Goal: Information Seeking & Learning: Learn about a topic

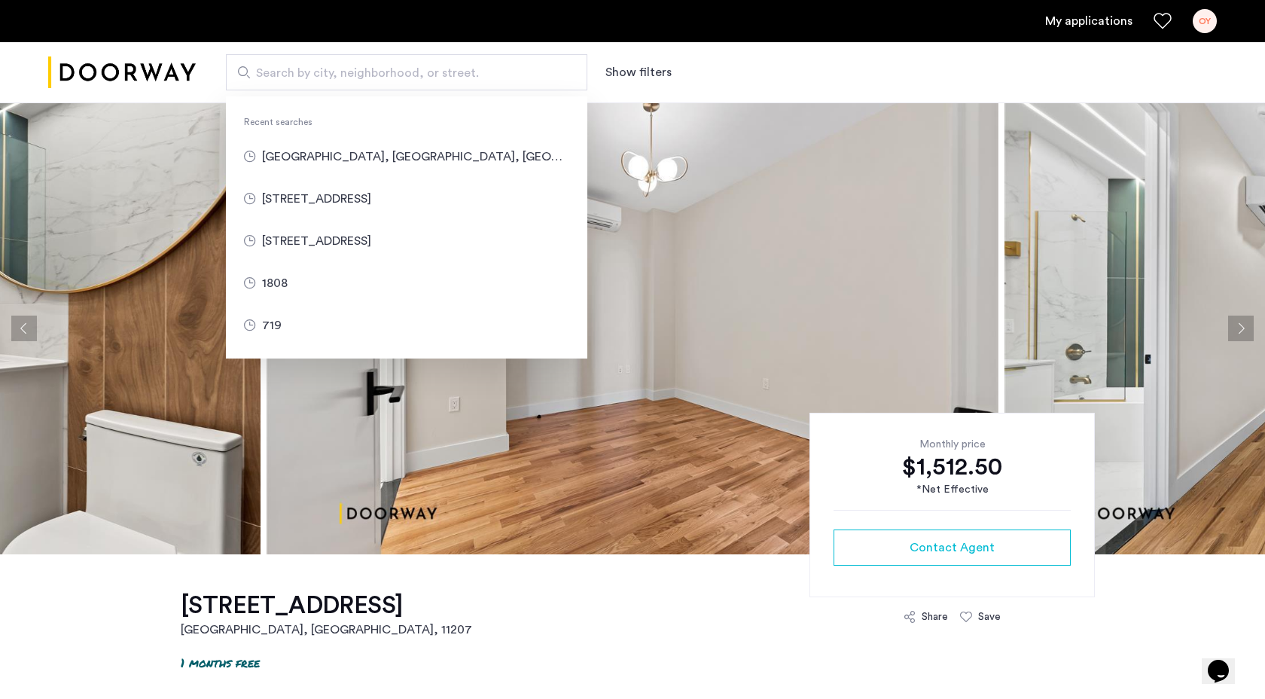
click at [411, 62] on input "Search by city, neighborhood, or street." at bounding box center [406, 72] width 361 height 36
type input "**********"
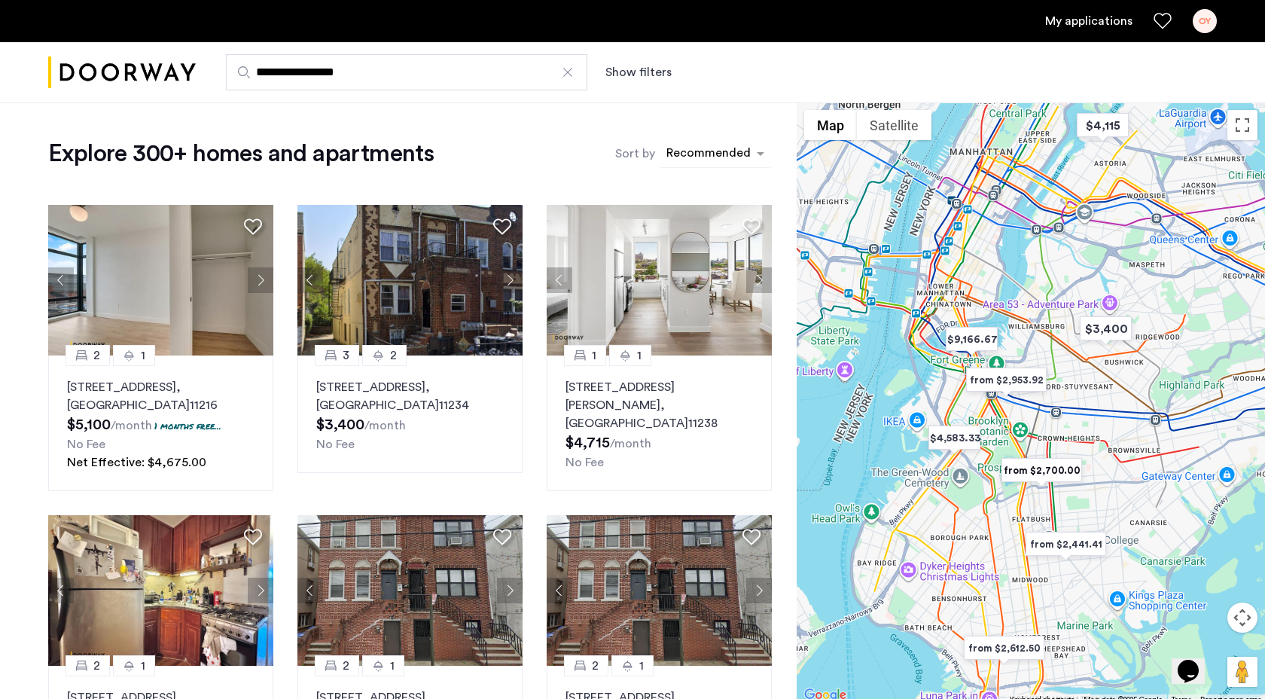
click at [729, 155] on div "sort-apartment" at bounding box center [708, 155] width 89 height 20
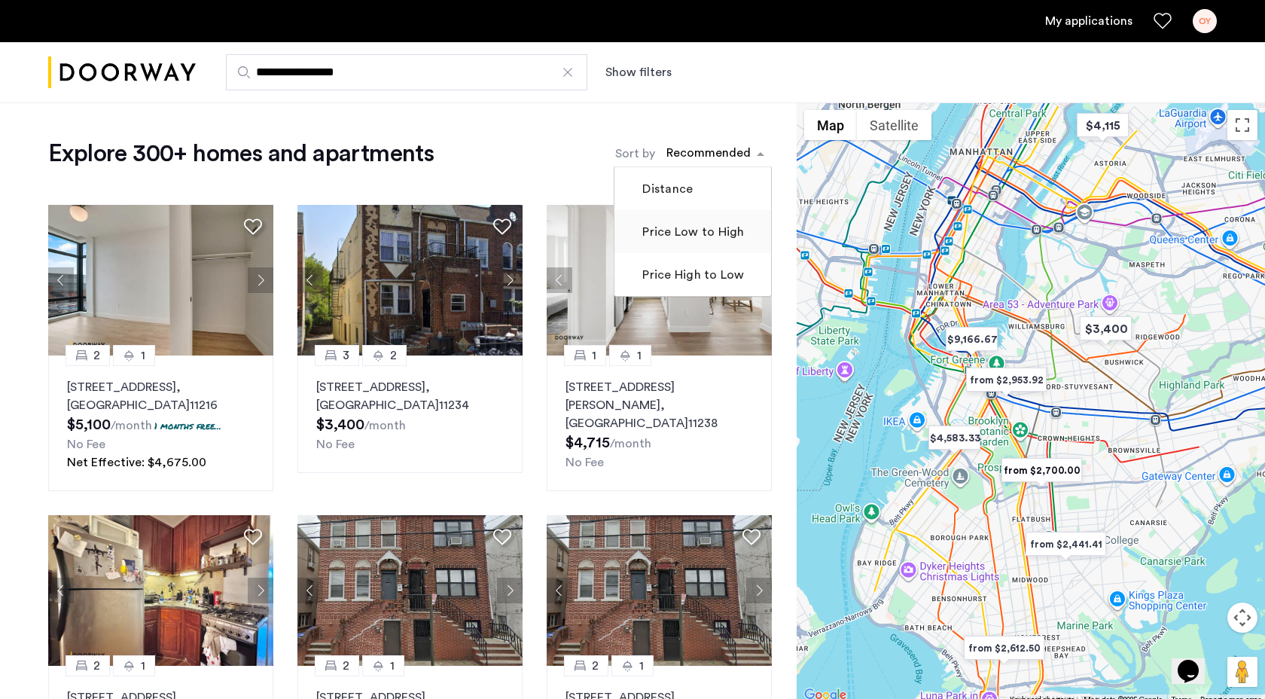
click at [718, 225] on label "Price Low to High" at bounding box center [691, 232] width 105 height 18
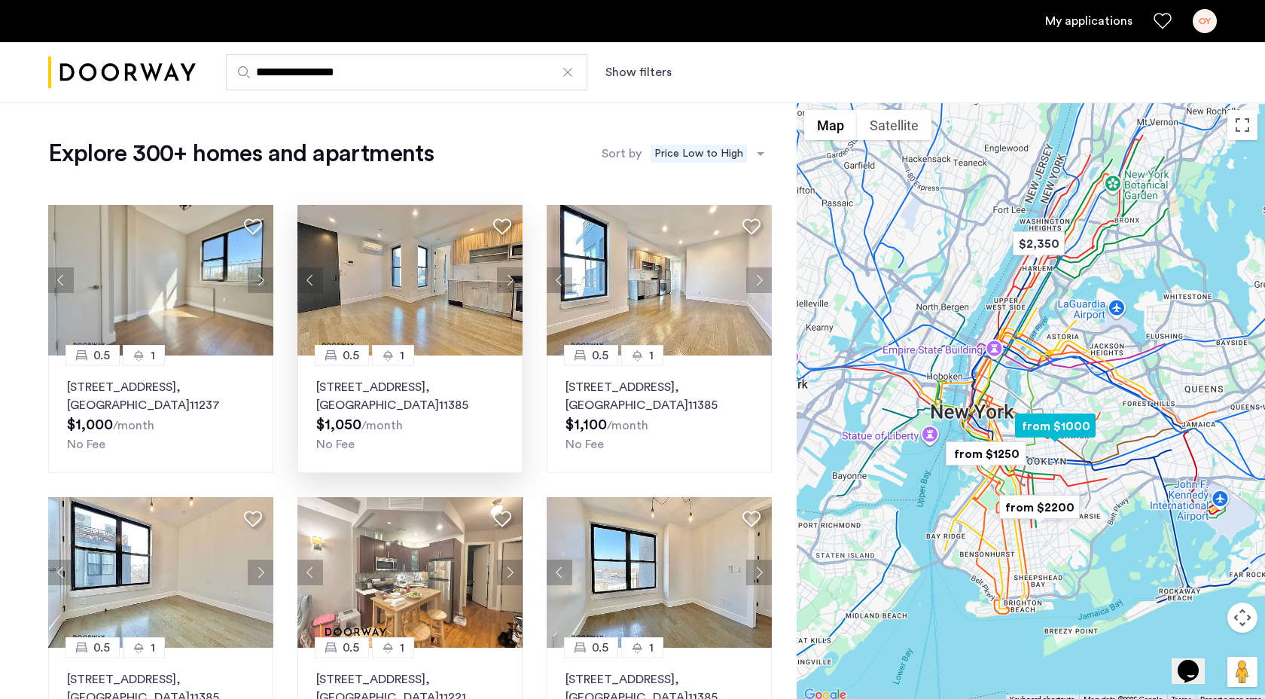
click at [510, 287] on button "Next apartment" at bounding box center [510, 280] width 26 height 26
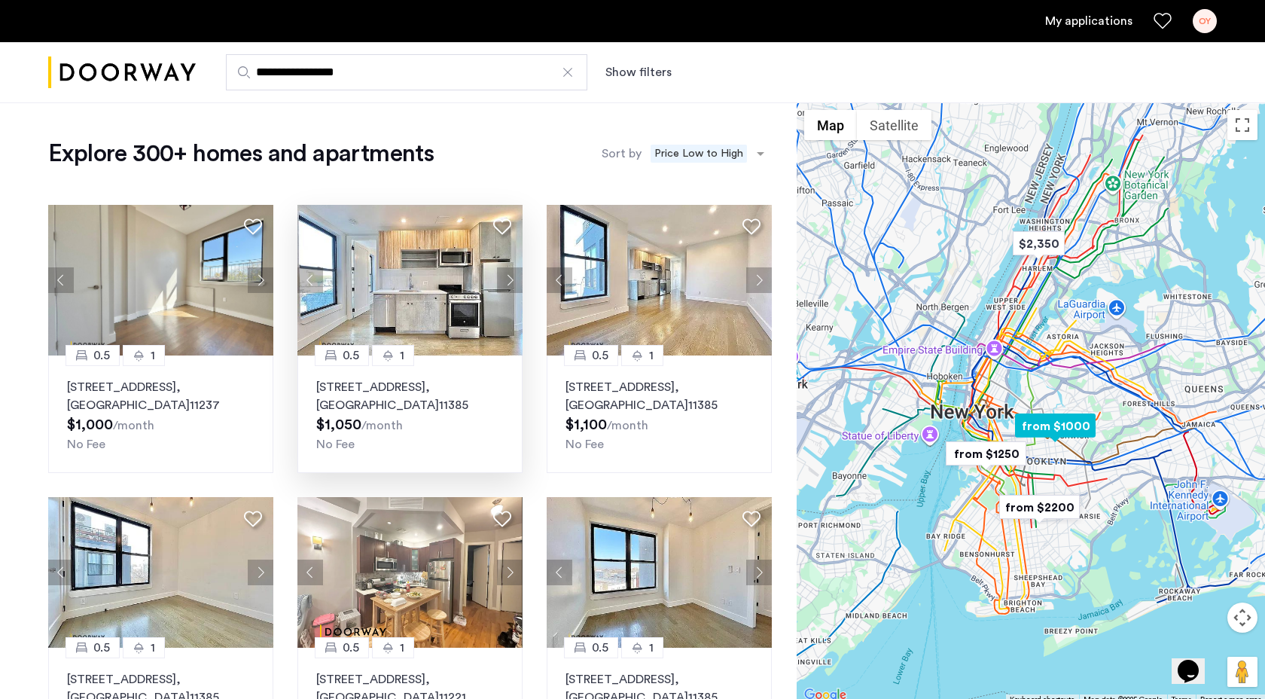
click at [510, 287] on button "Next apartment" at bounding box center [510, 280] width 26 height 26
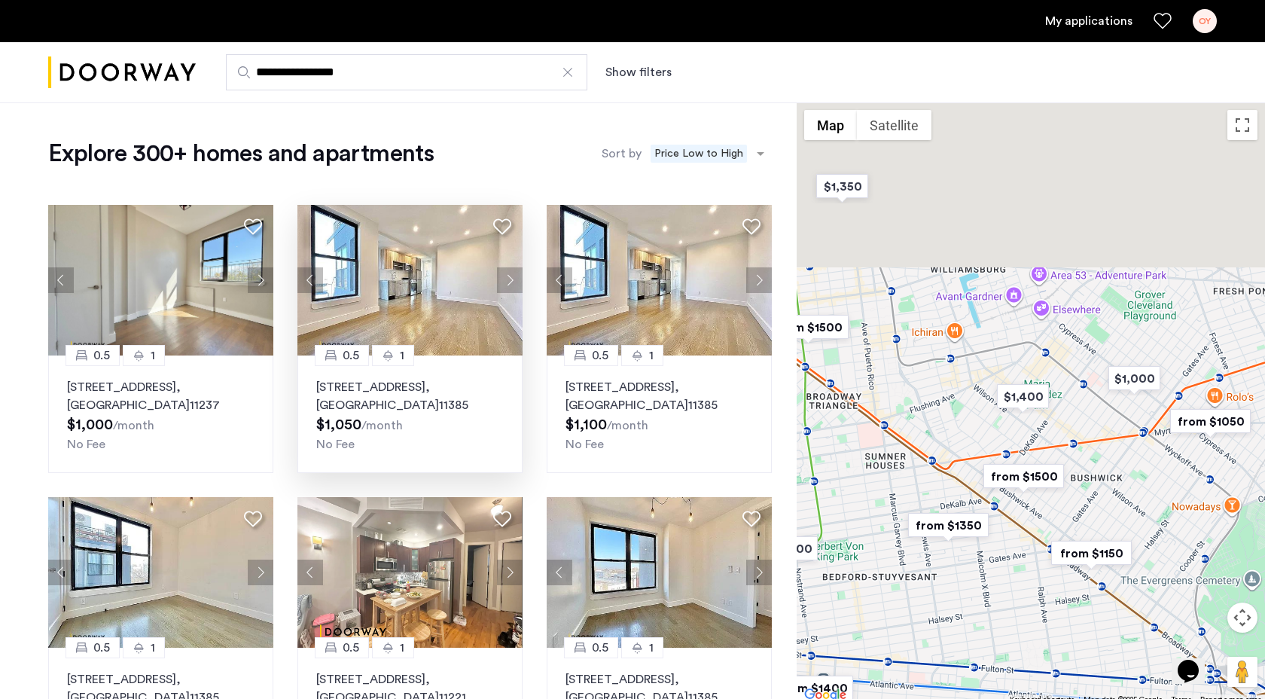
drag, startPoint x: 1038, startPoint y: 344, endPoint x: 1046, endPoint y: 698, distance: 353.9
click at [1046, 579] on div "$2,350 $1,000 $1,225 $1,300 $1,350 $1,400 $2,000 $2,200 $2,600 from $1050 from …" at bounding box center [1030, 403] width 468 height 602
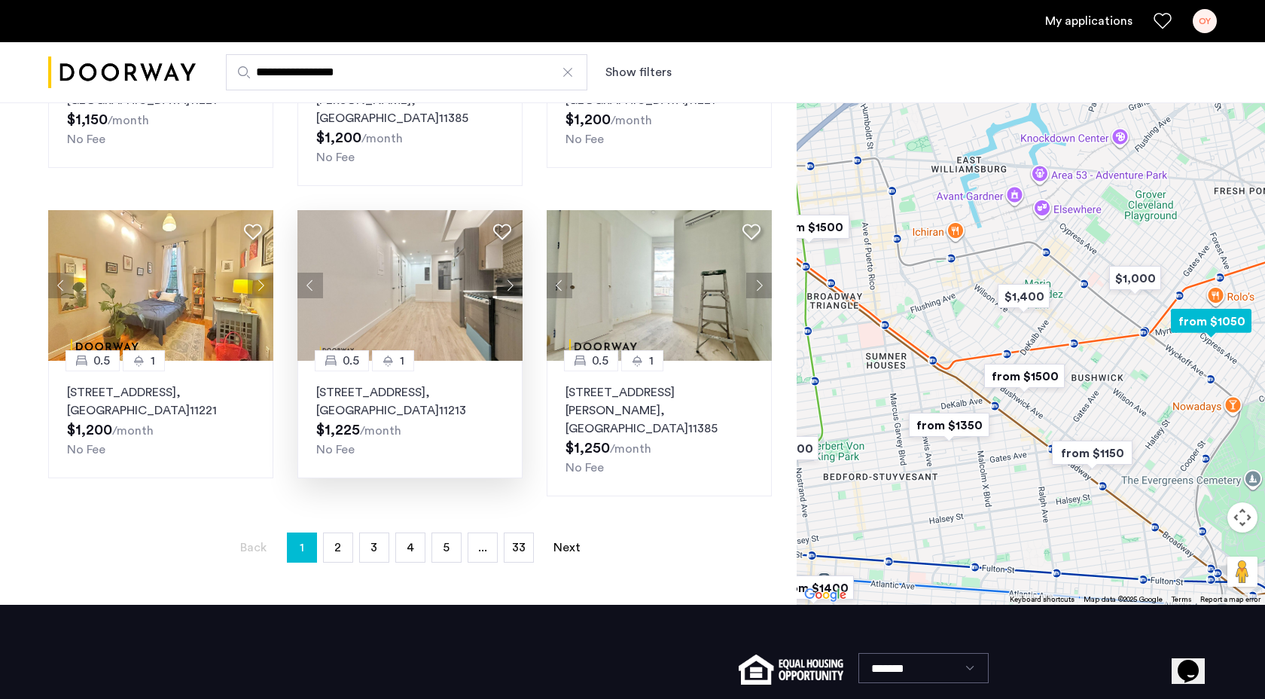
scroll to position [924, 0]
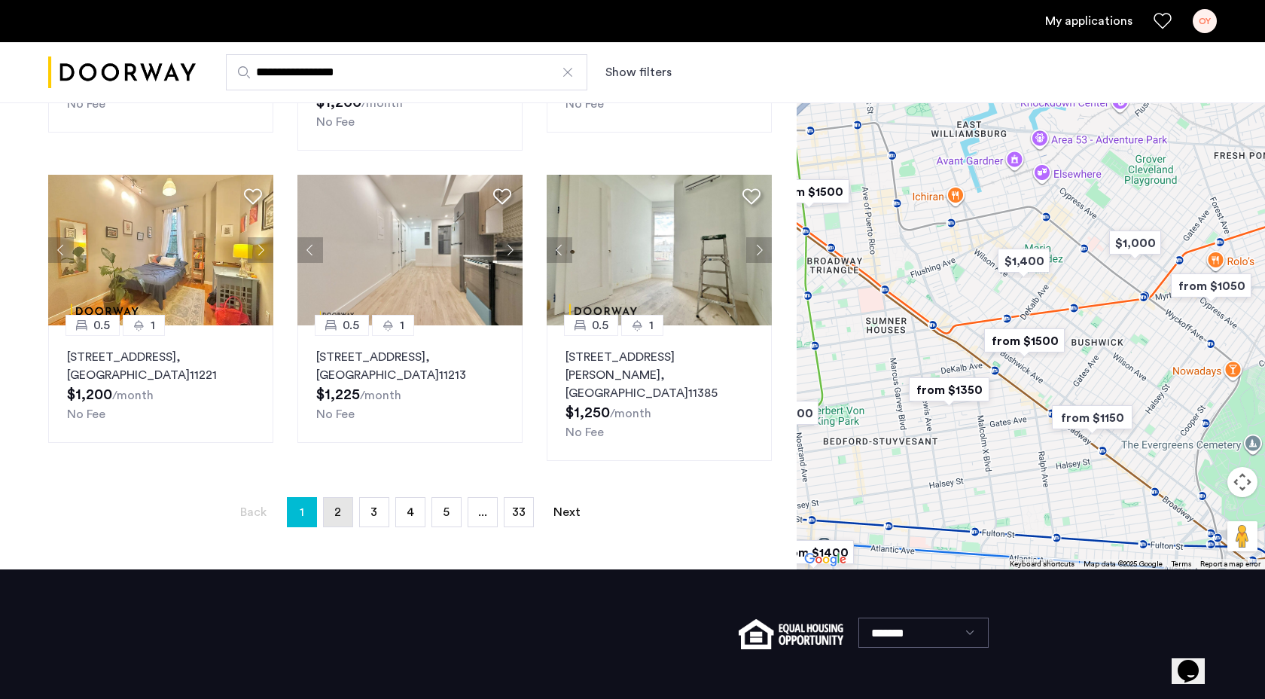
click at [330, 498] on link "page 2" at bounding box center [338, 512] width 29 height 29
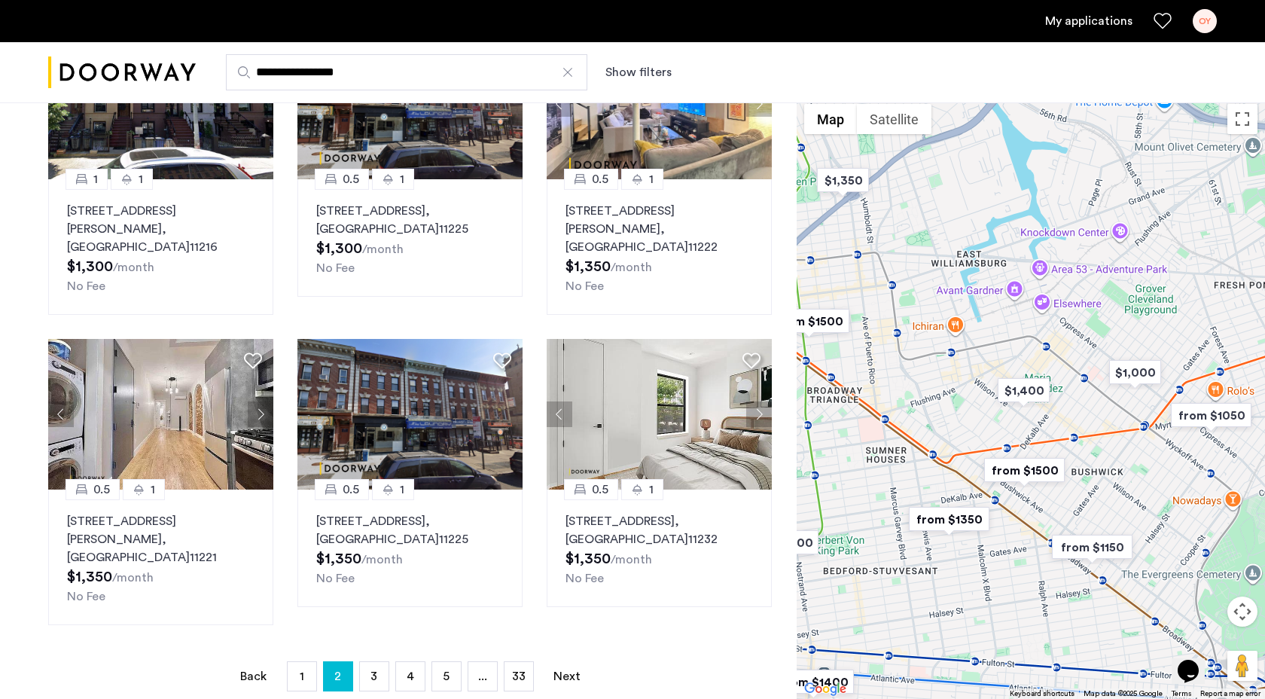
scroll to position [917, 0]
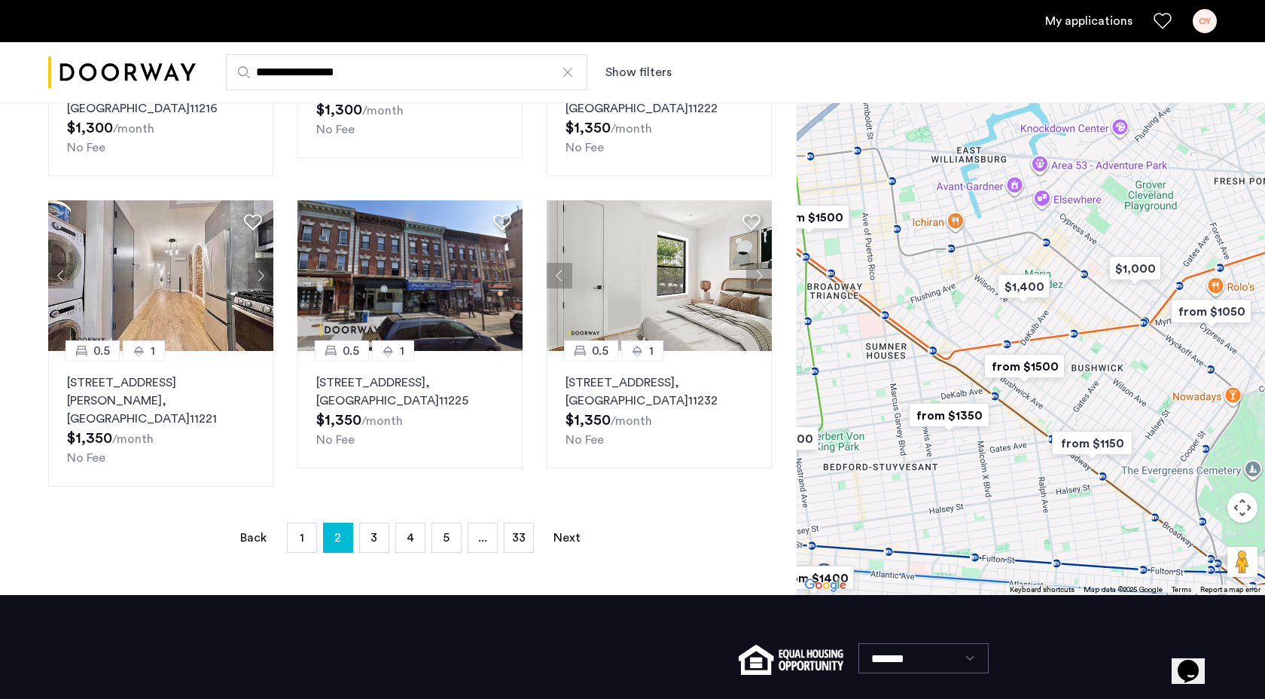
click at [358, 522] on ul "Back page 2 / 33 page 1 You're on page 2 page 3 page 4 page 5 page ... page 33 …" at bounding box center [409, 537] width 723 height 30
click at [373, 531] on span "3" at bounding box center [373, 537] width 7 height 12
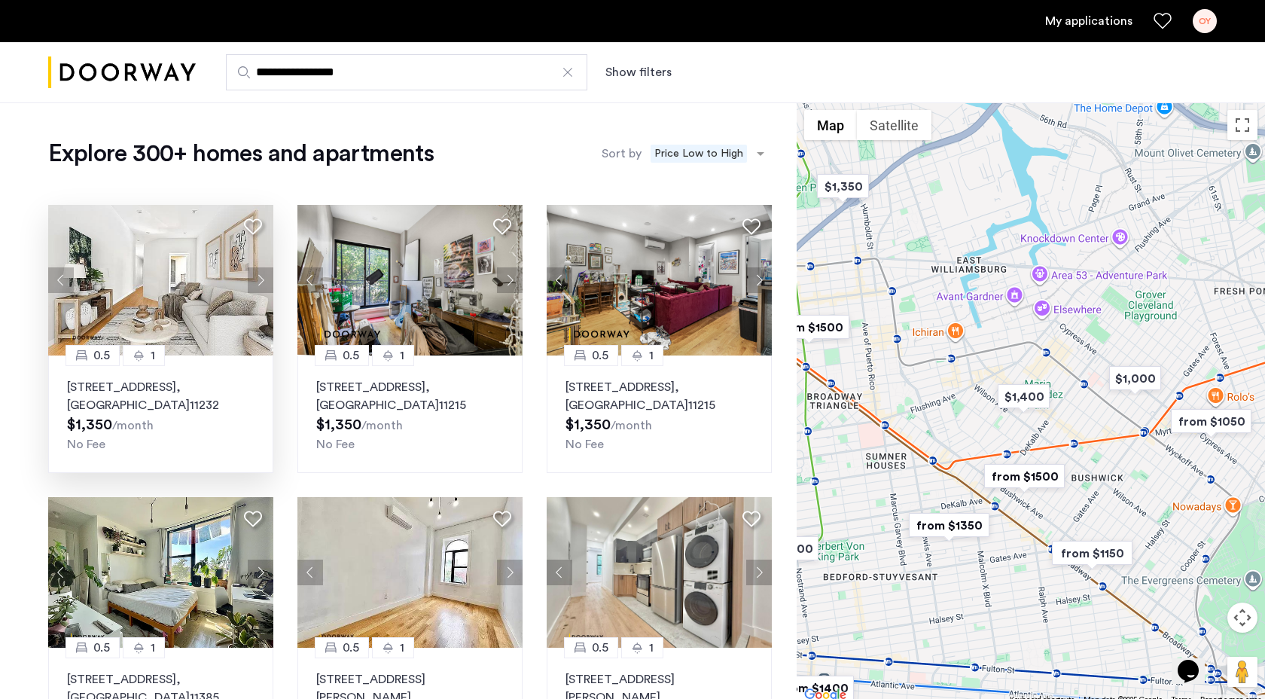
click at [257, 282] on button "Next apartment" at bounding box center [261, 280] width 26 height 26
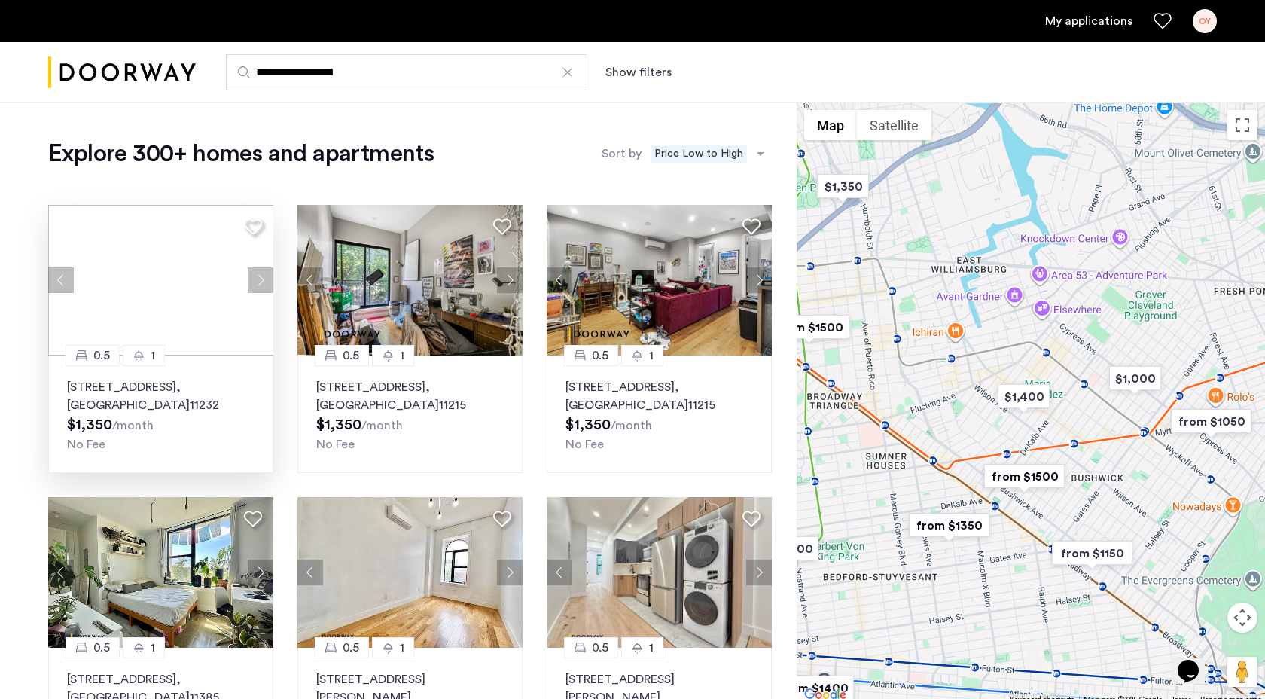
click at [257, 282] on div at bounding box center [160, 280] width 225 height 151
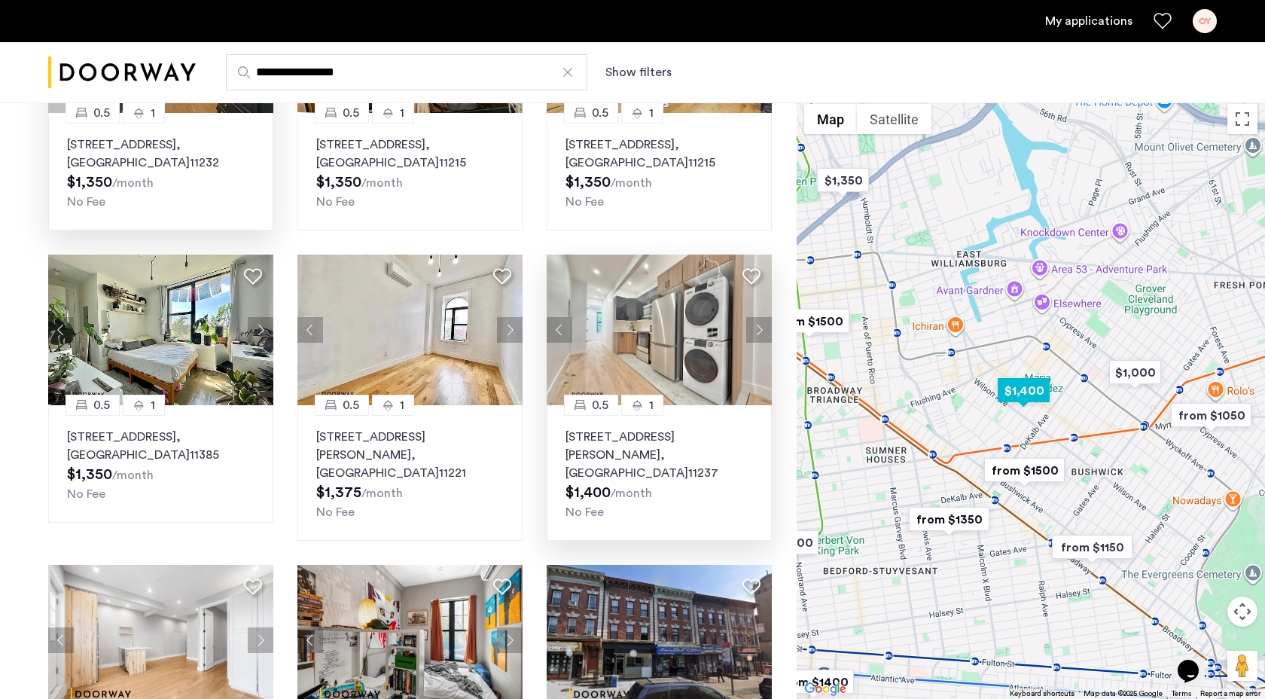
scroll to position [243, 0]
click at [755, 331] on button "Next apartment" at bounding box center [759, 329] width 26 height 26
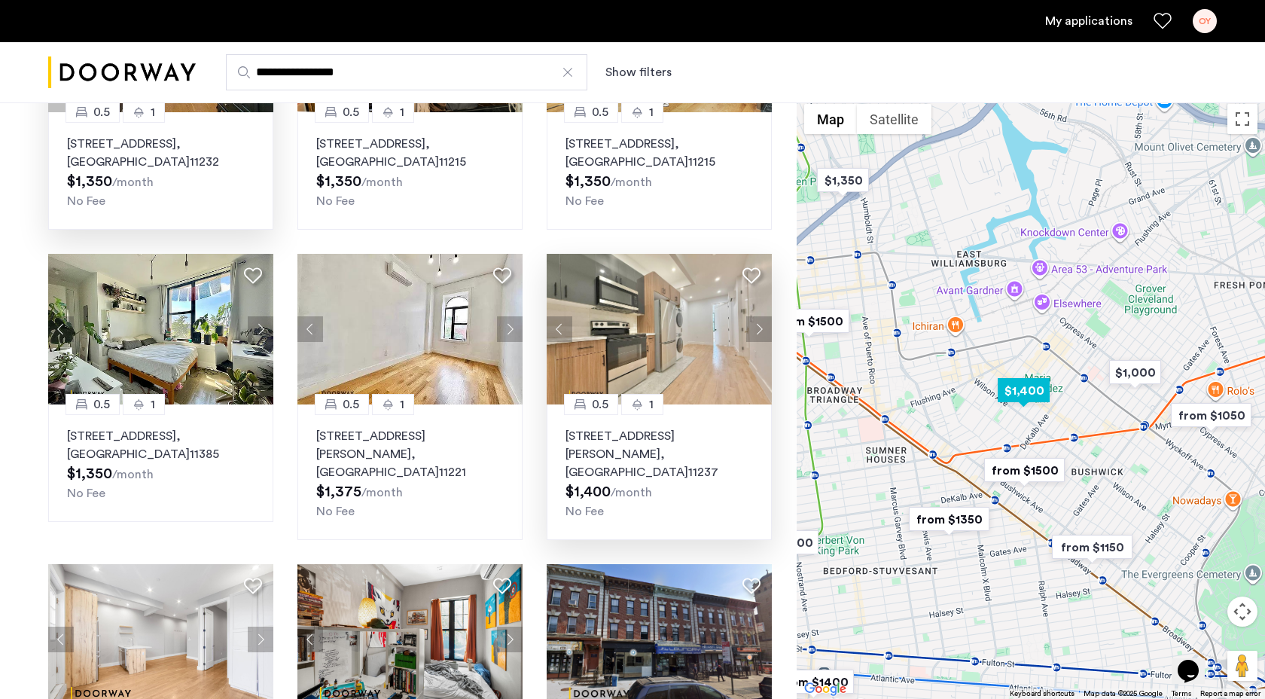
click at [755, 331] on button "Next apartment" at bounding box center [759, 329] width 26 height 26
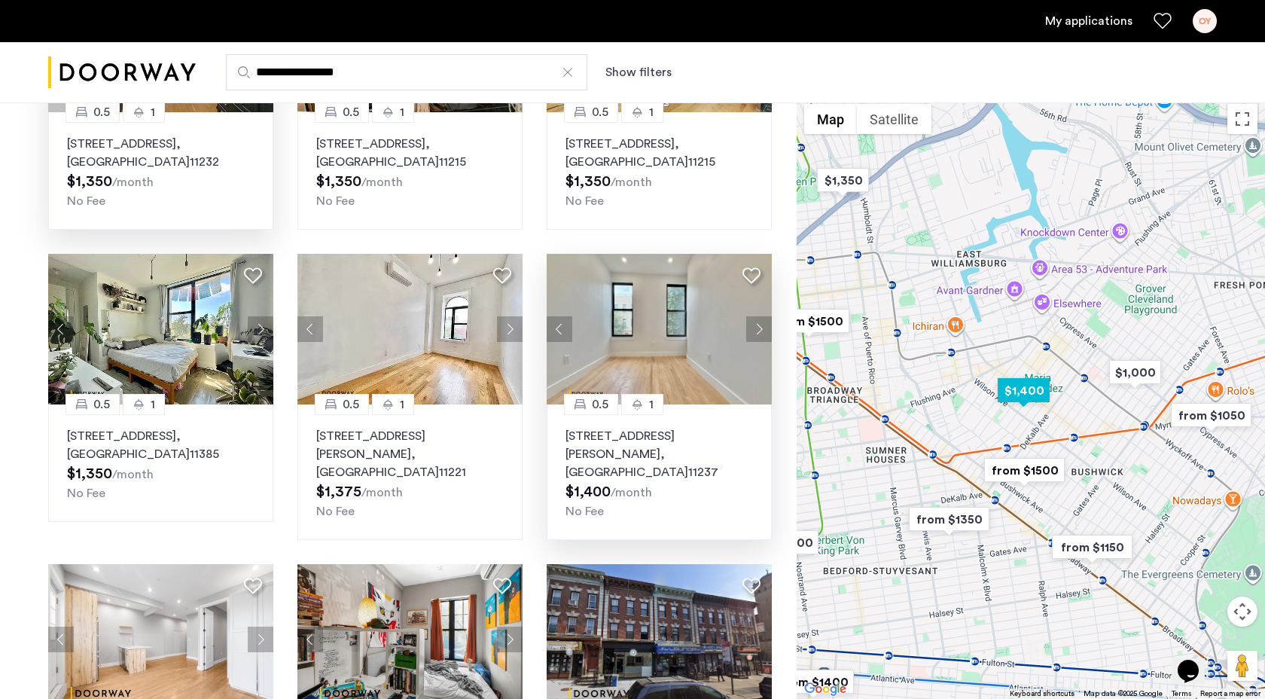
click at [749, 323] on button "Next apartment" at bounding box center [759, 329] width 26 height 26
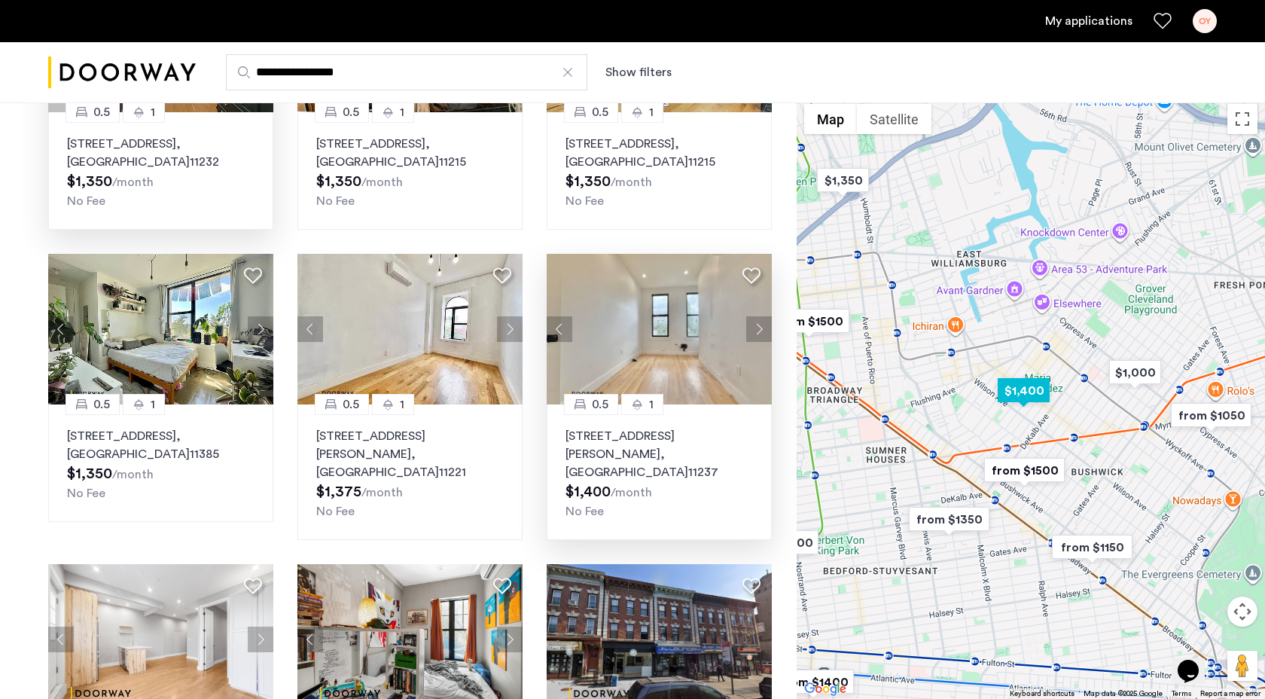
click at [749, 322] on button "Next apartment" at bounding box center [759, 329] width 26 height 26
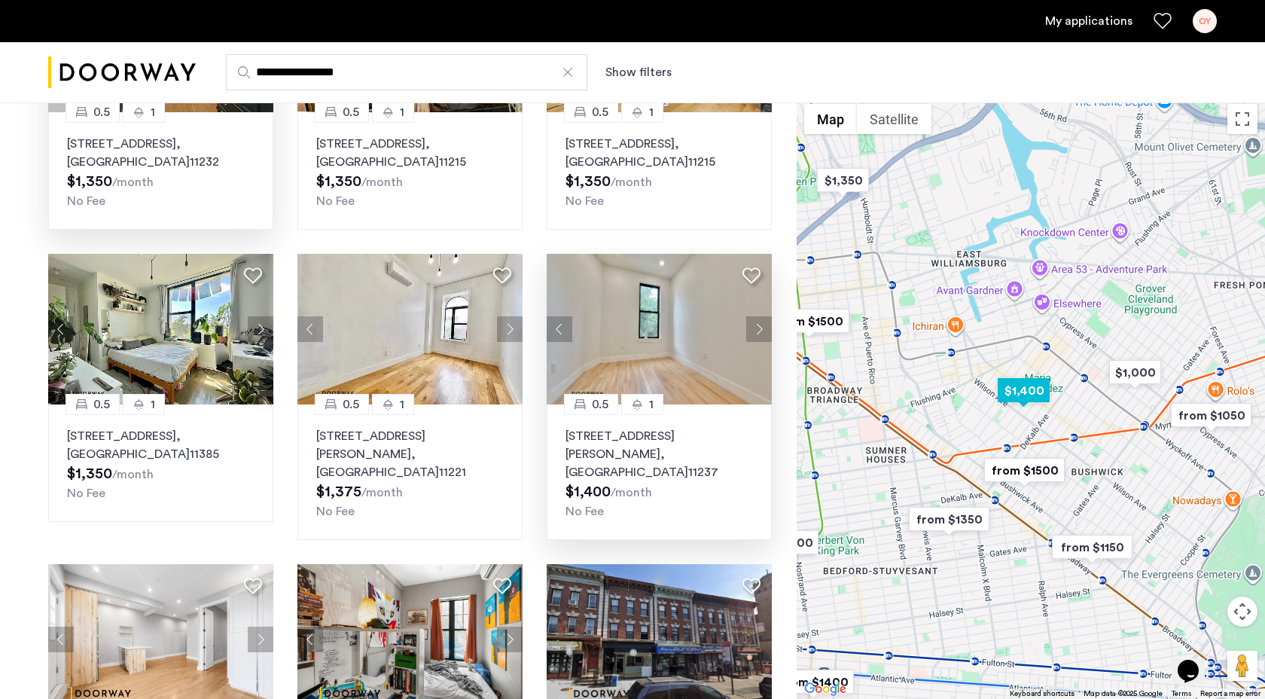
click at [750, 321] on button "Next apartment" at bounding box center [759, 329] width 26 height 26
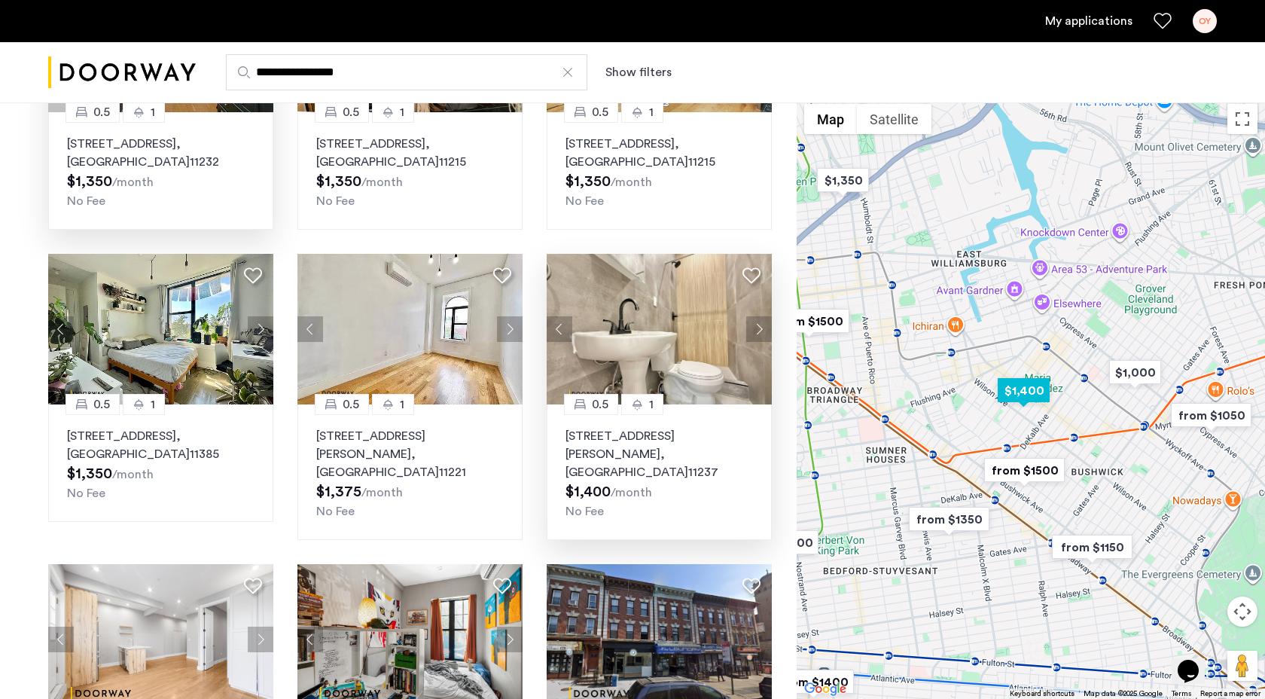
click at [750, 320] on button "Next apartment" at bounding box center [759, 329] width 26 height 26
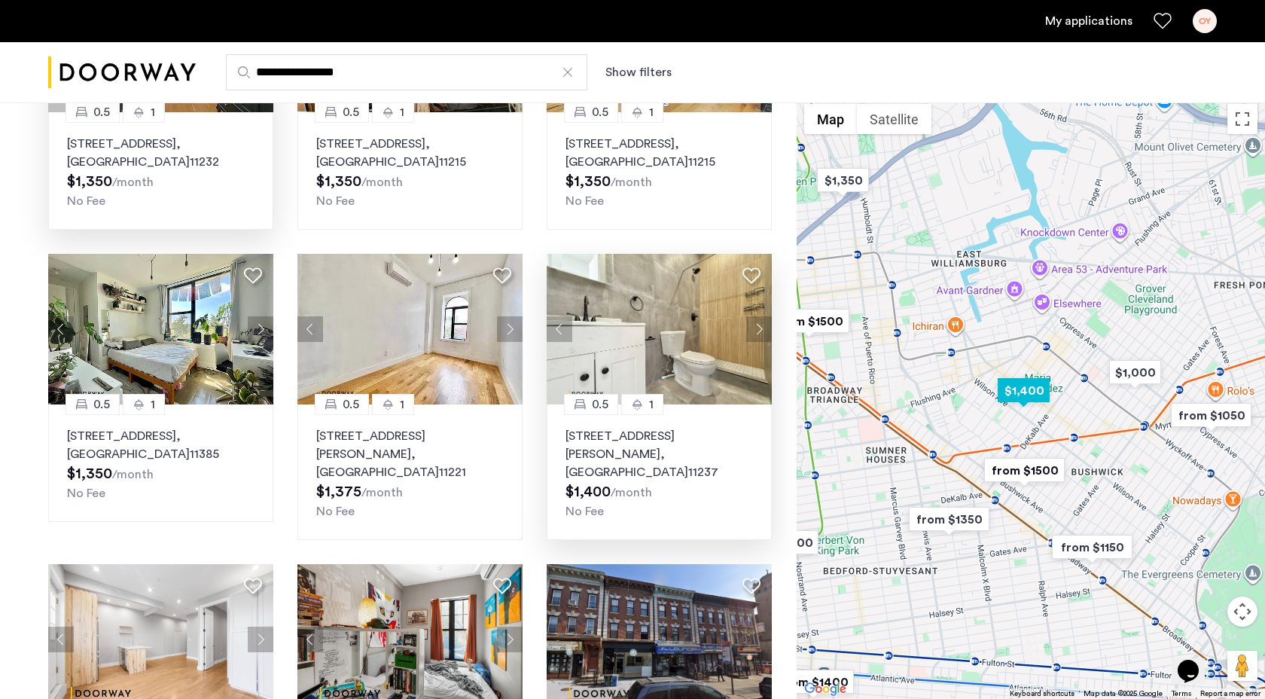
click at [750, 319] on button "Next apartment" at bounding box center [759, 329] width 26 height 26
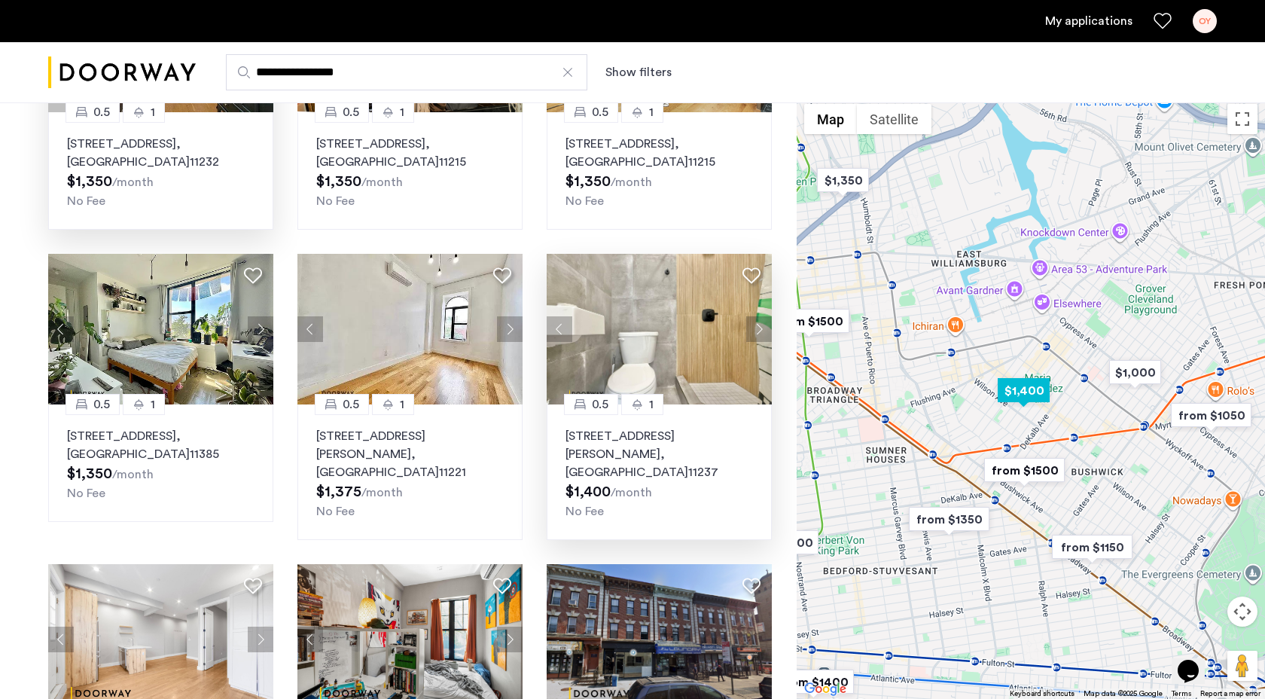
click at [750, 318] on button "Next apartment" at bounding box center [759, 329] width 26 height 26
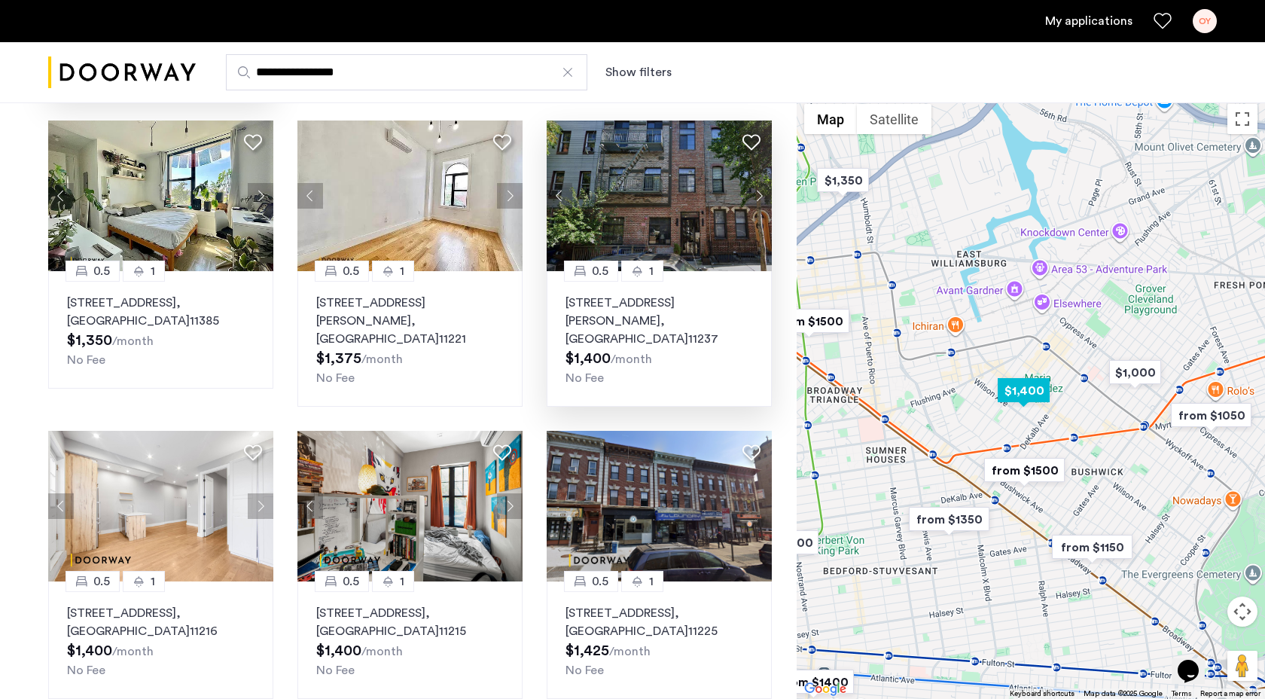
scroll to position [0, 0]
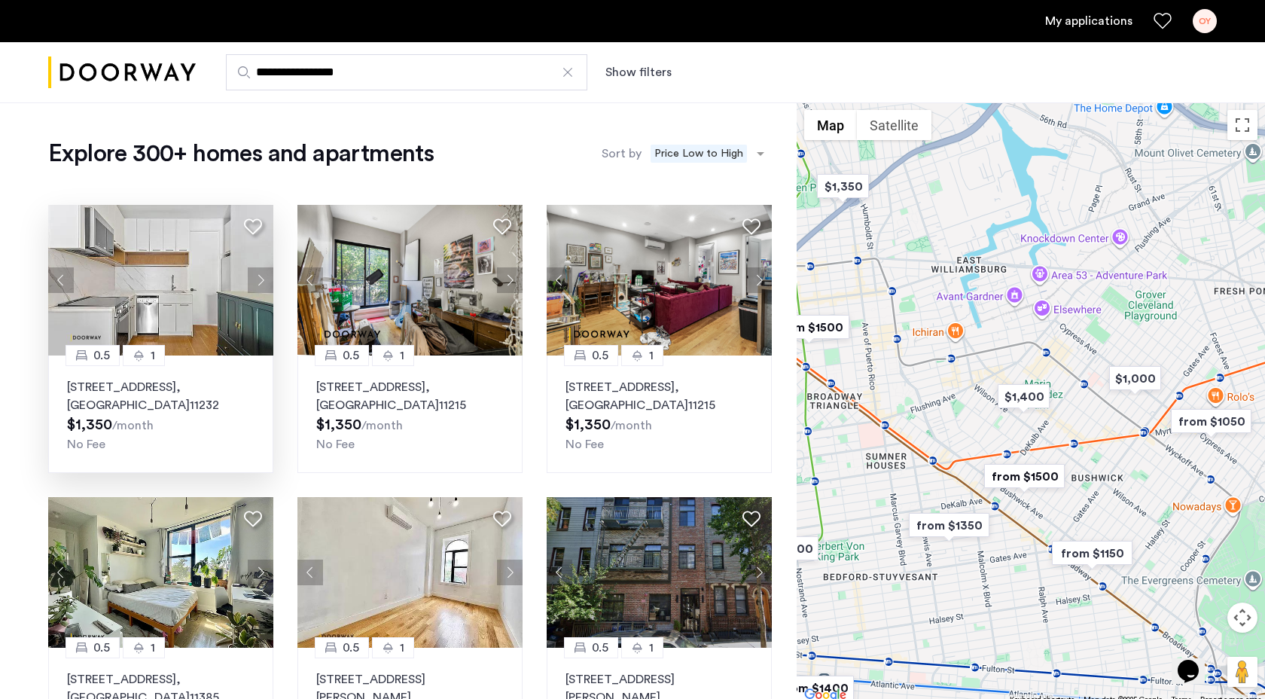
click at [635, 76] on button "Show filters" at bounding box center [638, 72] width 66 height 18
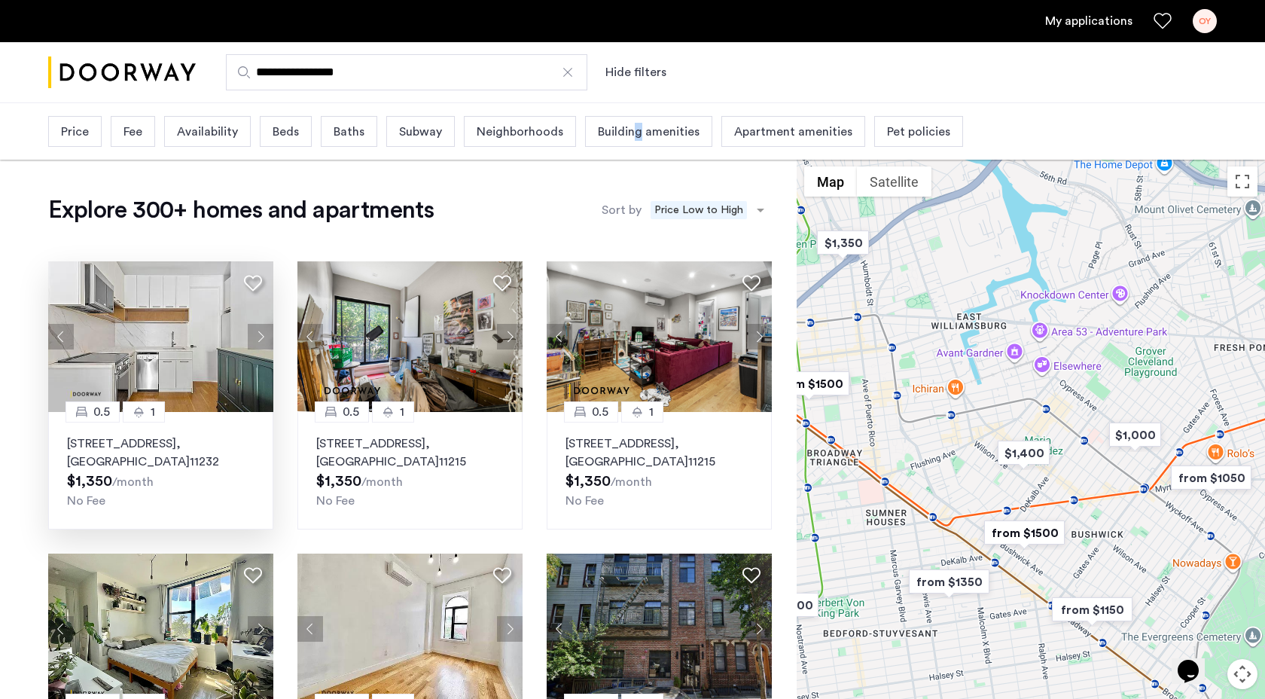
click at [632, 136] on span "Building amenities" at bounding box center [649, 132] width 102 height 18
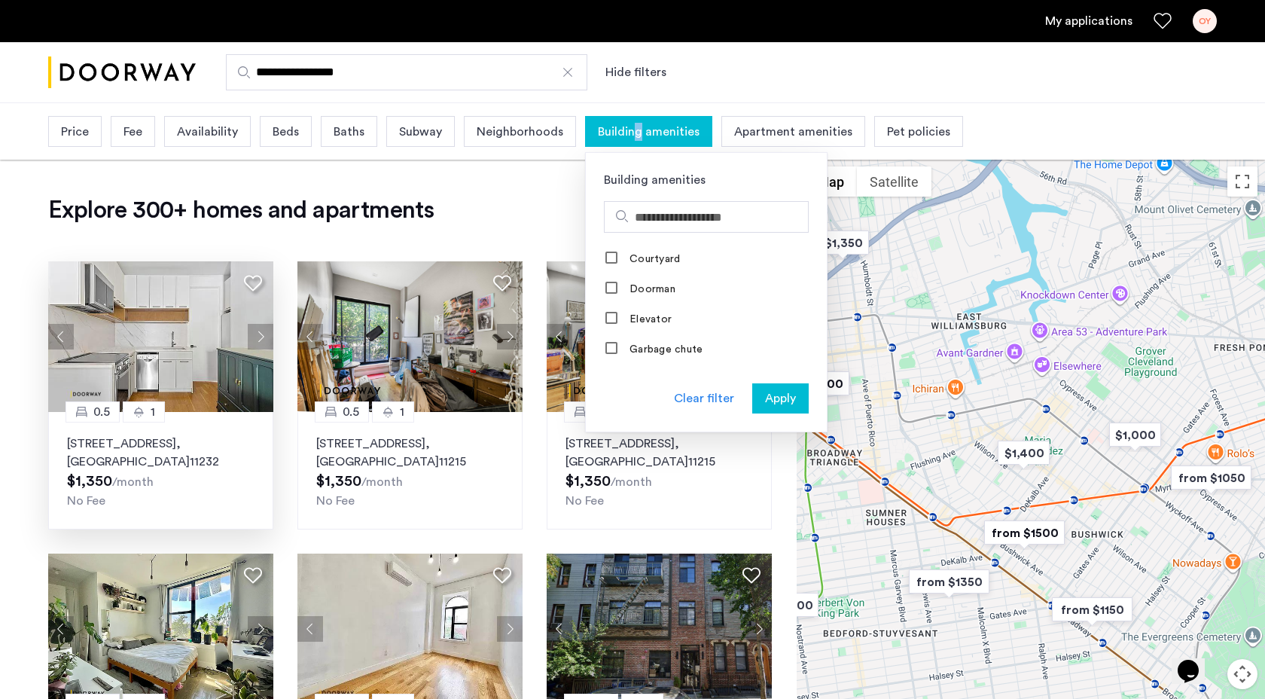
scroll to position [195, 0]
click at [652, 300] on label "Elevator" at bounding box center [648, 306] width 45 height 12
click at [766, 391] on span "Apply" at bounding box center [780, 398] width 31 height 18
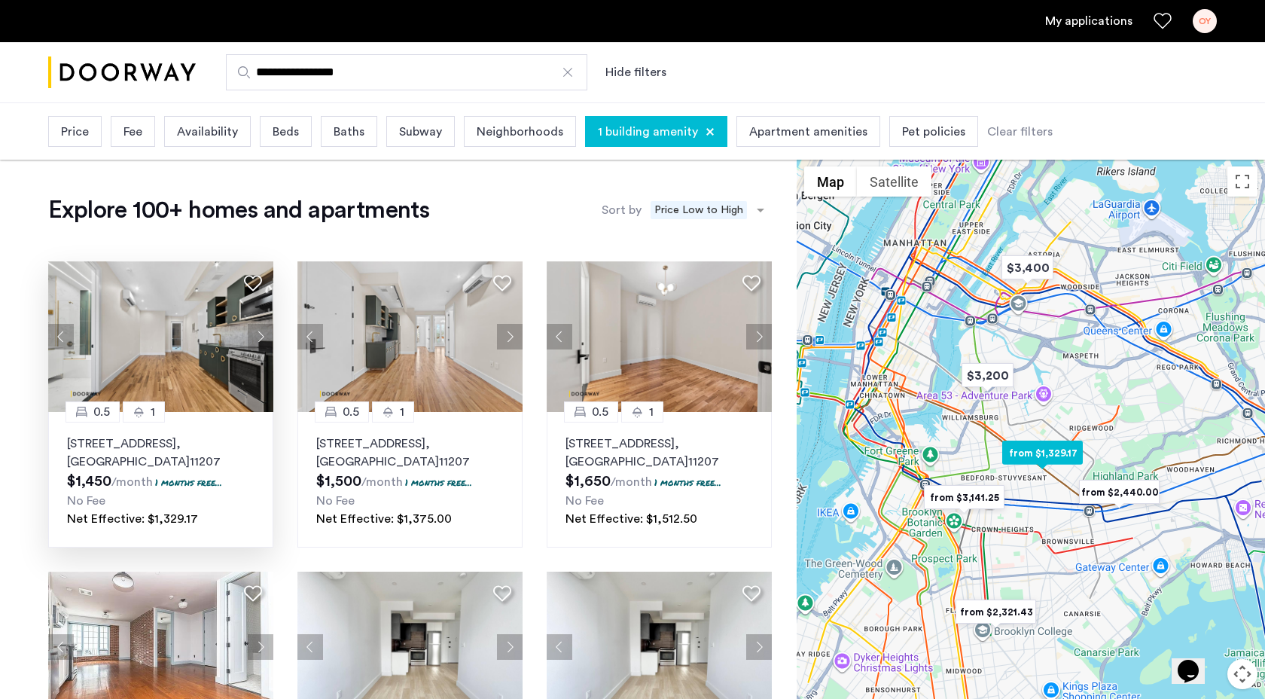
click at [262, 337] on button "Next apartment" at bounding box center [261, 337] width 26 height 26
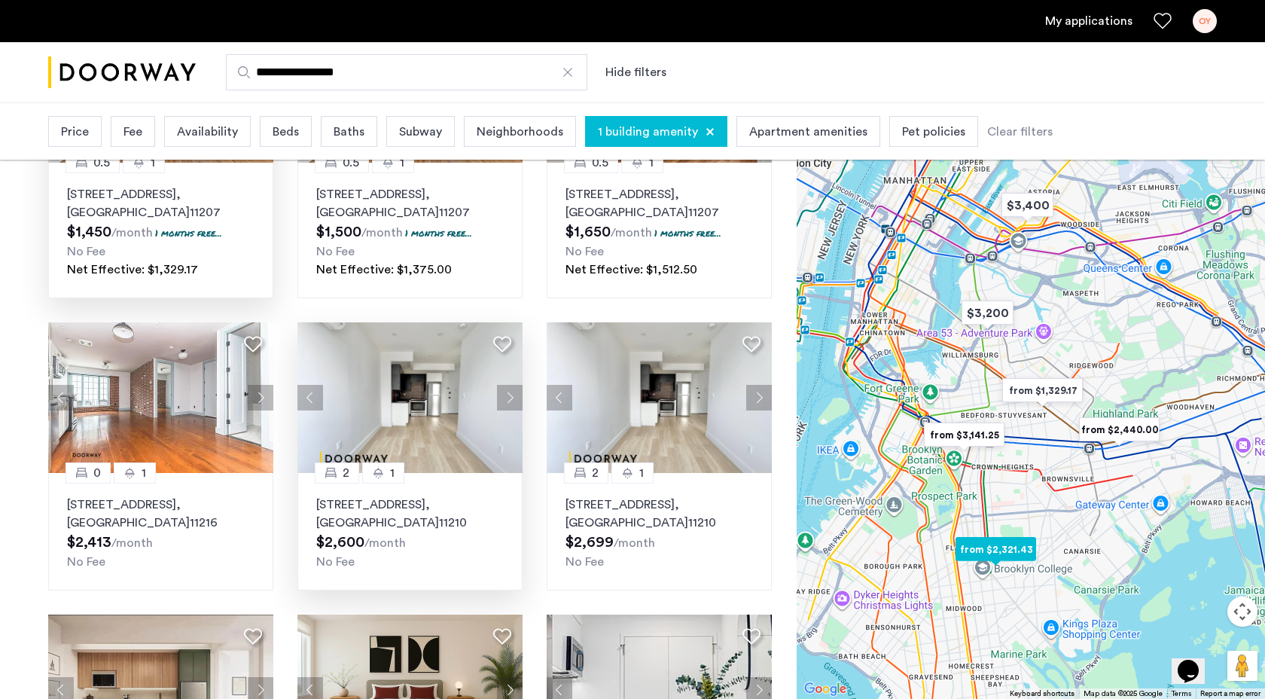
scroll to position [253, 0]
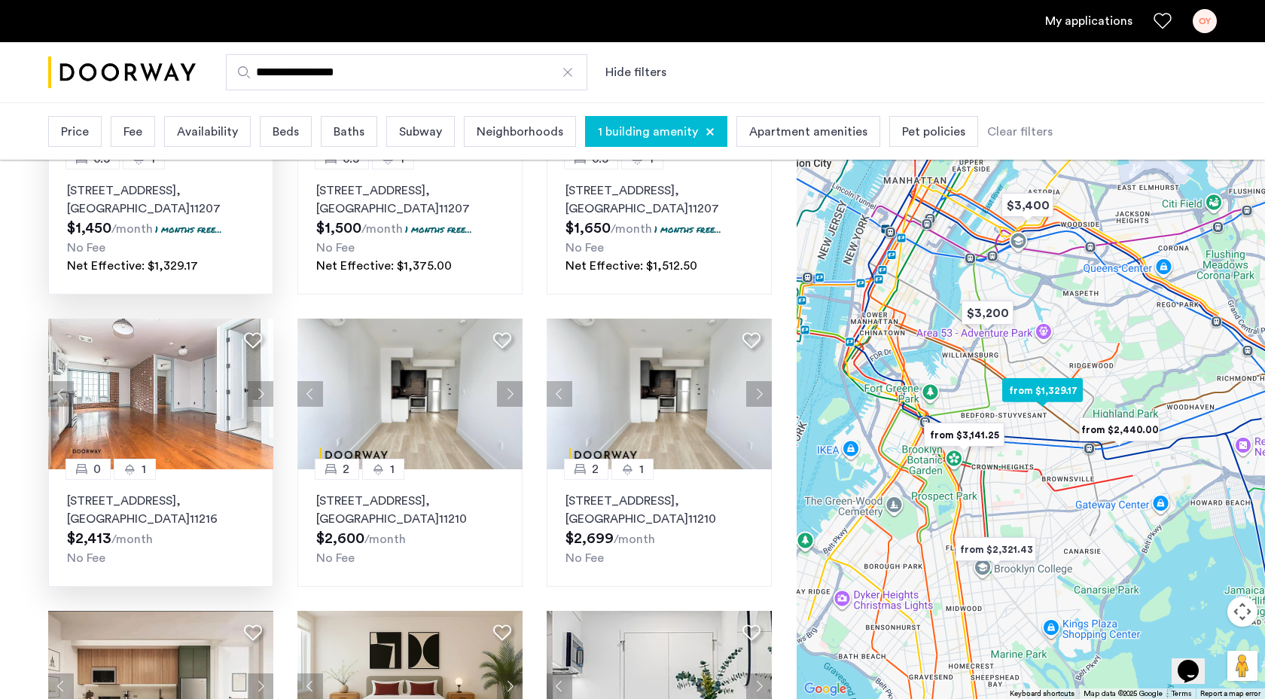
click at [262, 394] on button "Next apartment" at bounding box center [261, 394] width 26 height 26
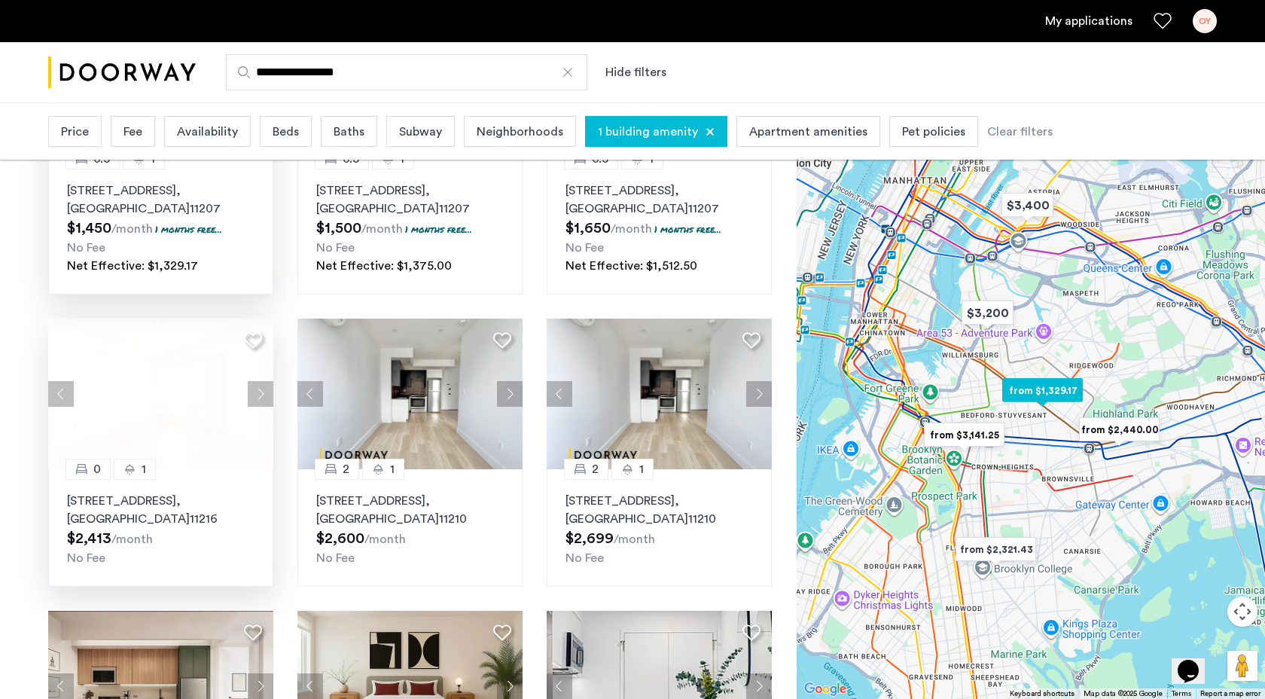
click at [259, 392] on button "Next apartment" at bounding box center [261, 394] width 26 height 26
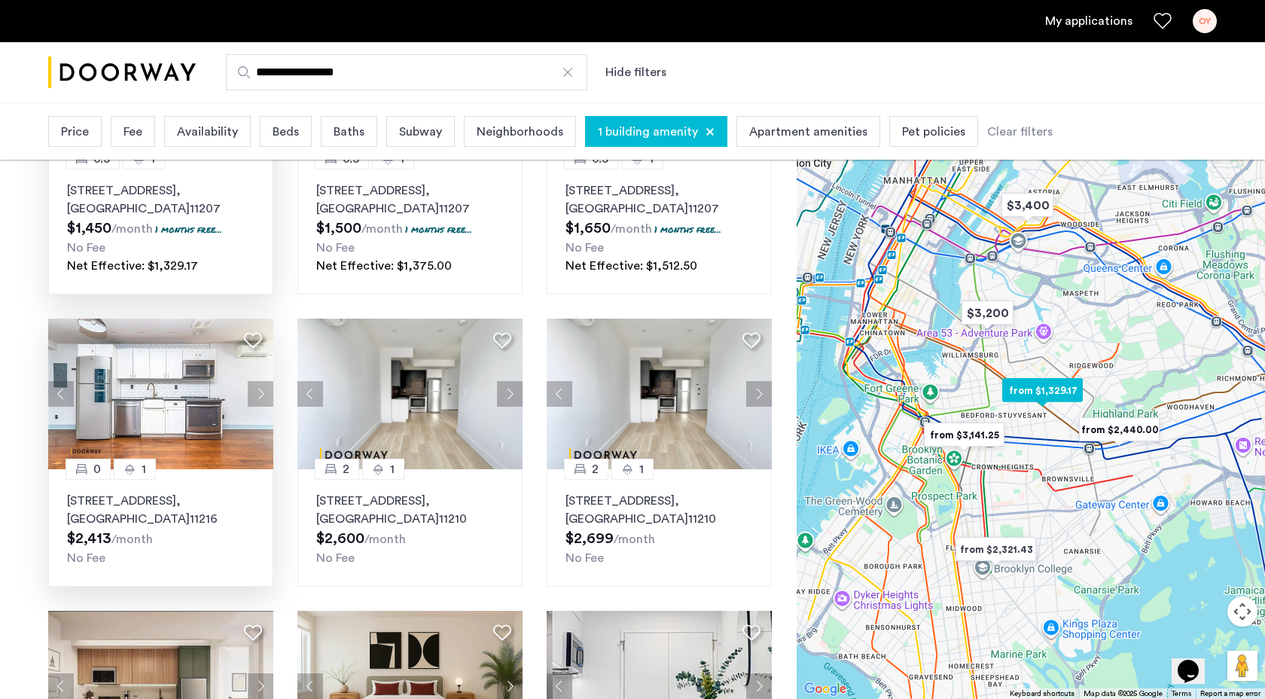
click at [258, 392] on button "Next apartment" at bounding box center [261, 394] width 26 height 26
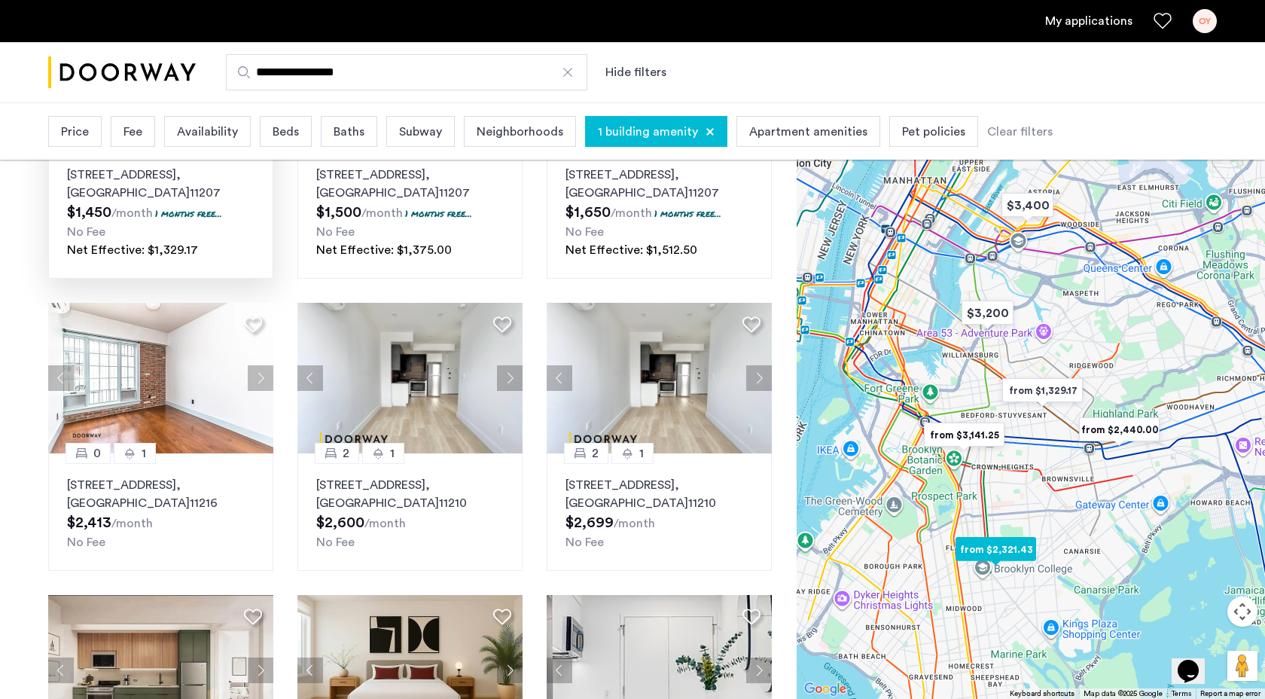
scroll to position [0, 0]
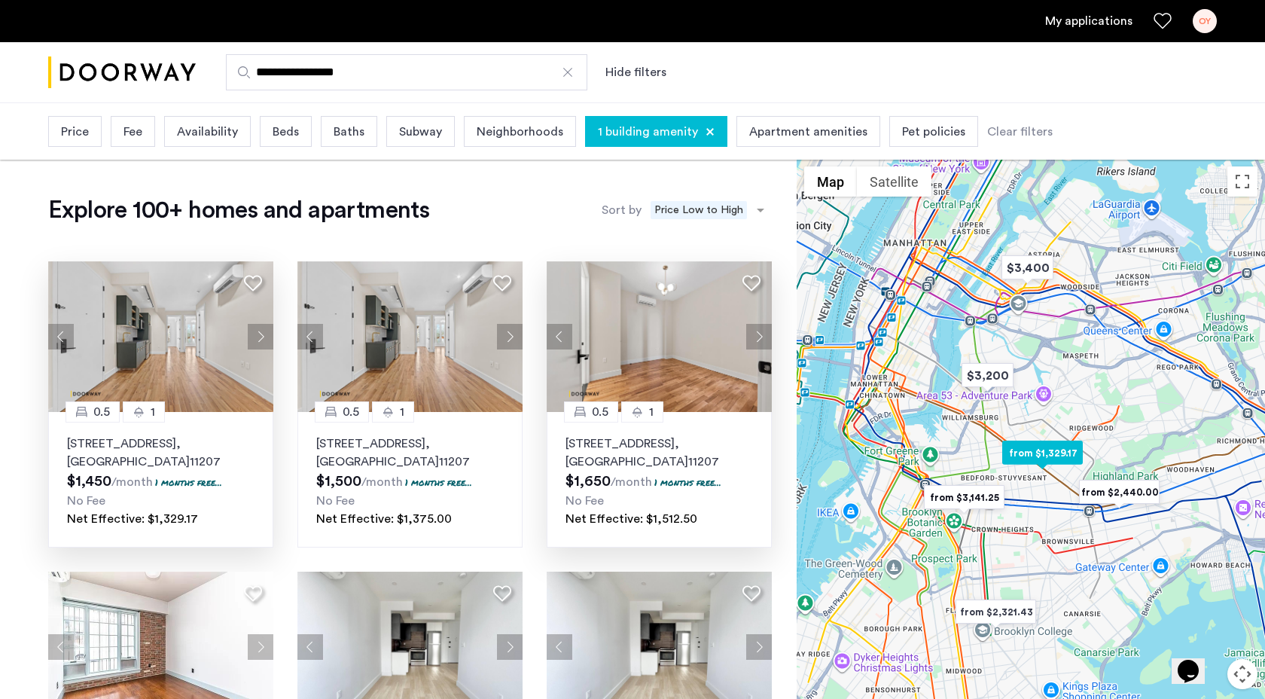
click at [767, 332] on button "Next apartment" at bounding box center [759, 337] width 26 height 26
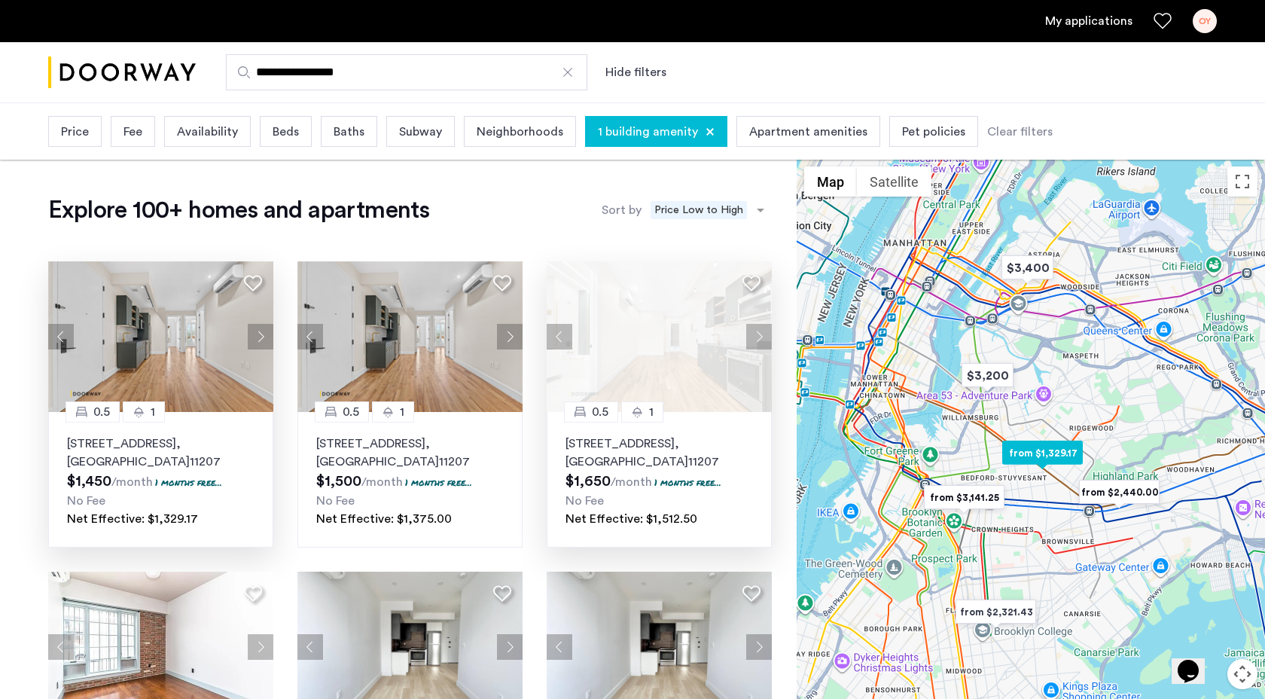
click at [767, 332] on button "Next apartment" at bounding box center [759, 337] width 26 height 26
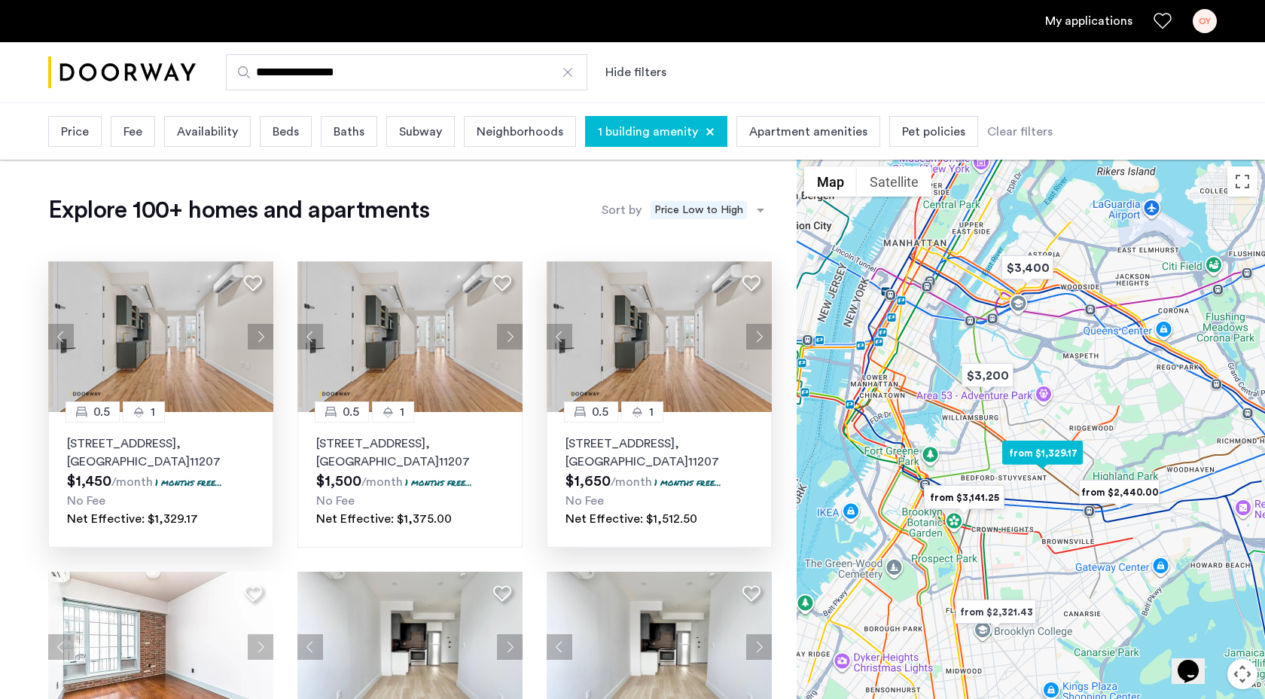
click at [767, 332] on button "Next apartment" at bounding box center [759, 337] width 26 height 26
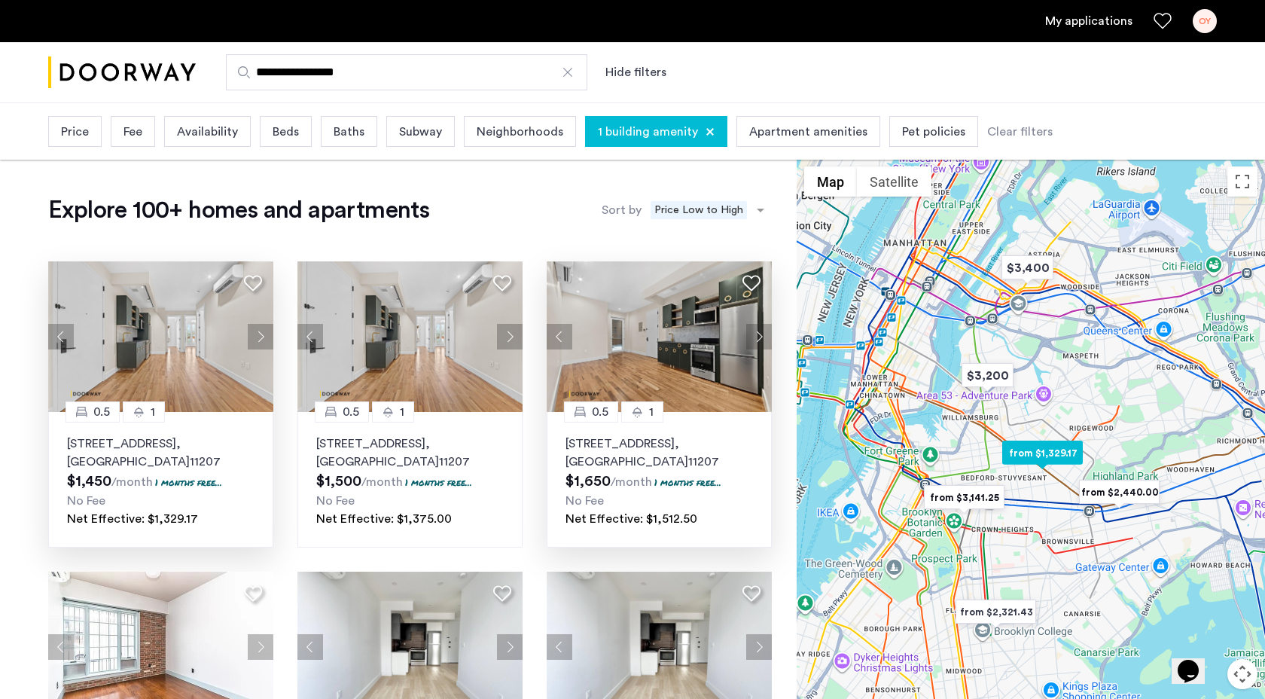
click at [767, 332] on button "Next apartment" at bounding box center [759, 337] width 26 height 26
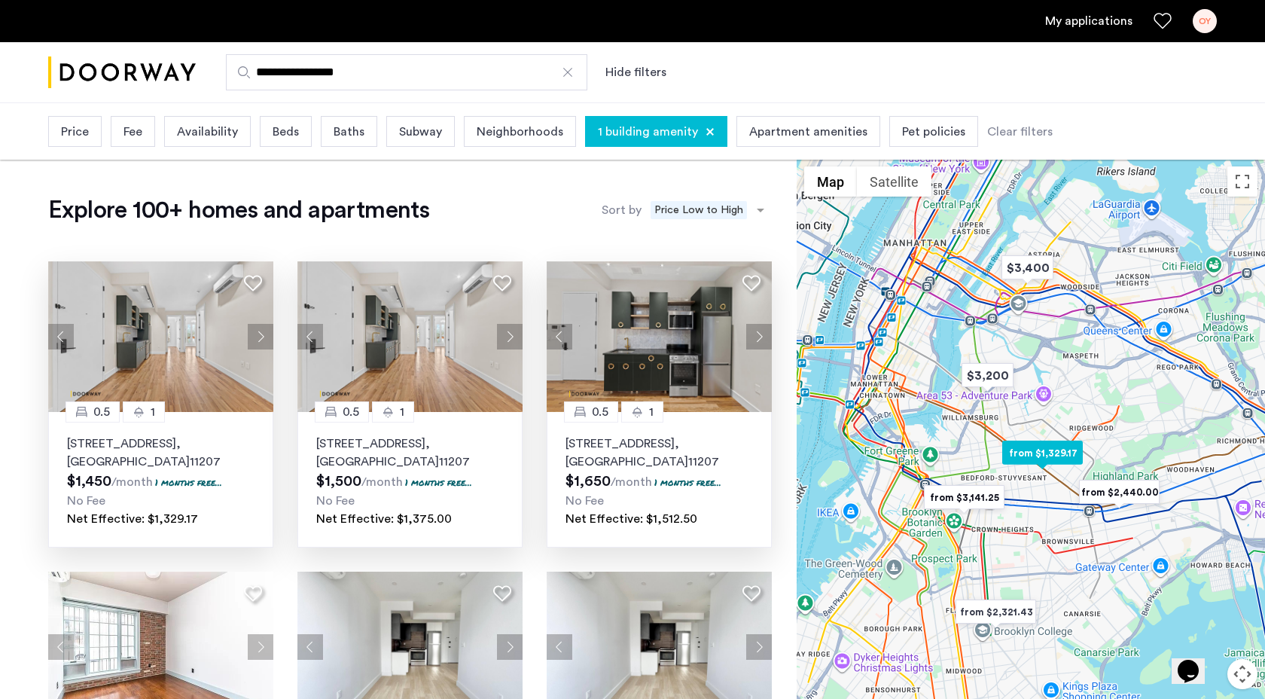
click at [518, 334] on button "Next apartment" at bounding box center [510, 337] width 26 height 26
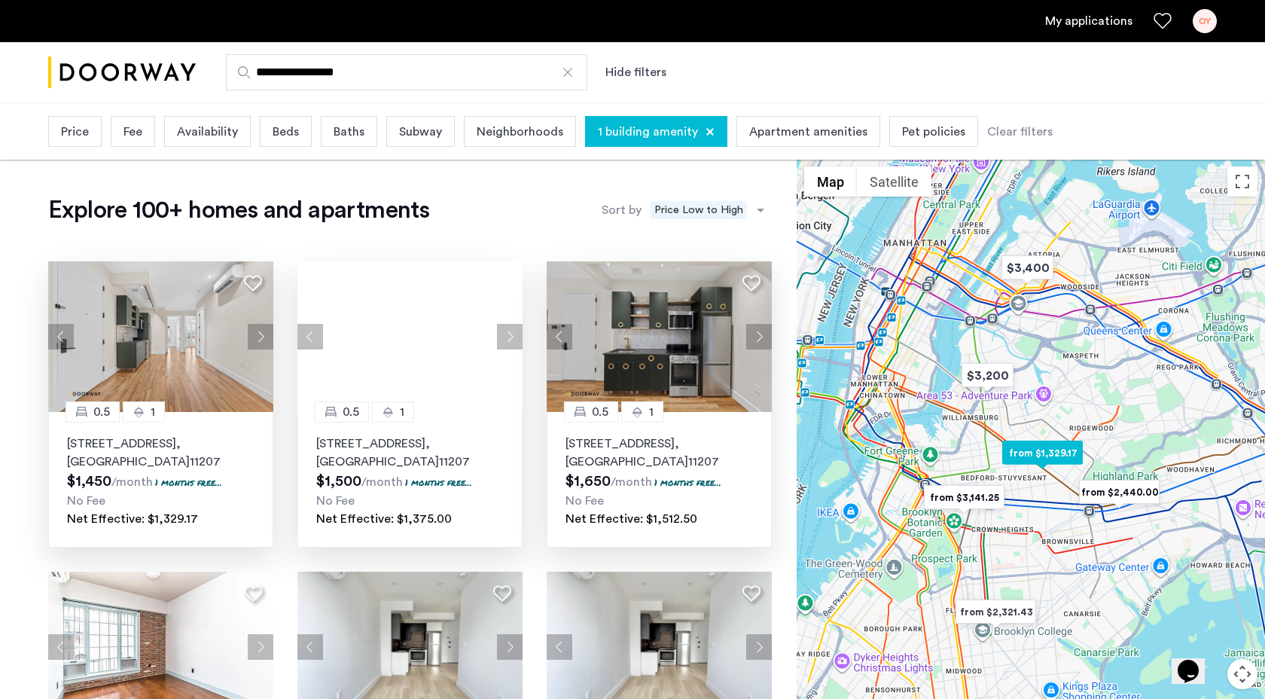
click at [518, 334] on div at bounding box center [409, 336] width 225 height 151
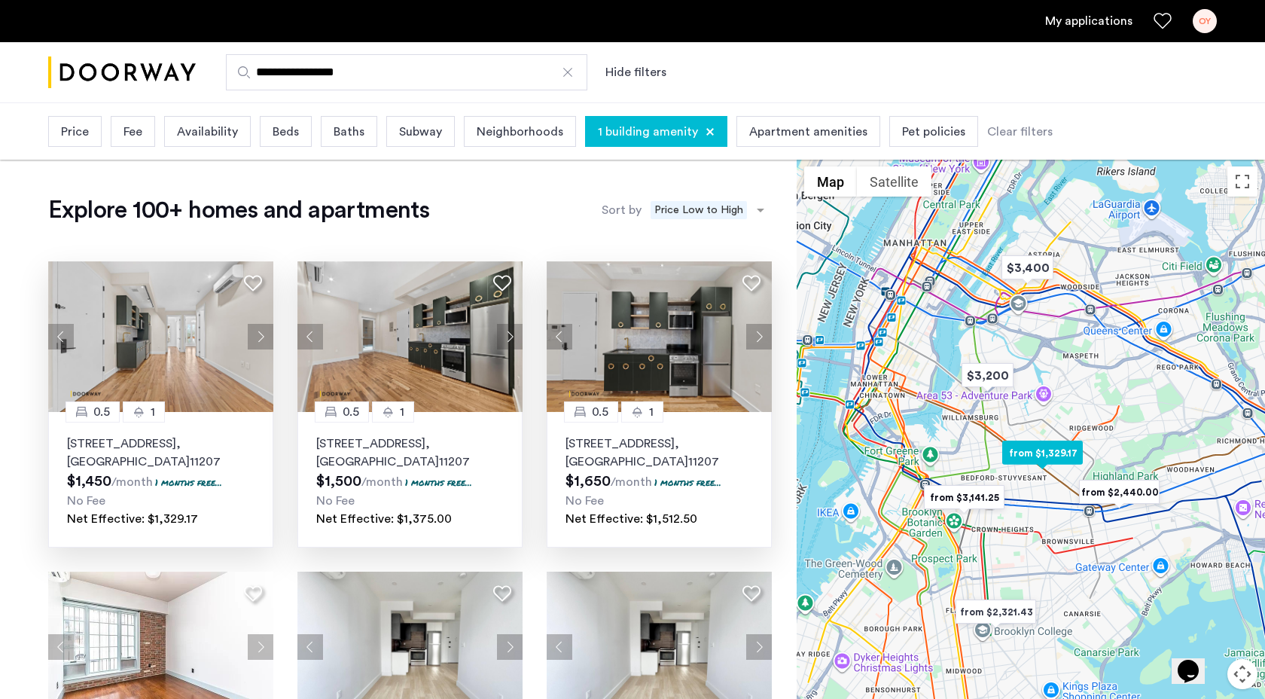
click at [518, 334] on button "Next apartment" at bounding box center [510, 337] width 26 height 26
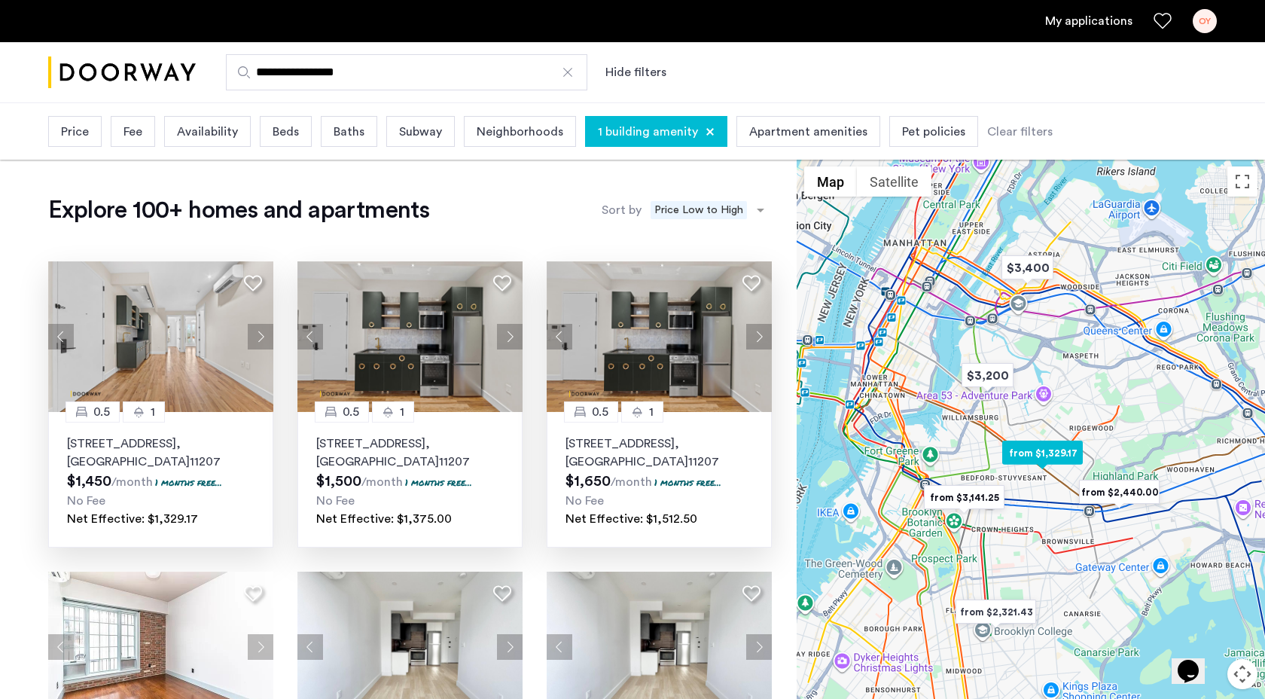
click at [262, 325] on button "Next apartment" at bounding box center [261, 337] width 26 height 26
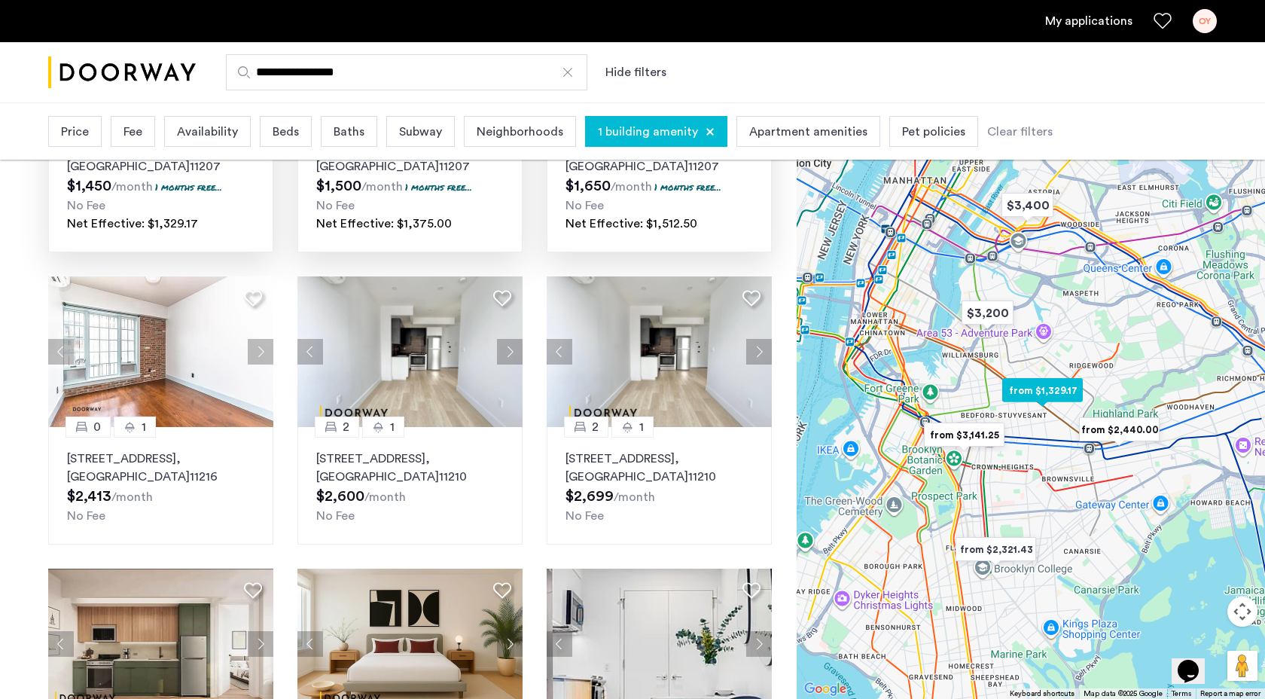
scroll to position [349, 0]
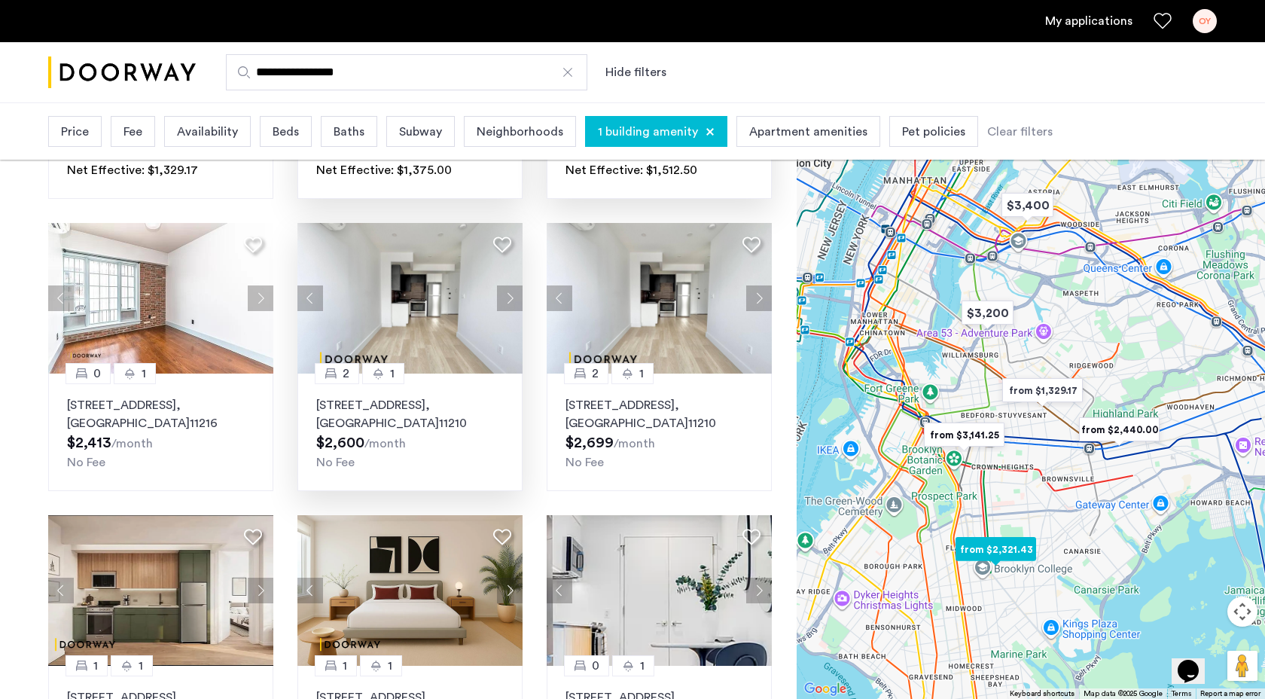
click at [506, 296] on button "Next apartment" at bounding box center [510, 298] width 26 height 26
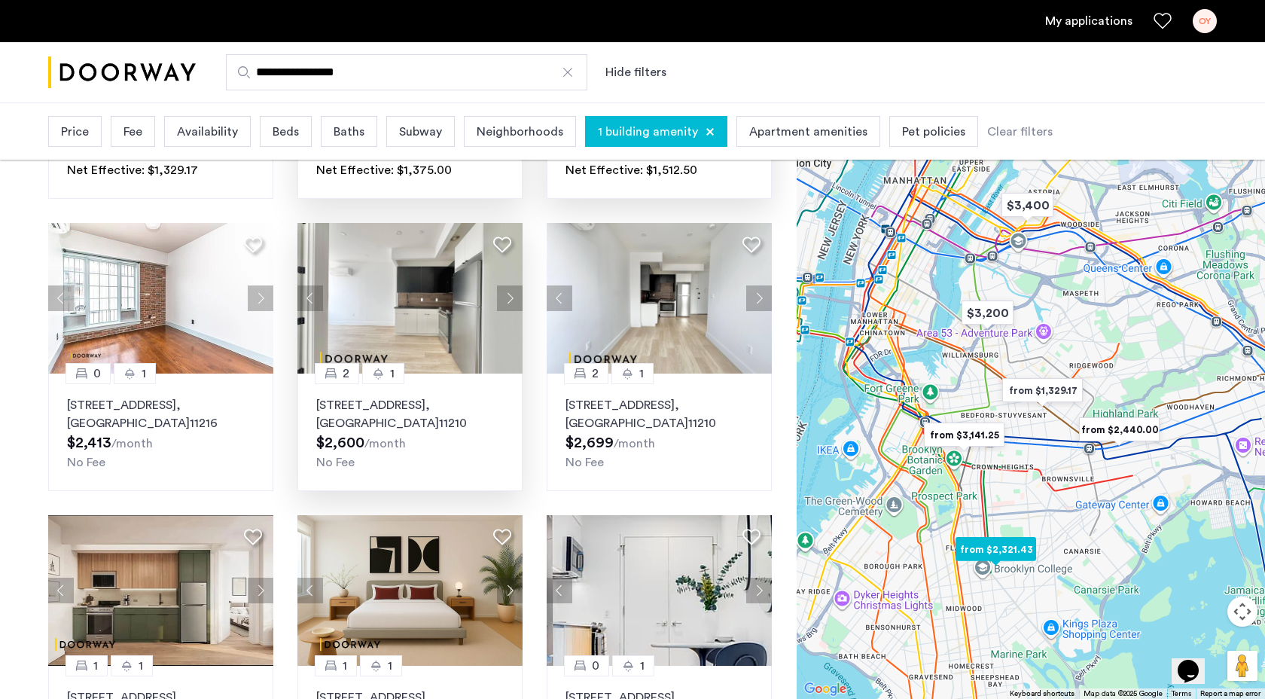
click at [506, 296] on button "Next apartment" at bounding box center [510, 298] width 26 height 26
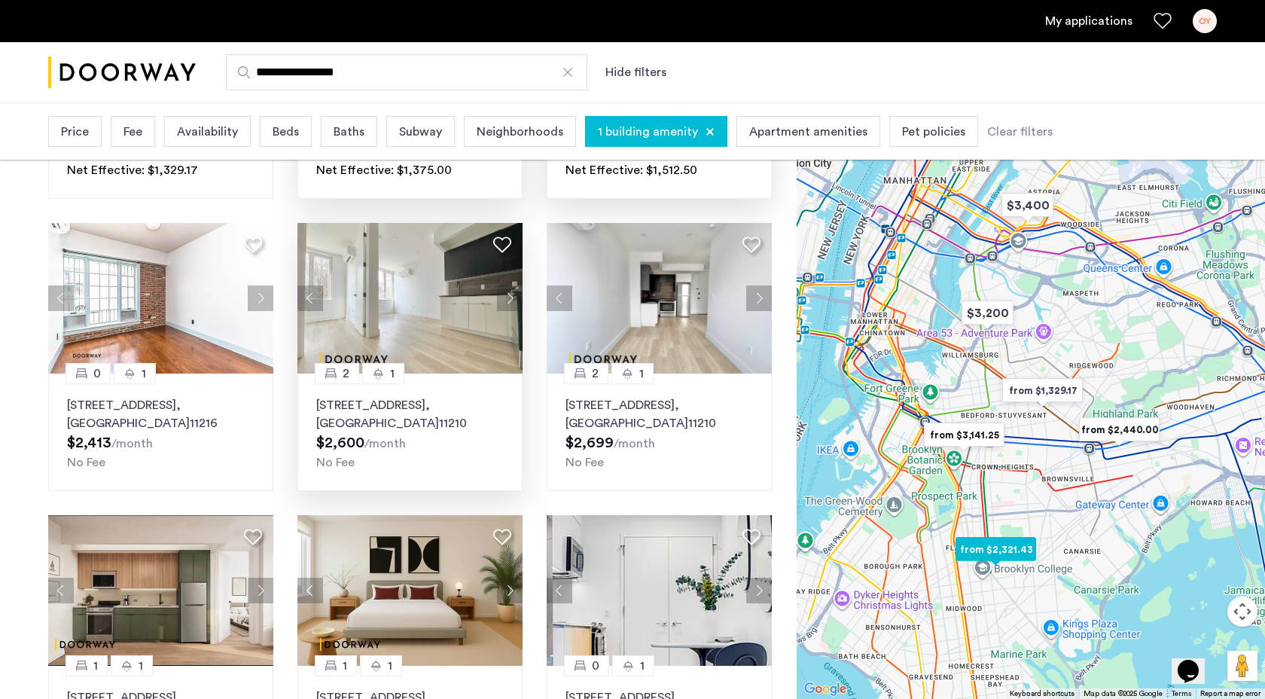
click at [506, 296] on button "Next apartment" at bounding box center [510, 298] width 26 height 26
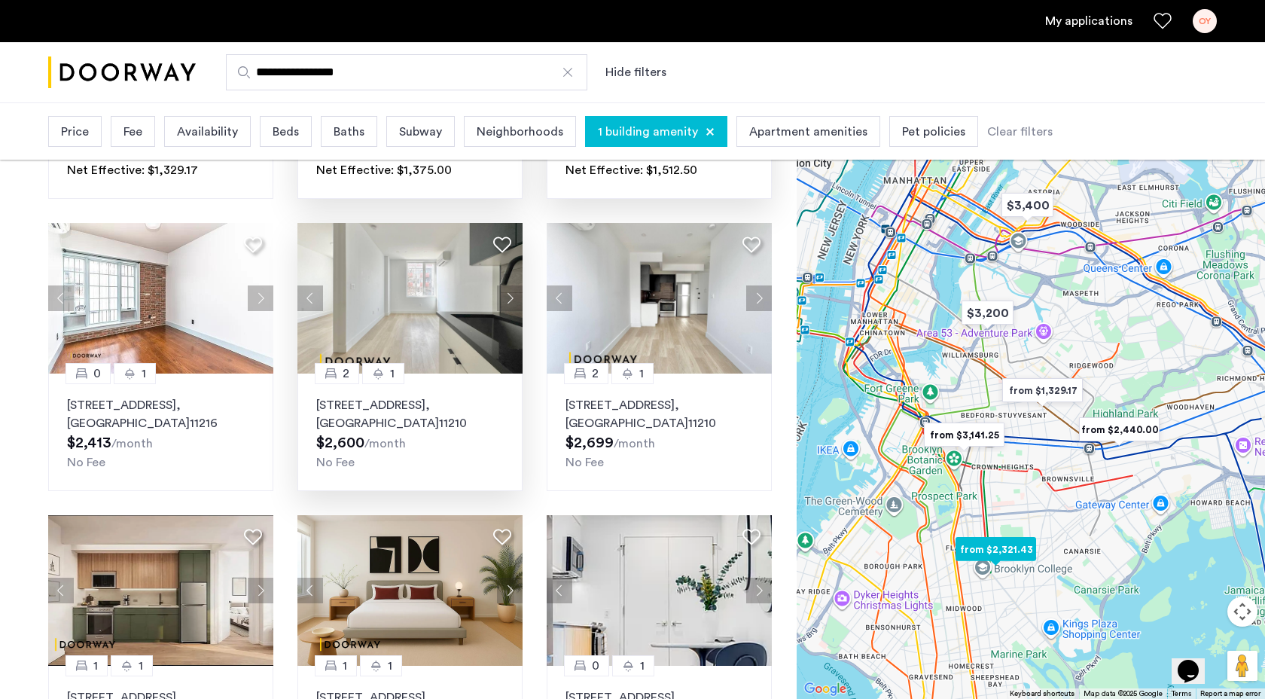
click at [506, 296] on button "Next apartment" at bounding box center [510, 298] width 26 height 26
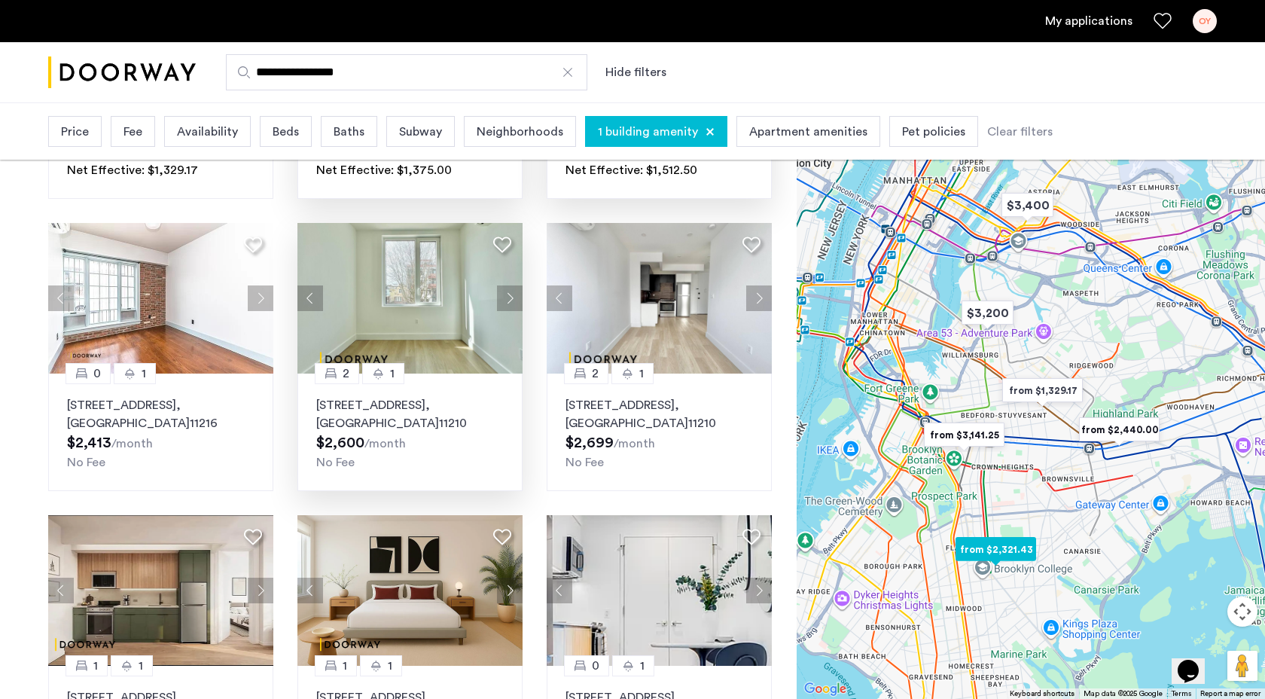
click at [506, 296] on button "Next apartment" at bounding box center [510, 298] width 26 height 26
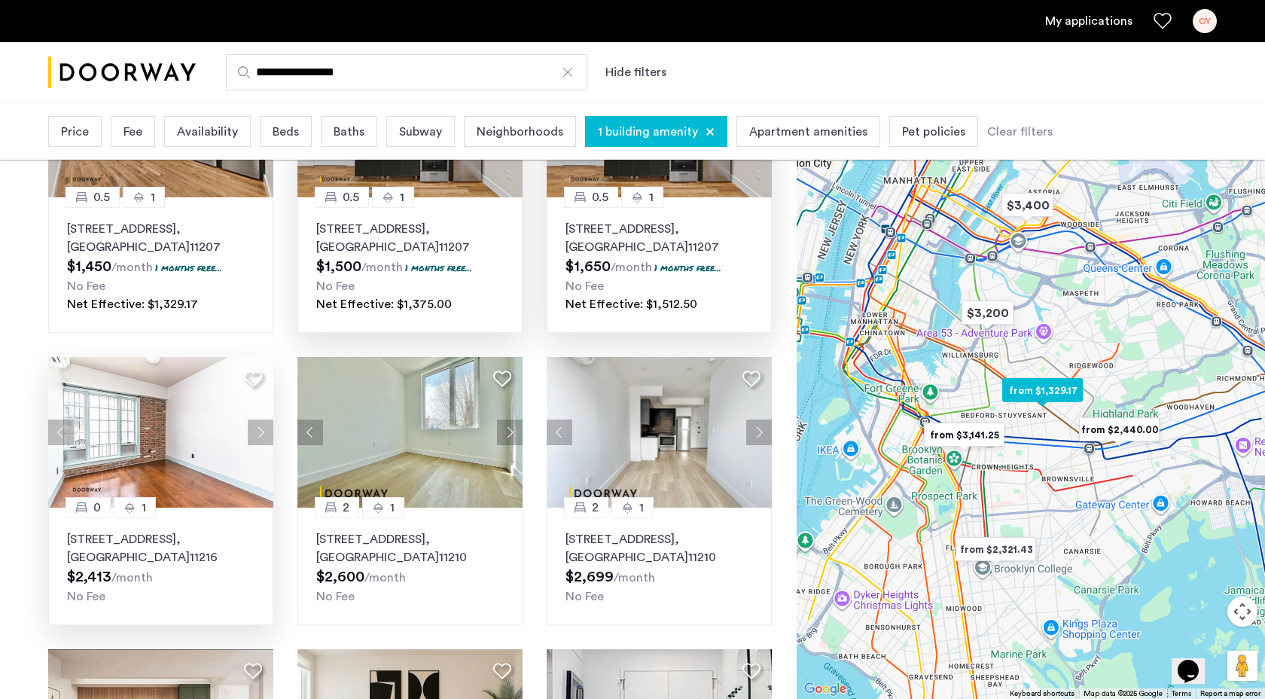
scroll to position [217, 0]
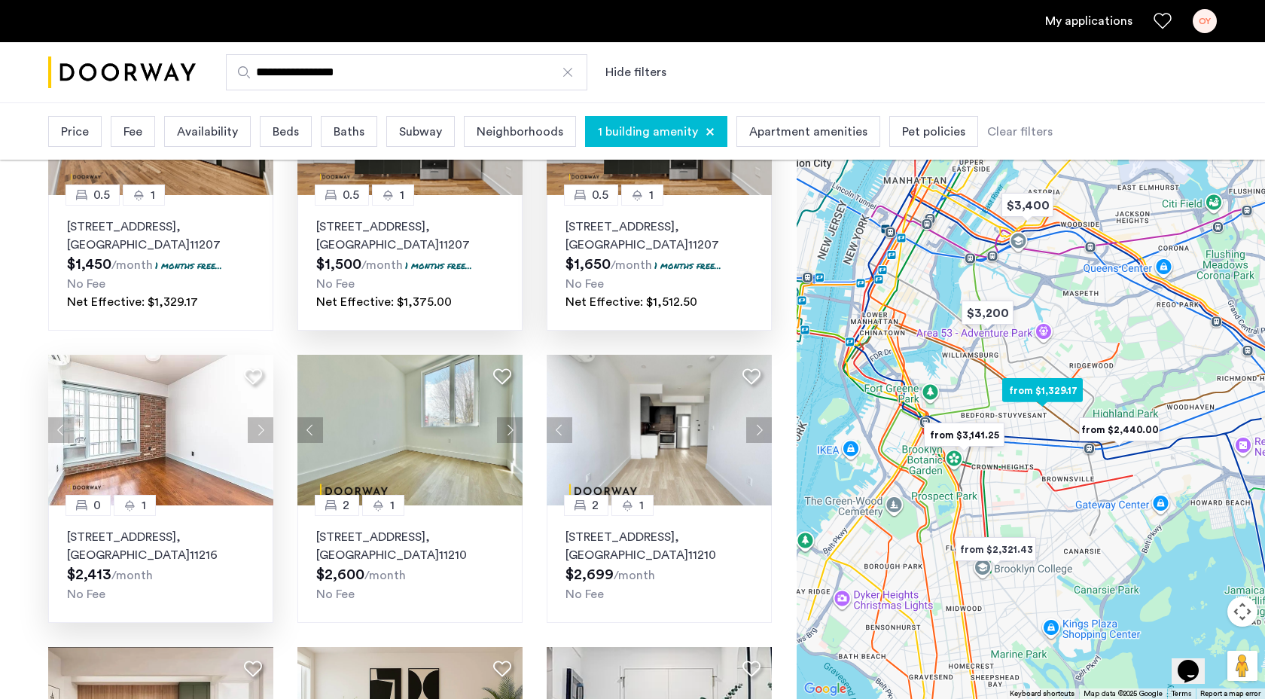
click at [251, 433] on button "Next apartment" at bounding box center [261, 430] width 26 height 26
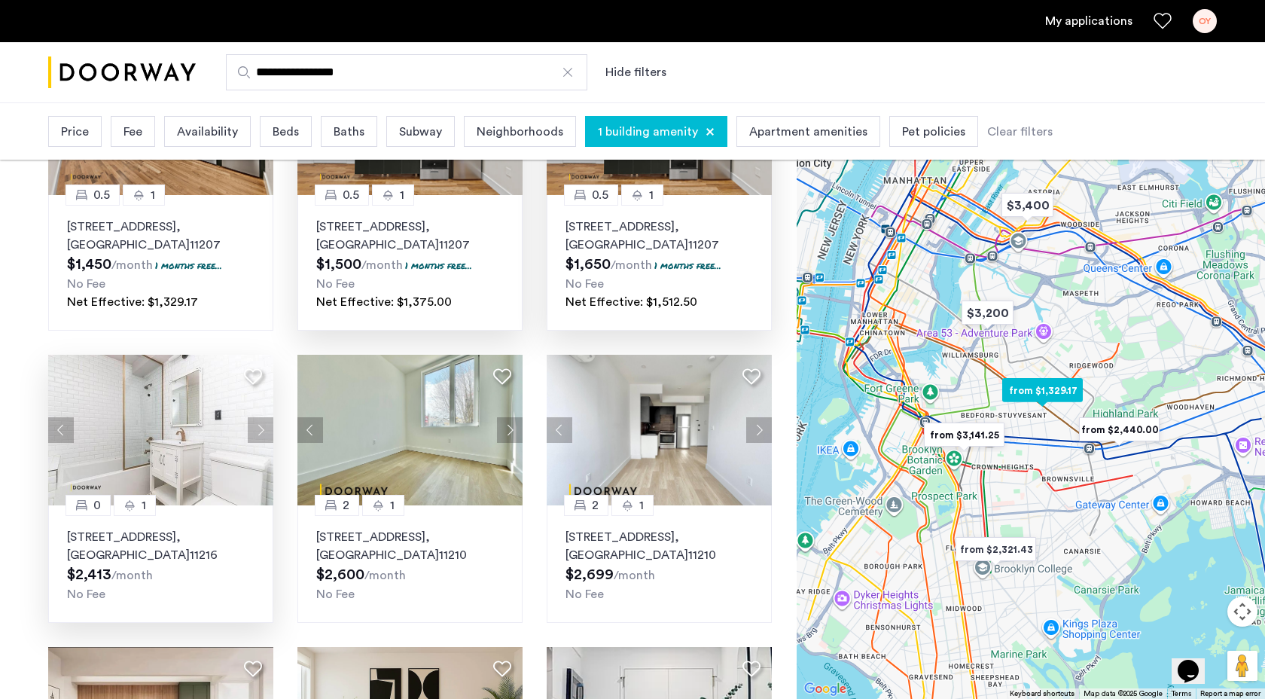
click at [251, 432] on button "Next apartment" at bounding box center [261, 430] width 26 height 26
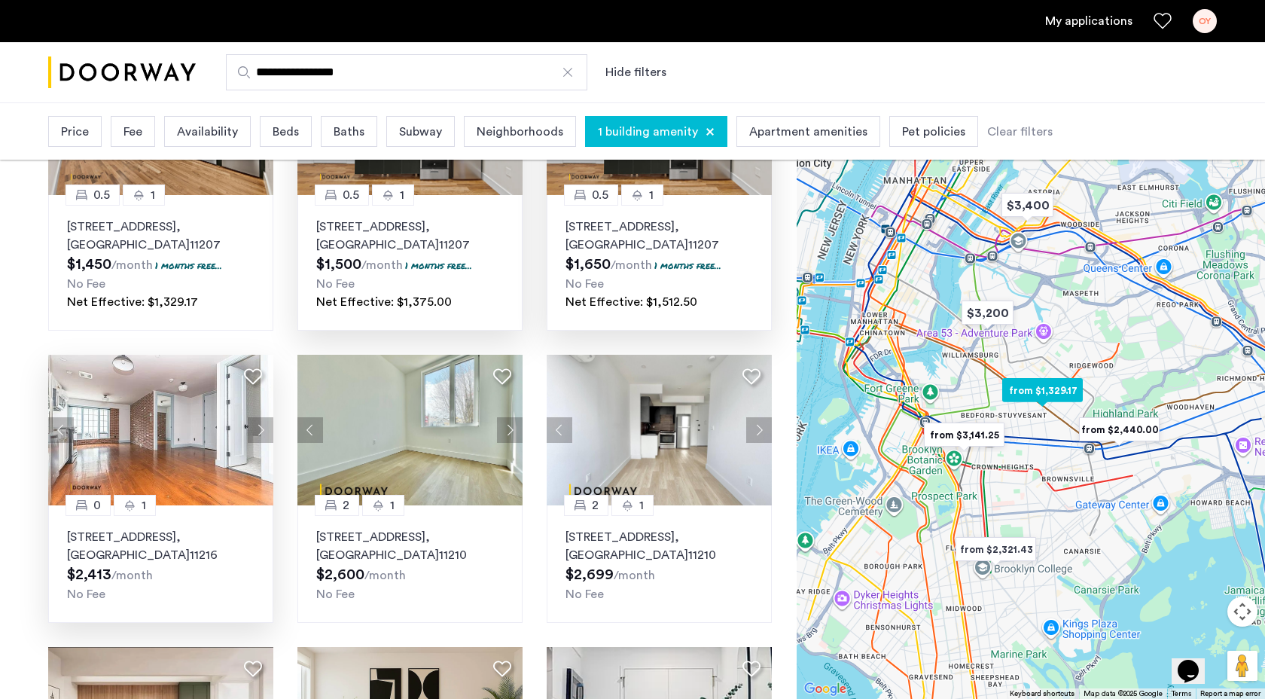
click at [251, 431] on button "Next apartment" at bounding box center [261, 430] width 26 height 26
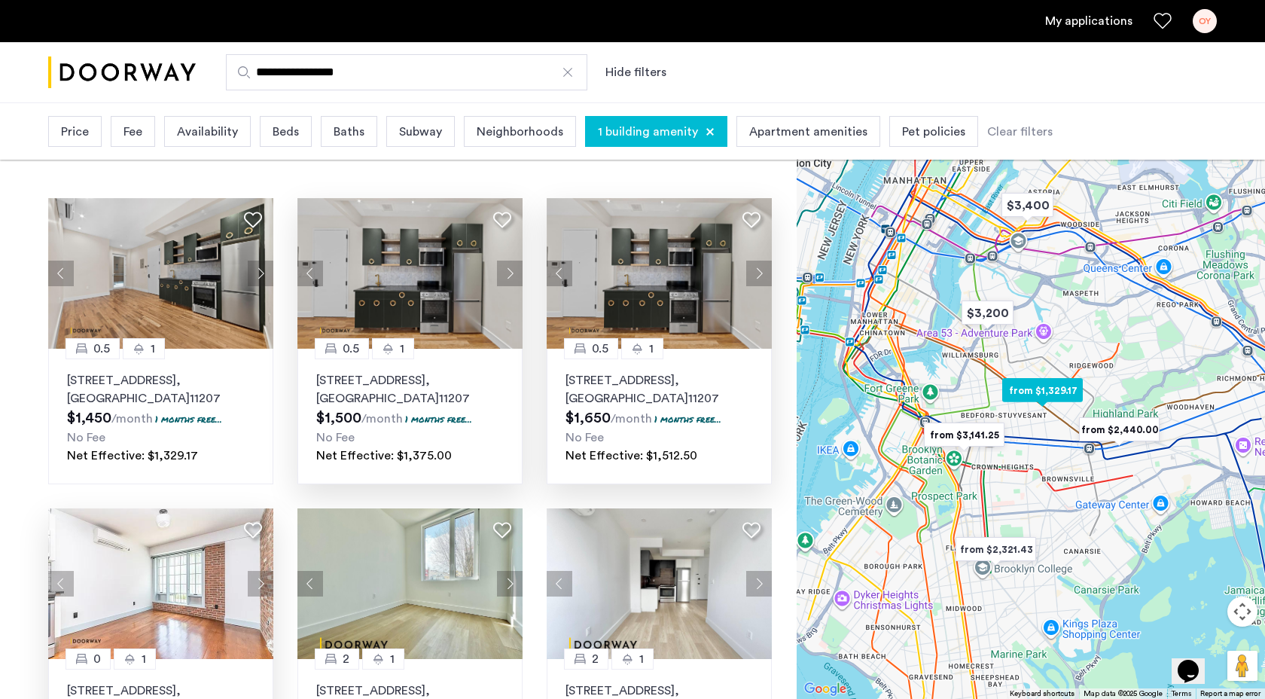
scroll to position [0, 0]
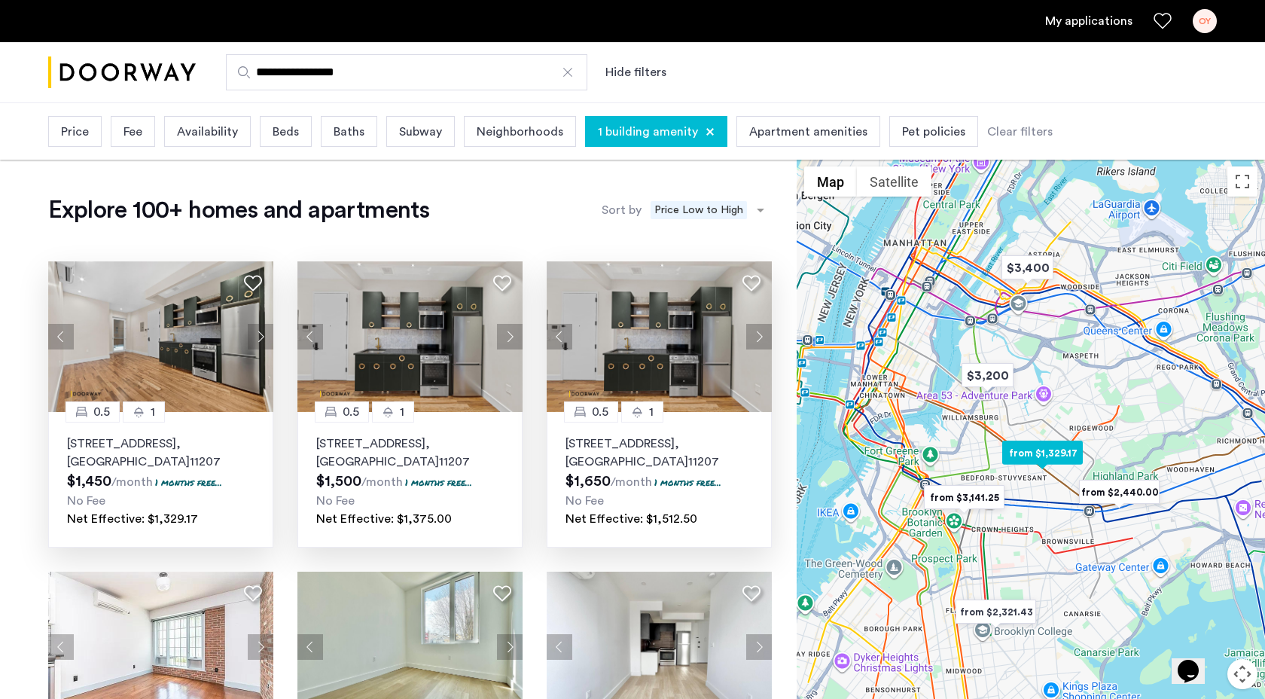
click at [258, 338] on button "Next apartment" at bounding box center [261, 337] width 26 height 26
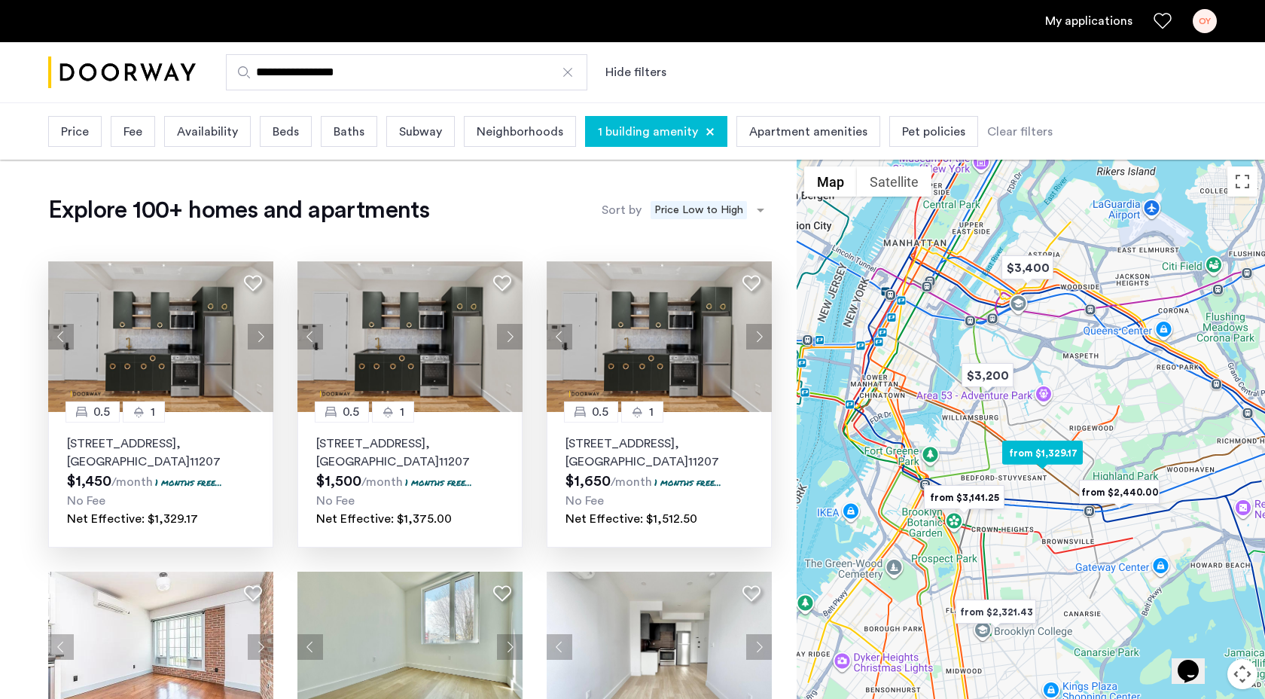
click at [258, 337] on button "Next apartment" at bounding box center [261, 337] width 26 height 26
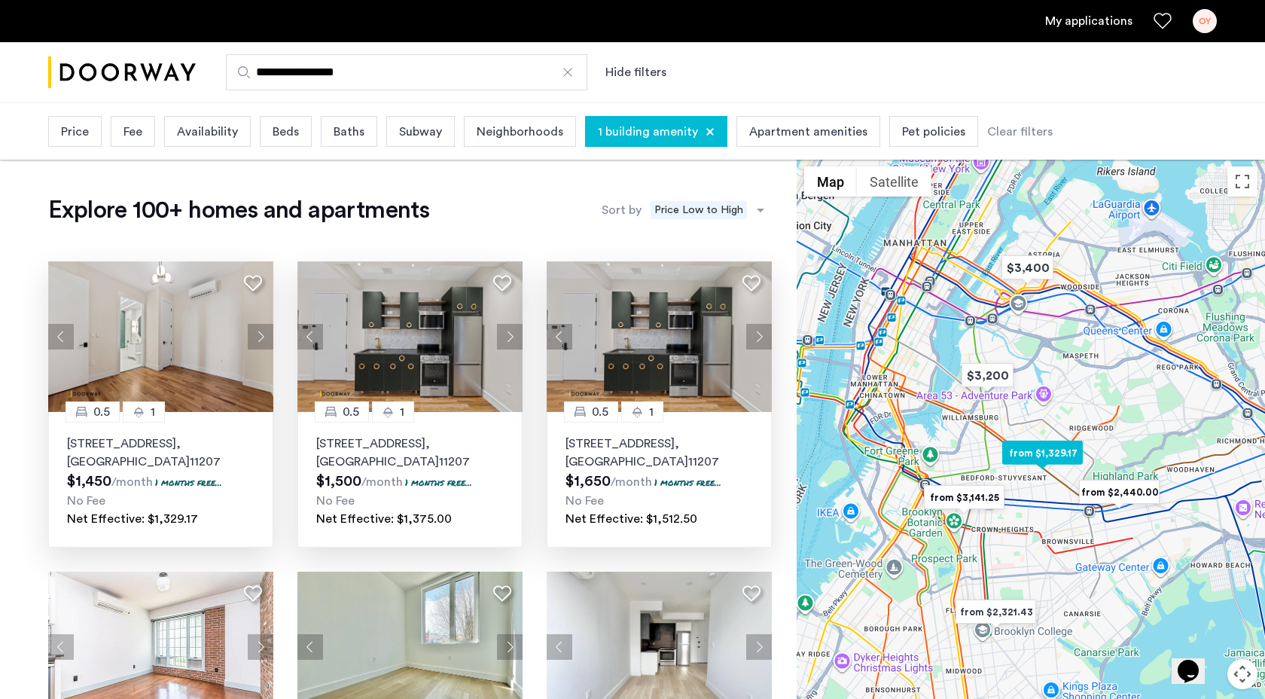
click at [258, 337] on button "Next apartment" at bounding box center [261, 337] width 26 height 26
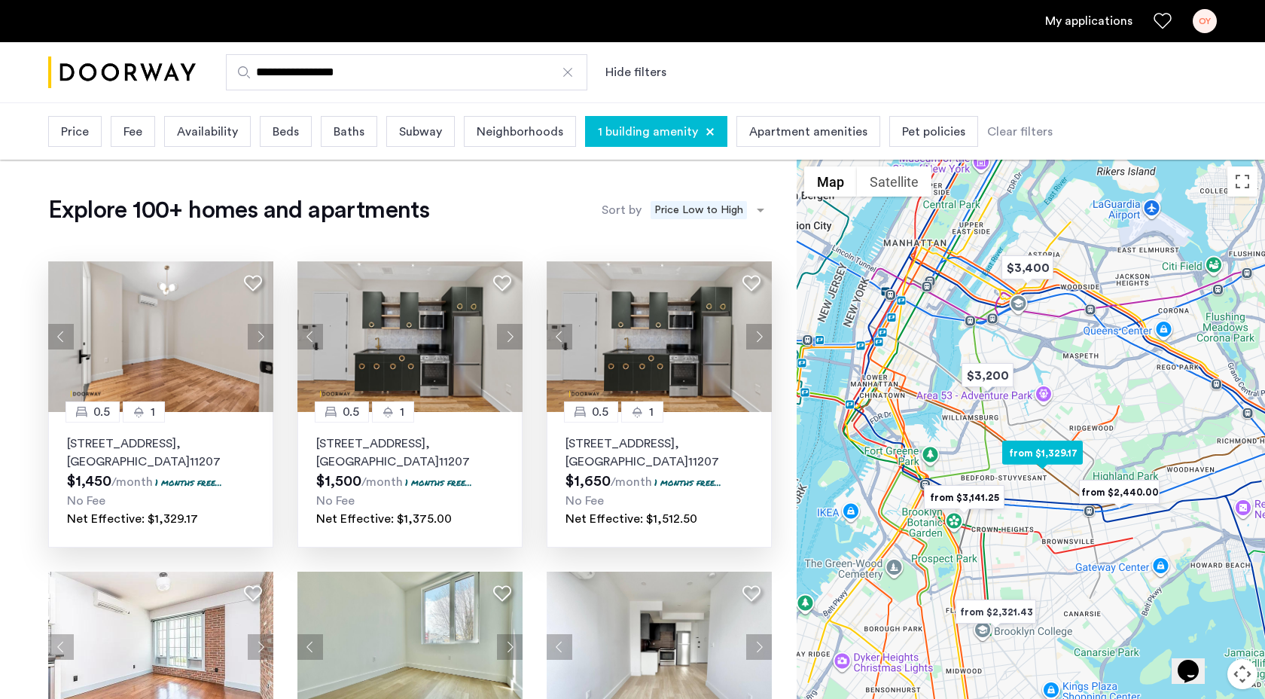
click at [258, 337] on button "Next apartment" at bounding box center [261, 337] width 26 height 26
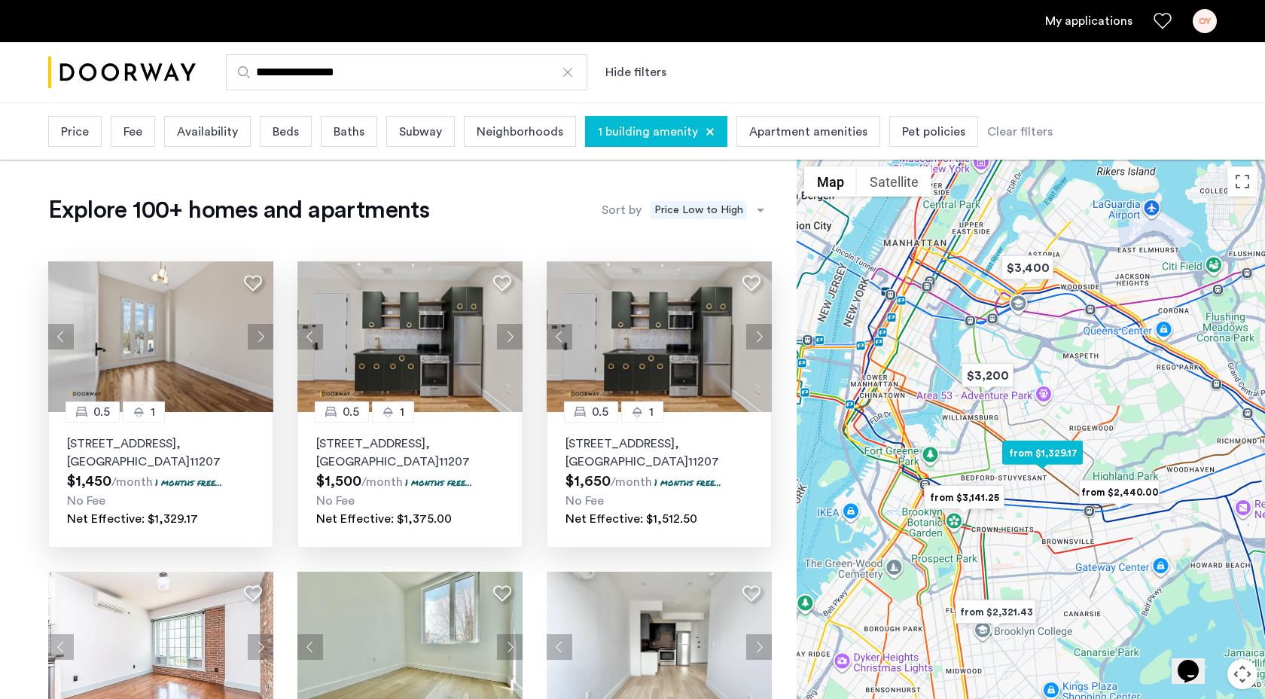
click at [231, 437] on p "[STREET_ADDRESS]" at bounding box center [160, 452] width 187 height 36
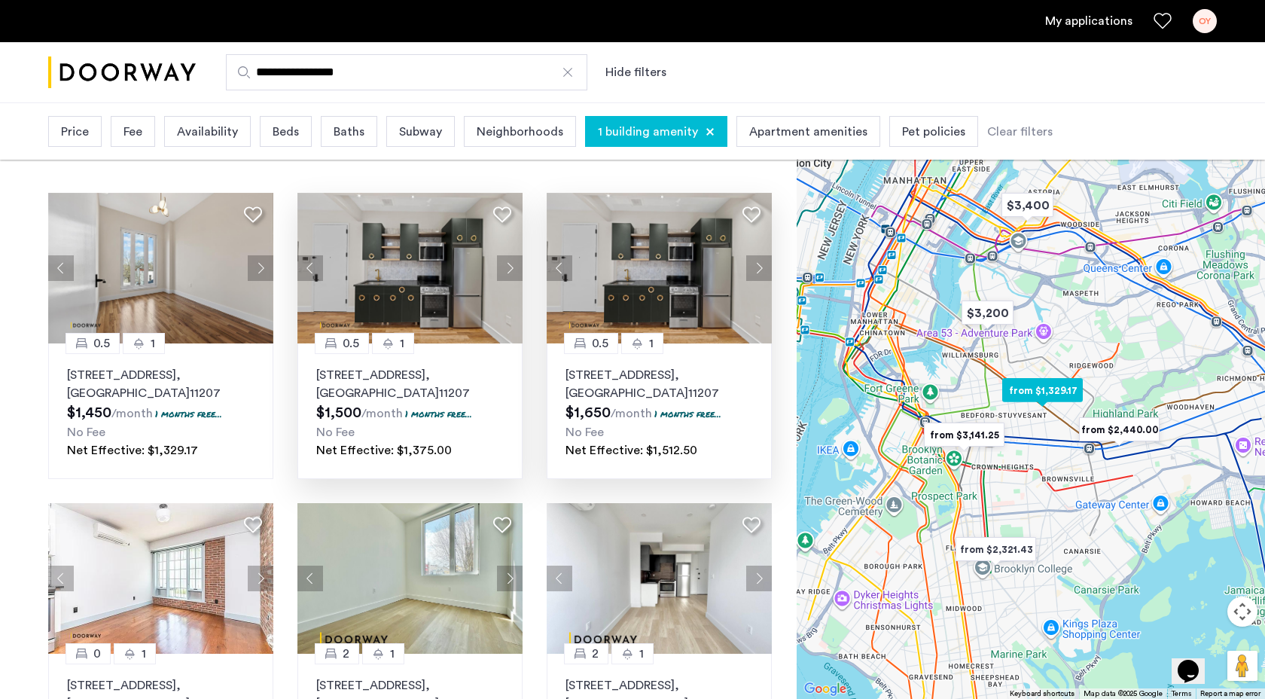
scroll to position [69, 0]
click at [766, 264] on button "Next apartment" at bounding box center [759, 267] width 26 height 26
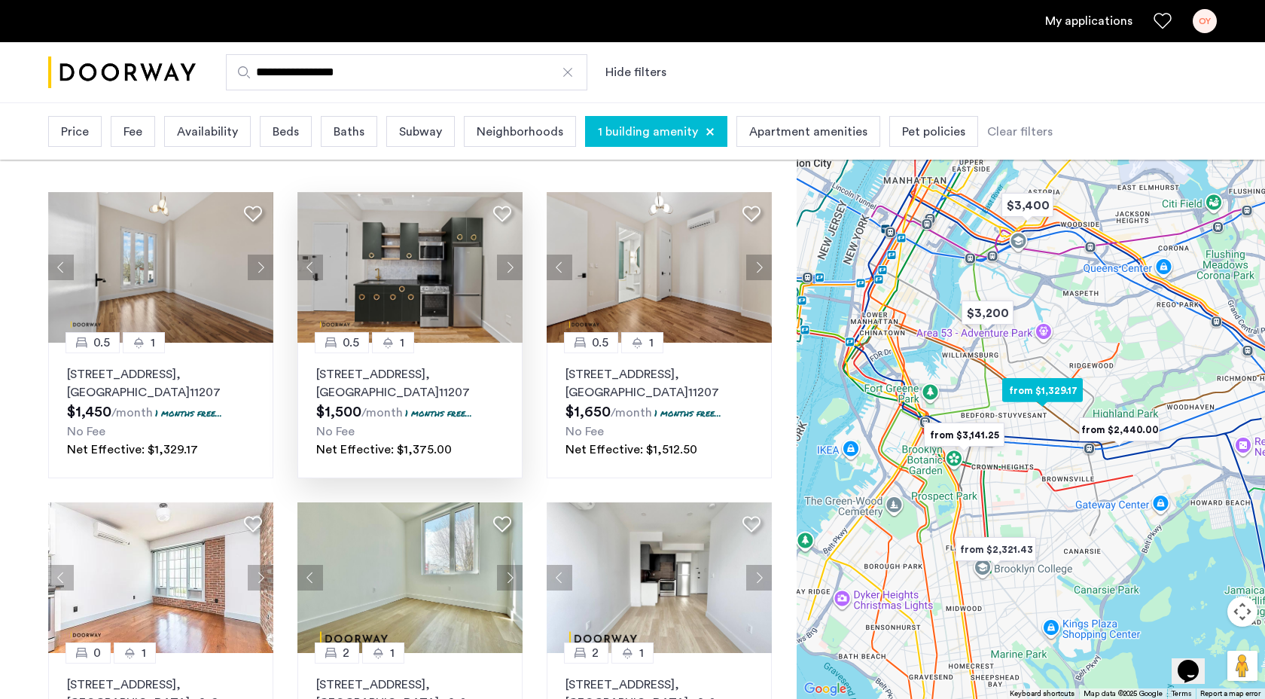
click at [690, 295] on img at bounding box center [660, 267] width 226 height 151
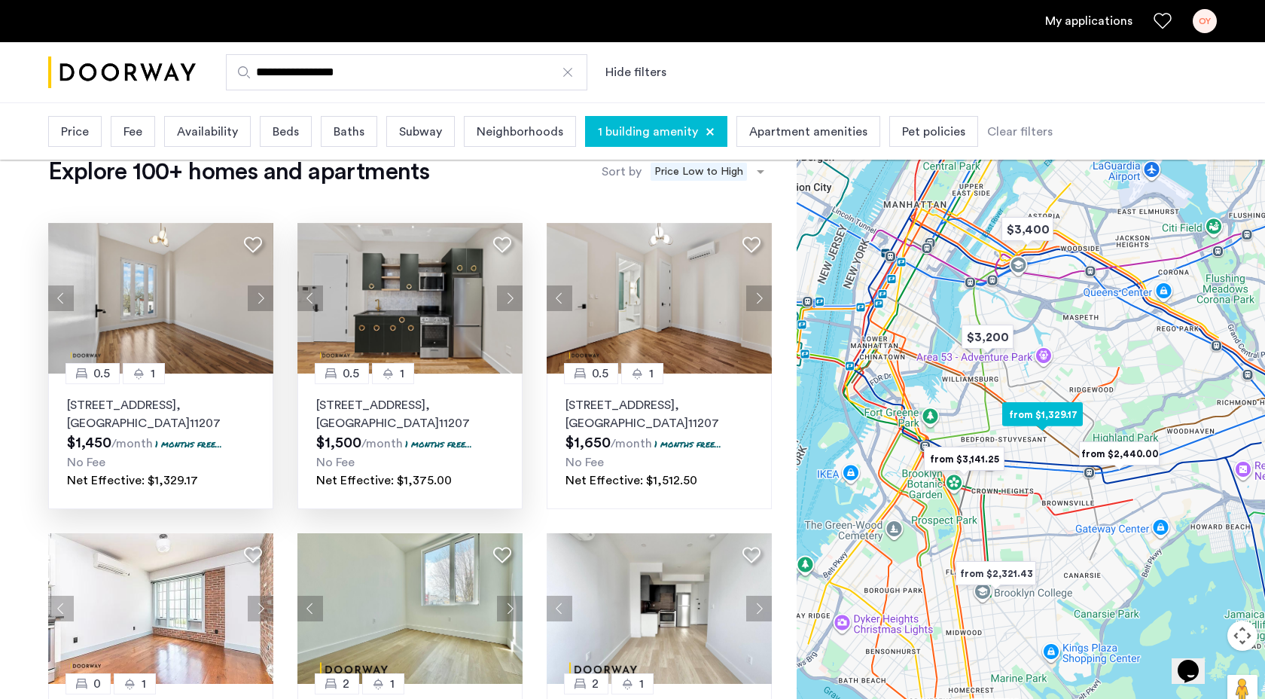
scroll to position [0, 0]
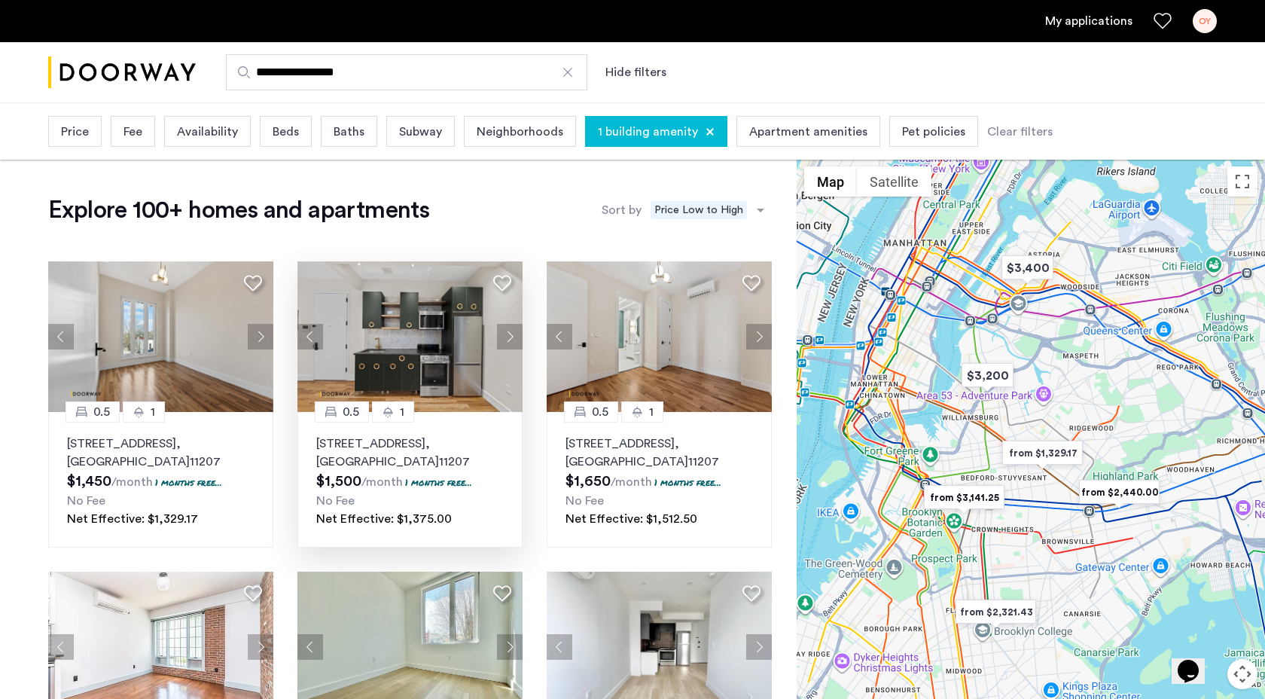
click at [736, 129] on div "Apartment amenities" at bounding box center [808, 131] width 144 height 31
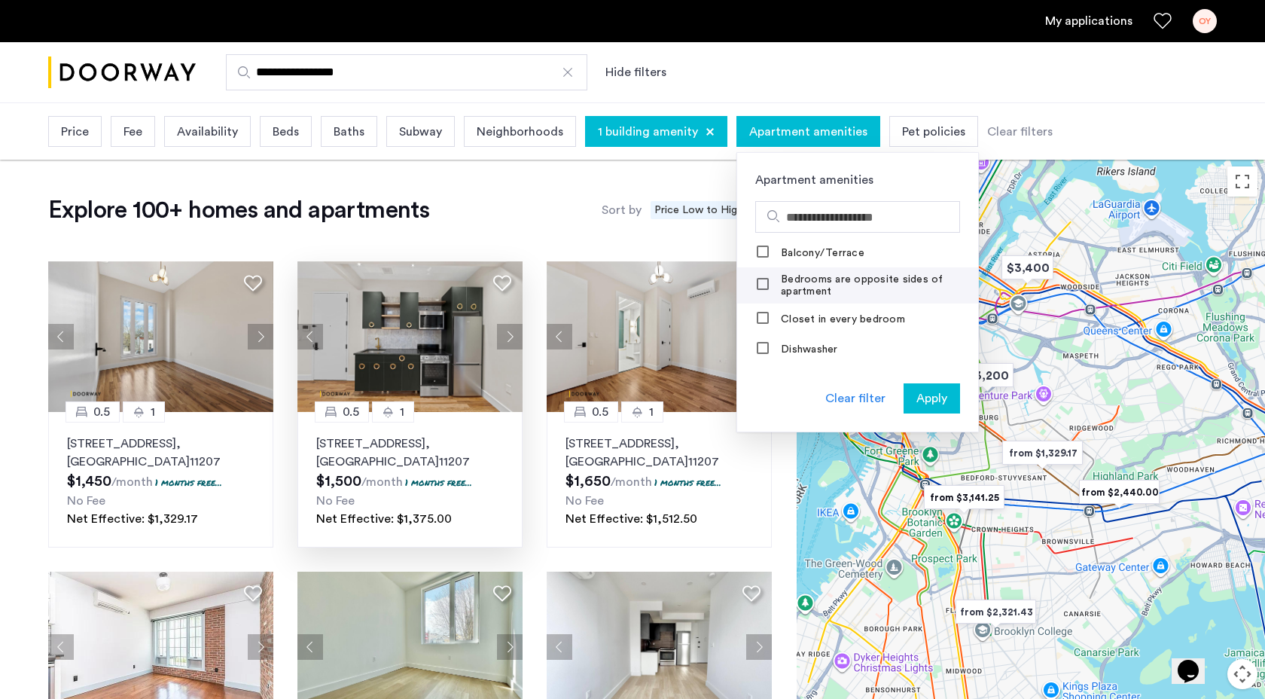
scroll to position [190, 0]
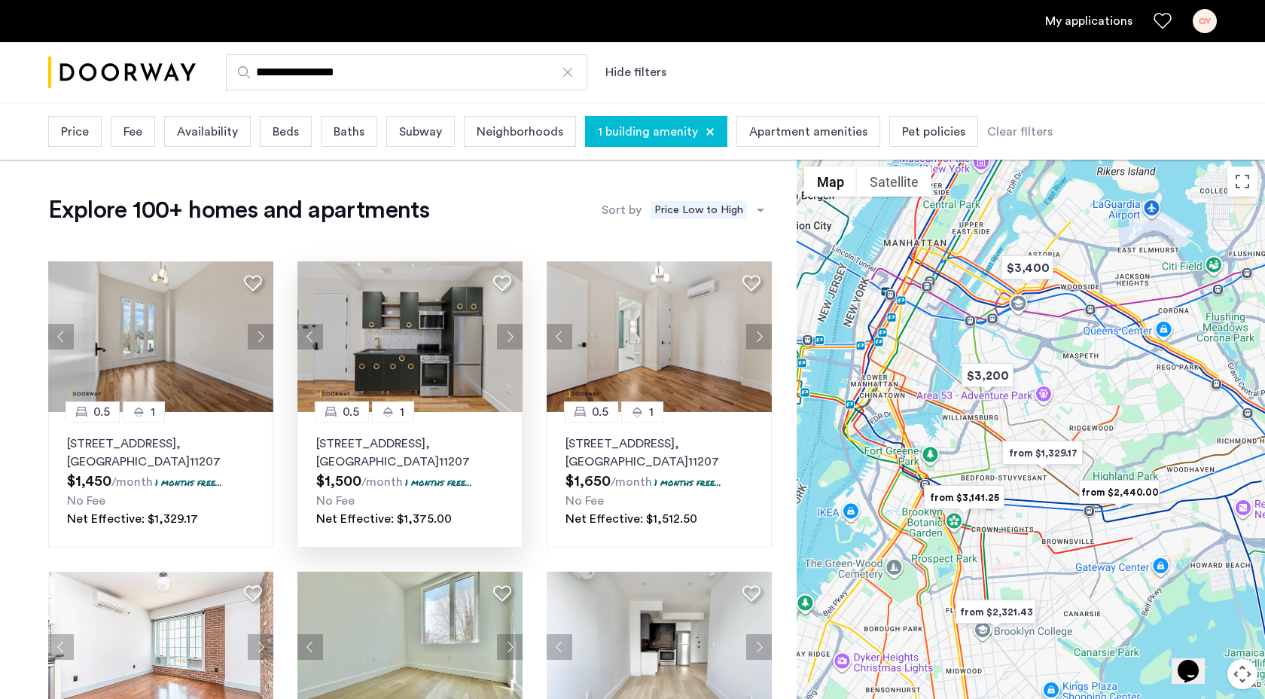
click at [214, 133] on span "Availability" at bounding box center [207, 132] width 61 height 18
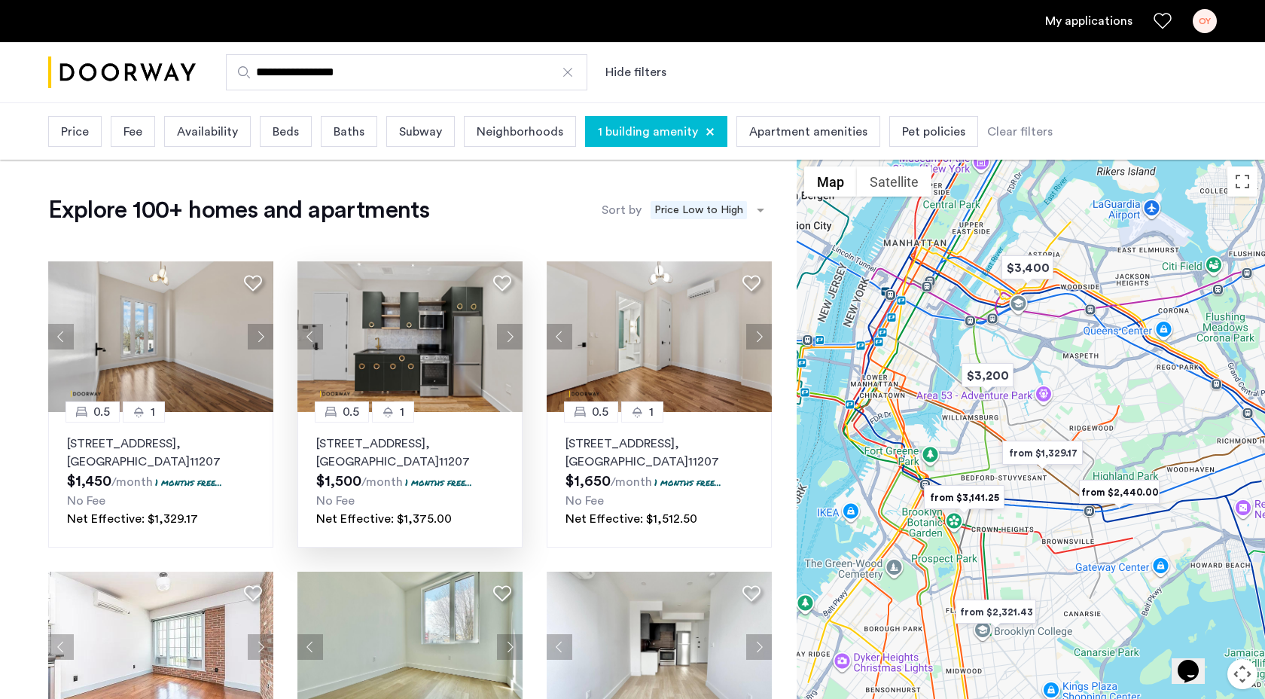
click at [684, 98] on div "**********" at bounding box center [632, 72] width 1265 height 61
drag, startPoint x: 672, startPoint y: 75, endPoint x: 597, endPoint y: 75, distance: 74.5
click at [597, 75] on div "**********" at bounding box center [706, 72] width 1021 height 36
click at [708, 99] on div "**********" at bounding box center [632, 72] width 1265 height 61
drag, startPoint x: 672, startPoint y: 62, endPoint x: 606, endPoint y: 65, distance: 65.6
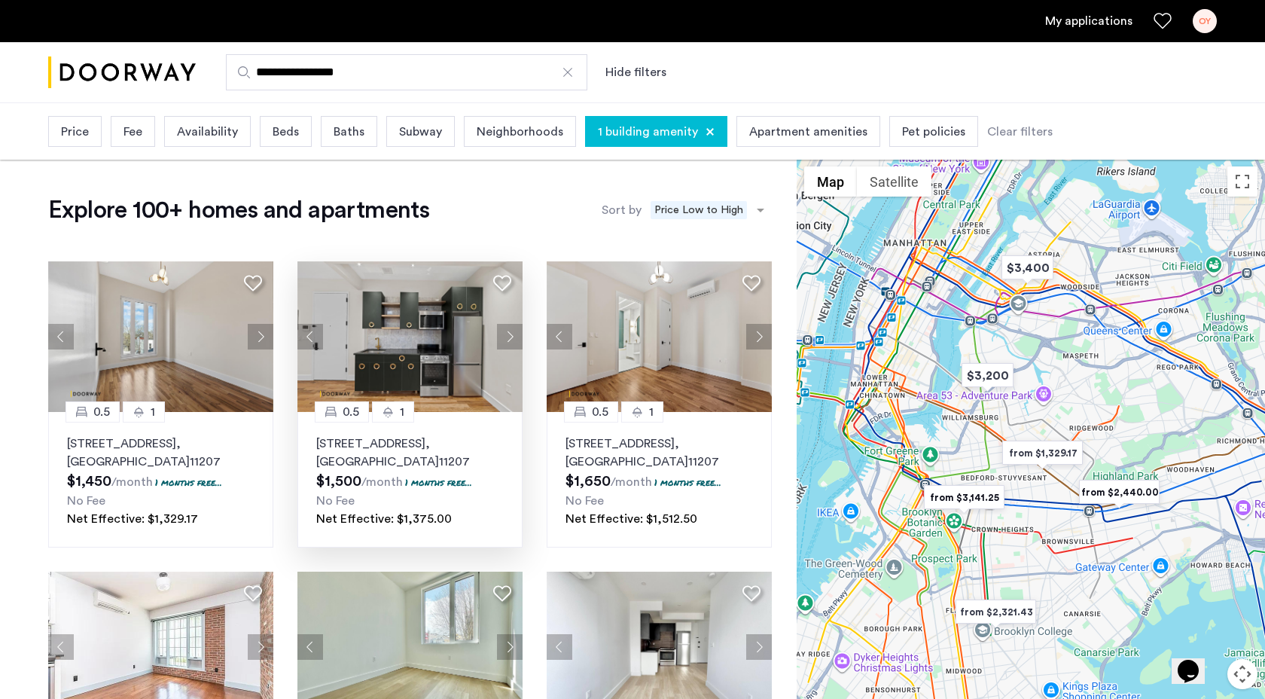
click at [606, 65] on div "**********" at bounding box center [706, 72] width 1021 height 36
drag, startPoint x: 709, startPoint y: 58, endPoint x: 635, endPoint y: 69, distance: 75.3
click at [635, 69] on div "**********" at bounding box center [706, 72] width 1021 height 36
drag, startPoint x: 678, startPoint y: 64, endPoint x: 601, endPoint y: 78, distance: 78.7
click at [601, 78] on div "**********" at bounding box center [706, 72] width 1021 height 36
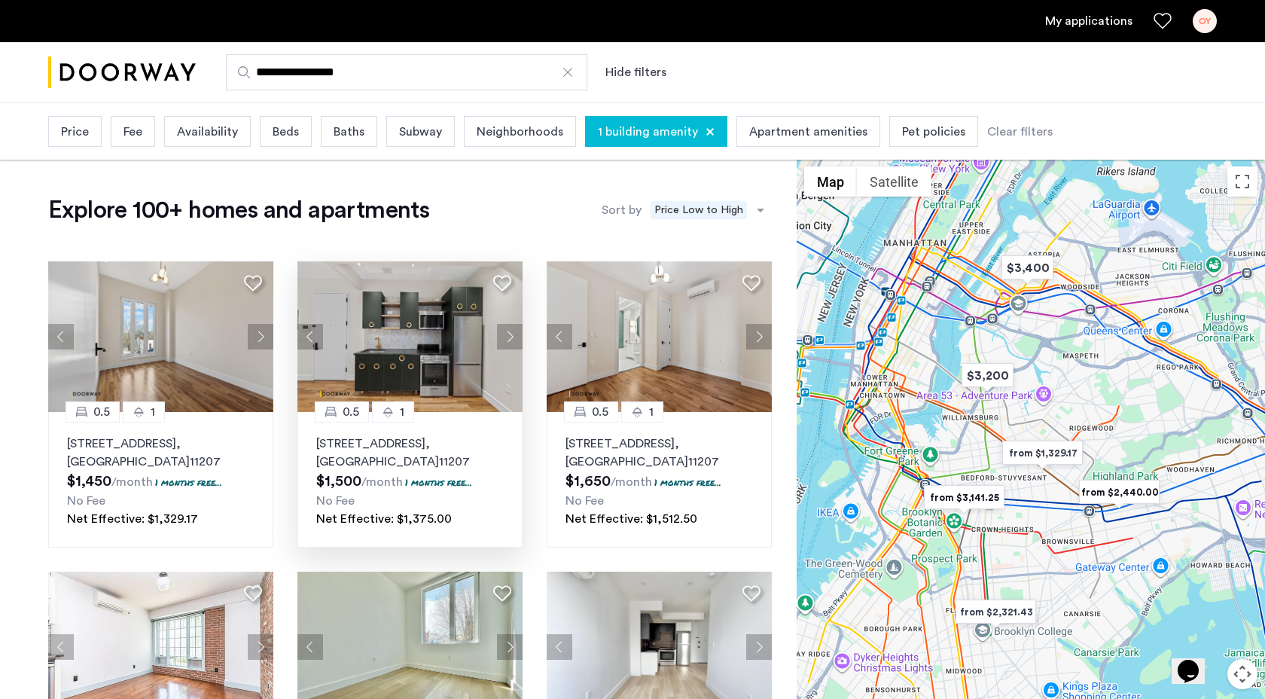
click at [1022, 125] on div "Clear filters" at bounding box center [1019, 132] width 65 height 18
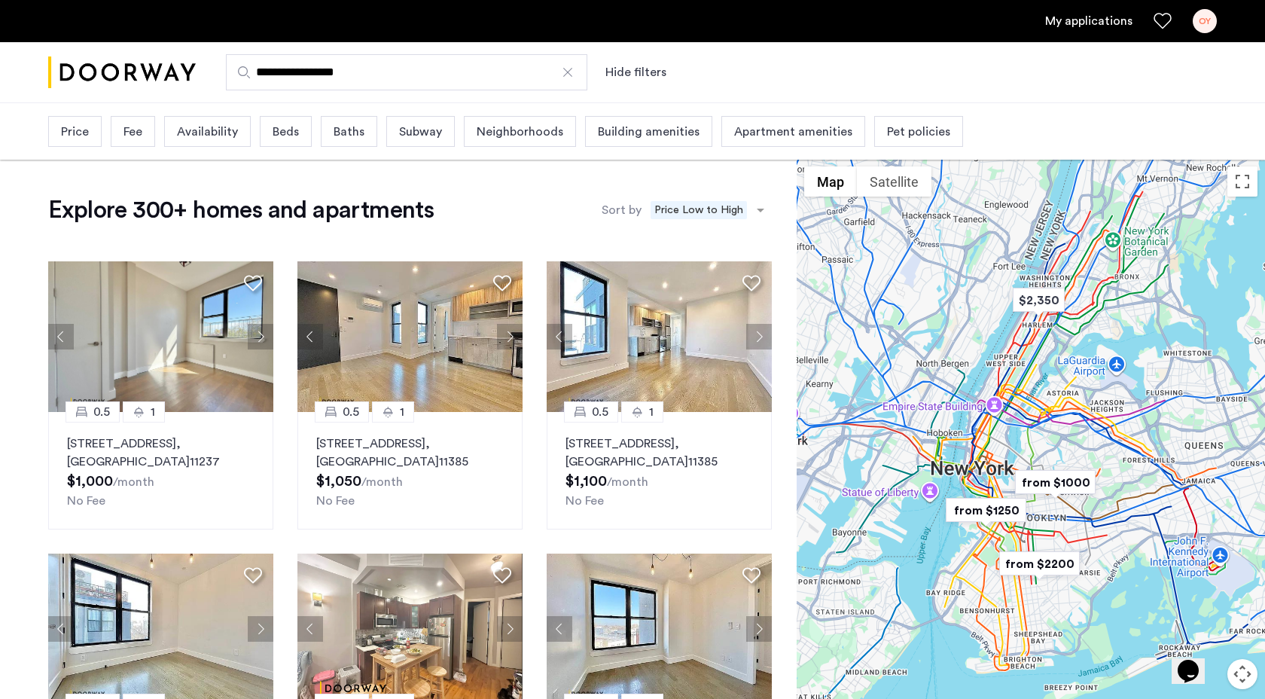
click at [632, 135] on span "Building amenities" at bounding box center [649, 132] width 102 height 18
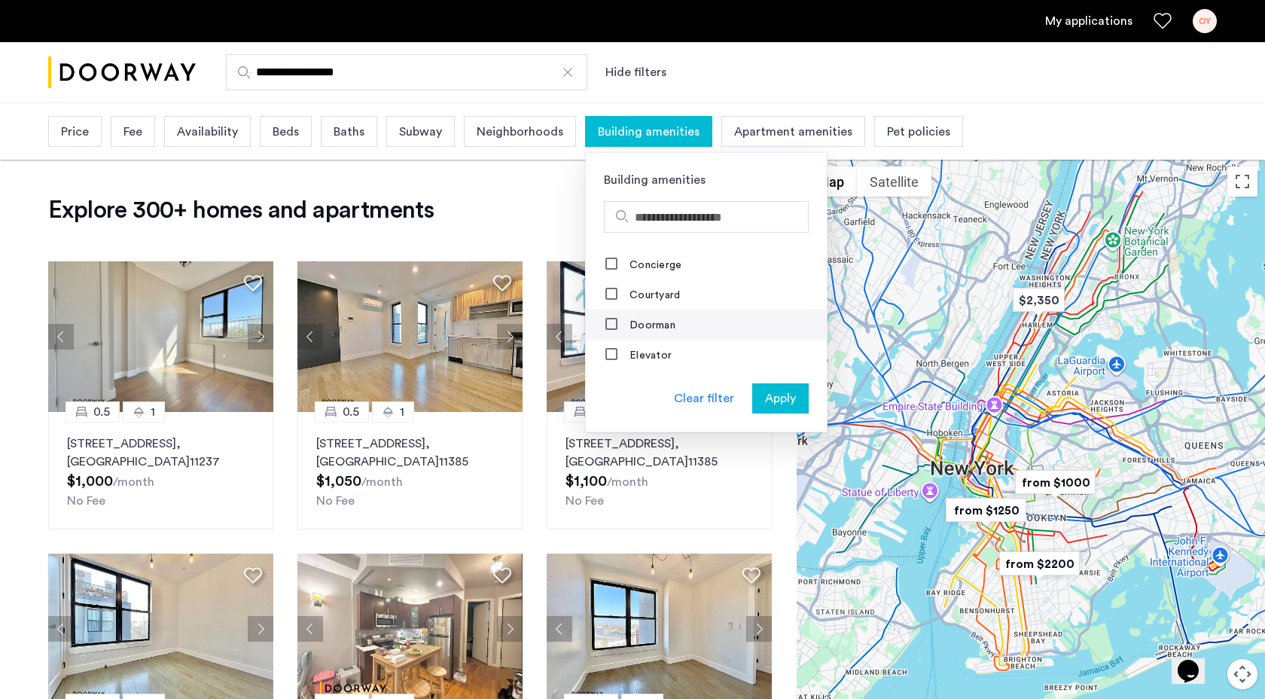
scroll to position [206, 0]
click at [739, 83] on div "**********" at bounding box center [706, 72] width 1021 height 36
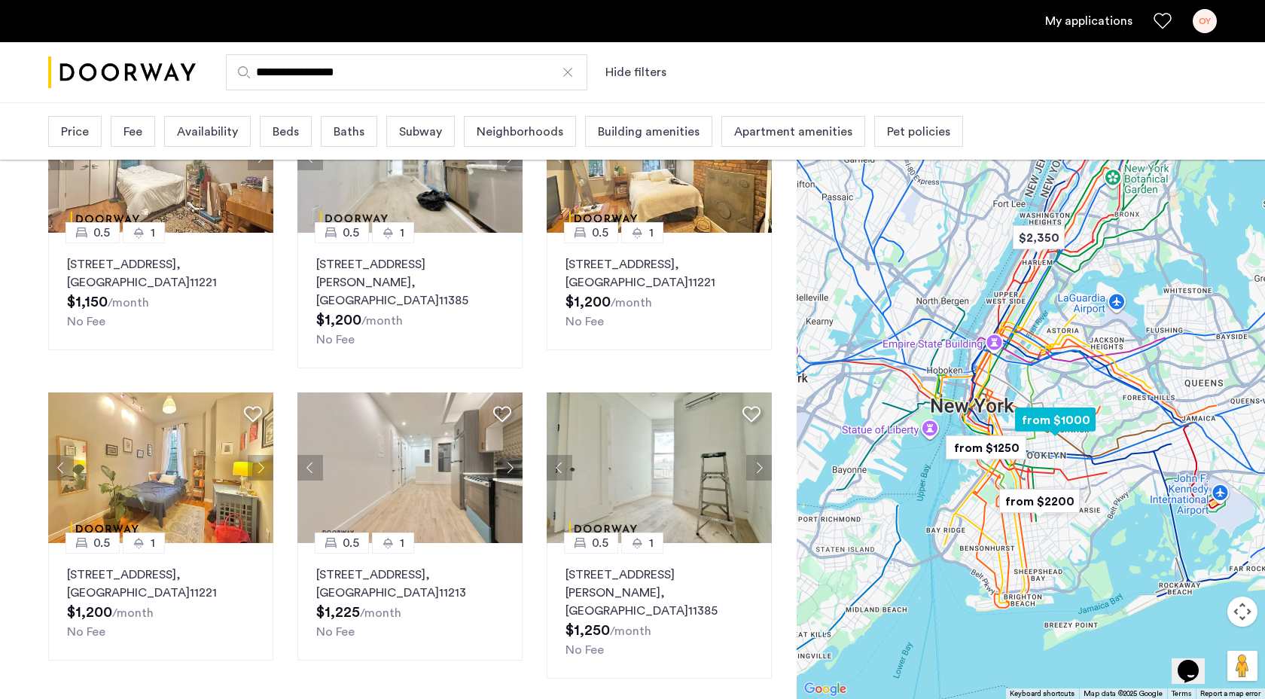
scroll to position [1034, 0]
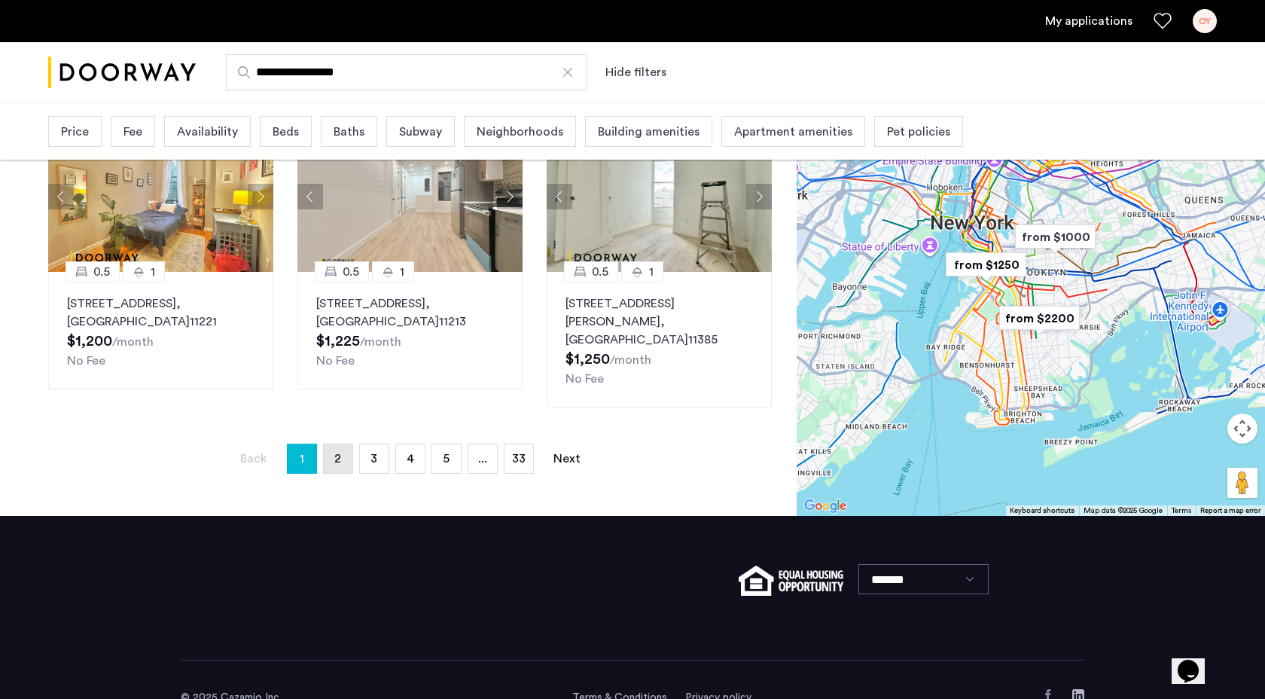
click at [347, 444] on link "page 2" at bounding box center [338, 458] width 29 height 29
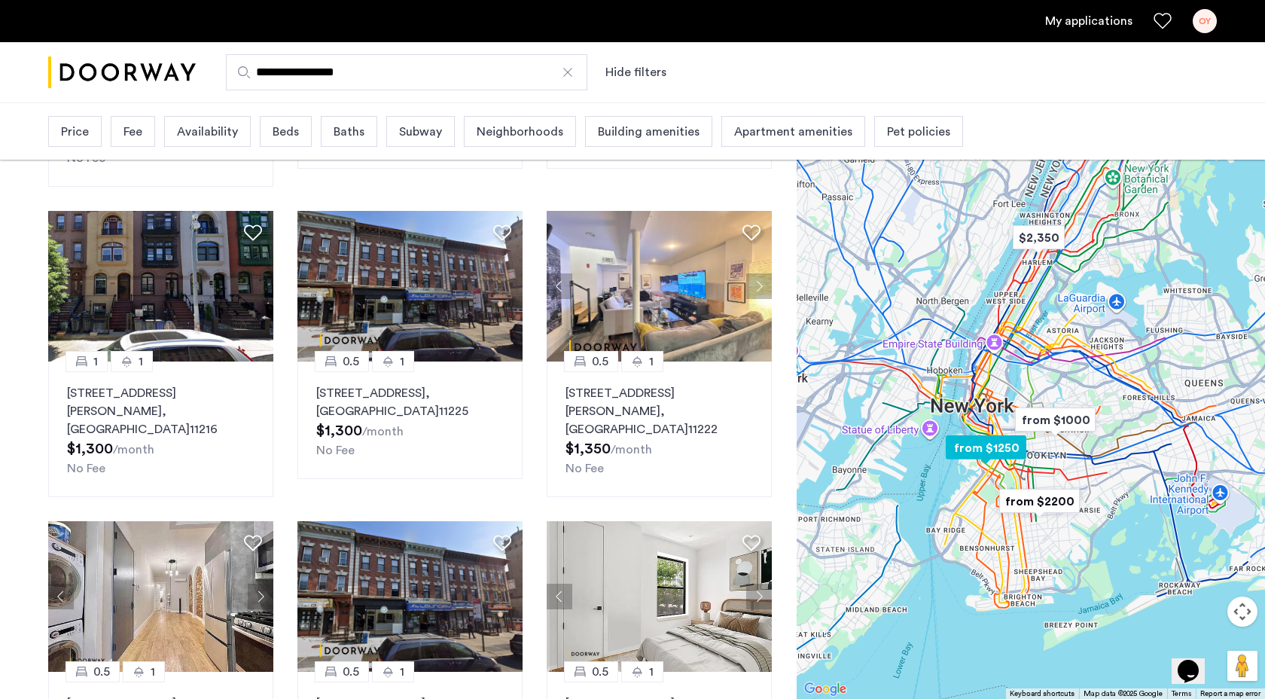
scroll to position [1034, 0]
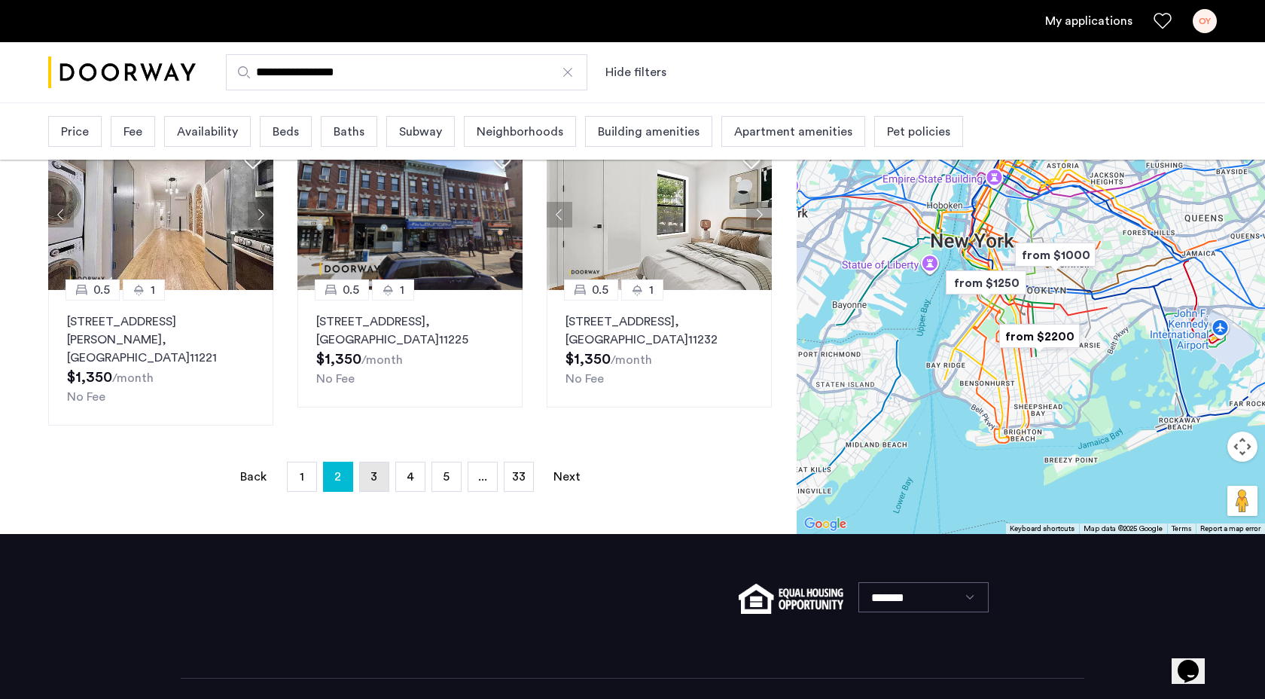
click at [374, 471] on span "3" at bounding box center [373, 477] width 7 height 12
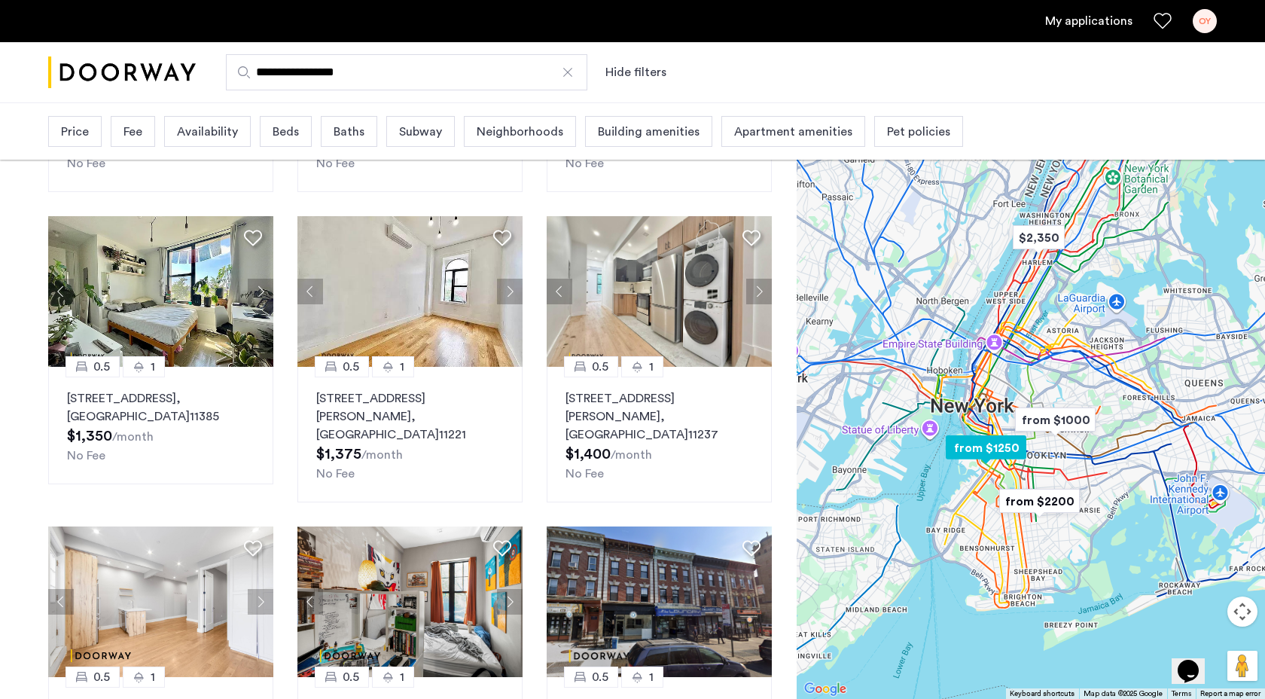
scroll to position [1052, 0]
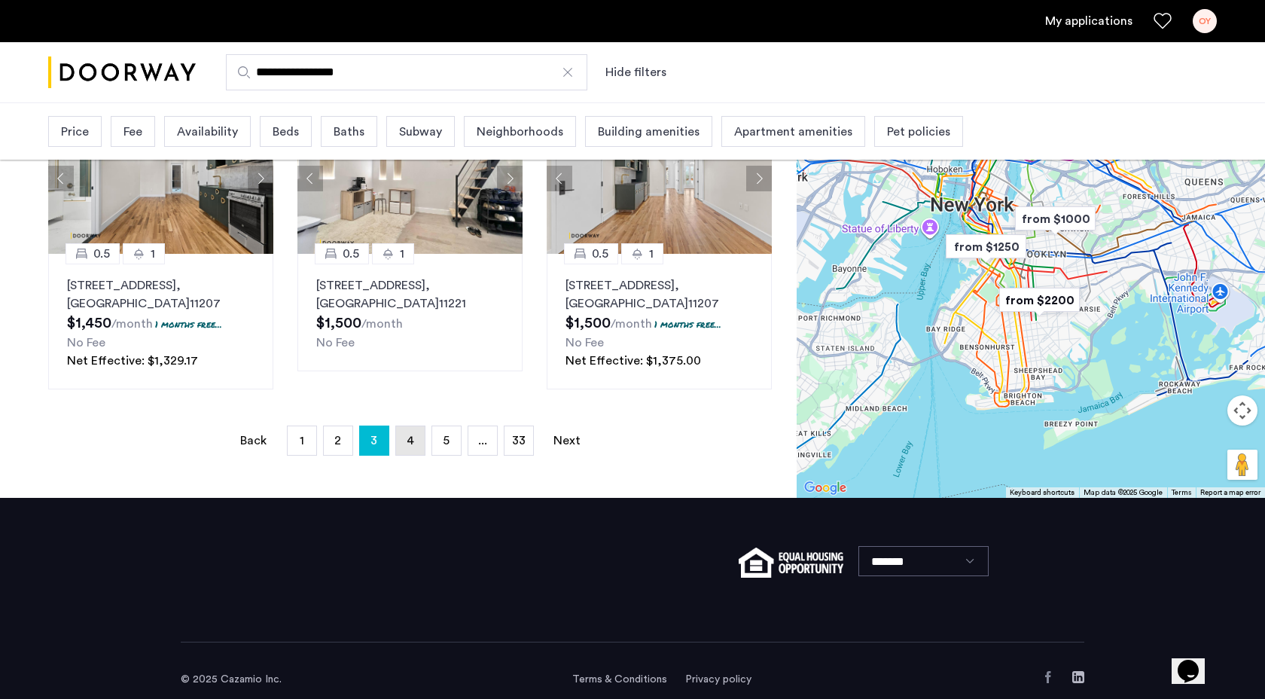
click at [403, 426] on link "page 4" at bounding box center [410, 440] width 29 height 29
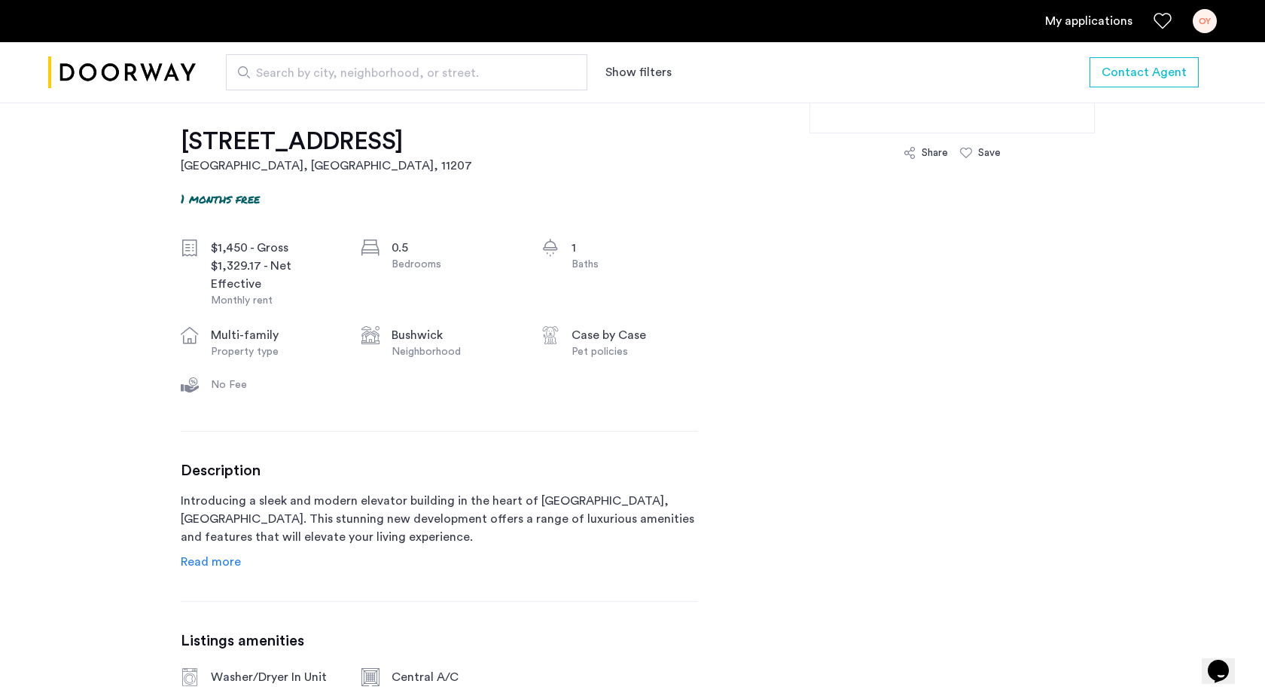
scroll to position [468, 0]
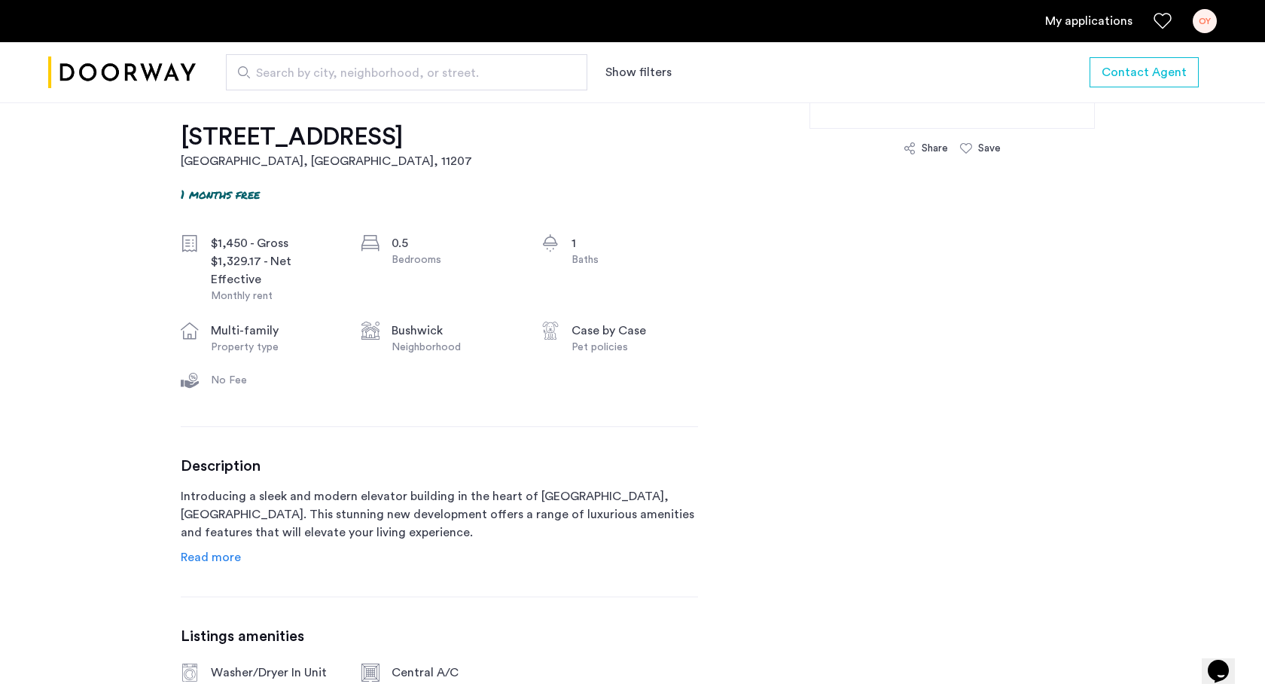
click at [229, 559] on span "Read more" at bounding box center [211, 557] width 60 height 12
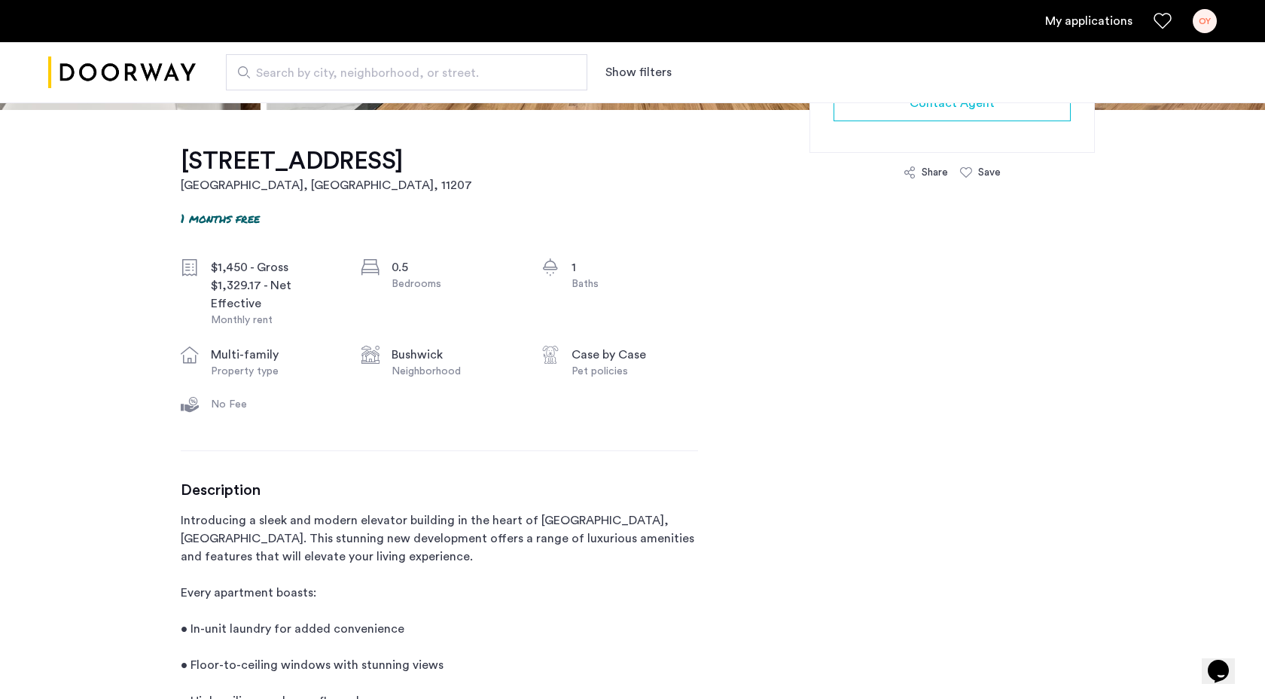
scroll to position [0, 0]
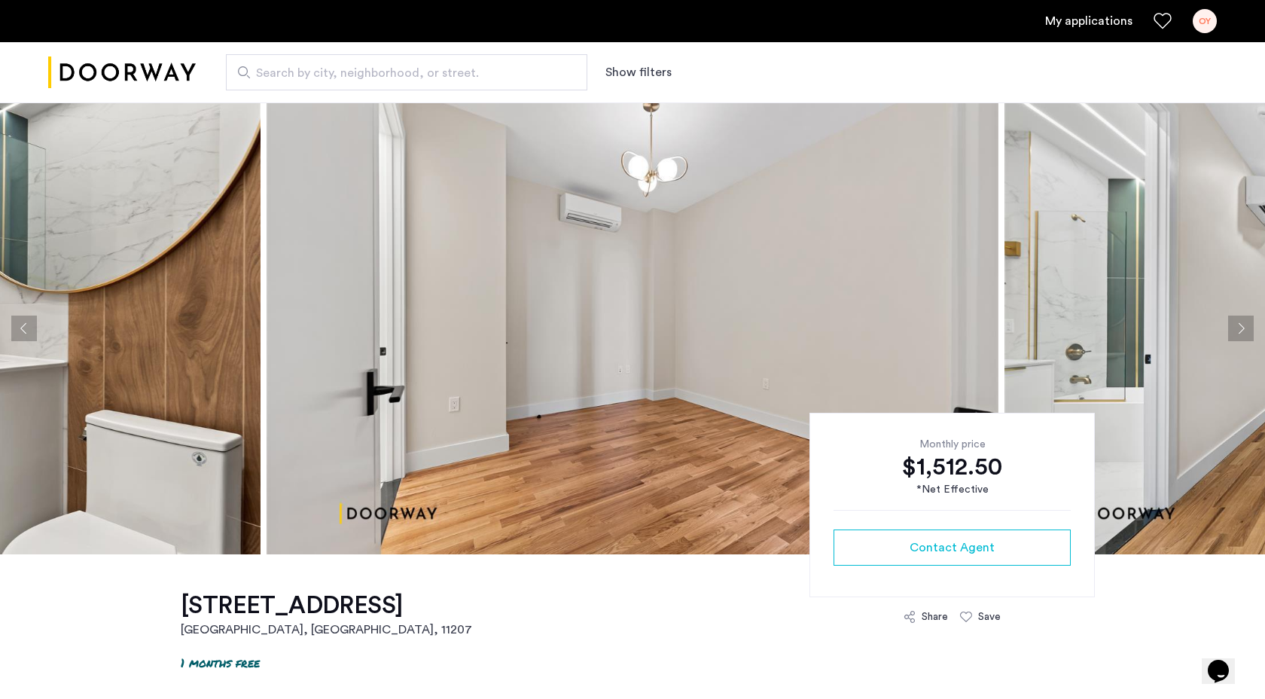
click at [1237, 323] on button "Next apartment" at bounding box center [1241, 328] width 26 height 26
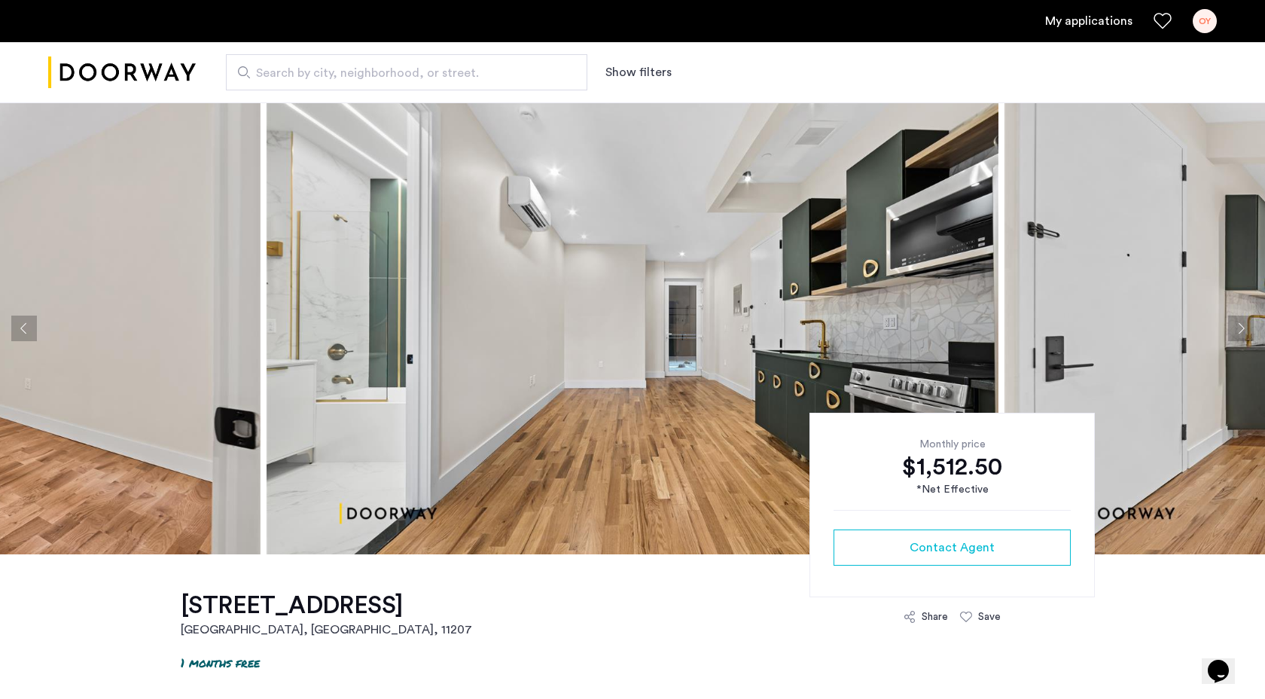
click at [1237, 323] on button "Next apartment" at bounding box center [1241, 328] width 26 height 26
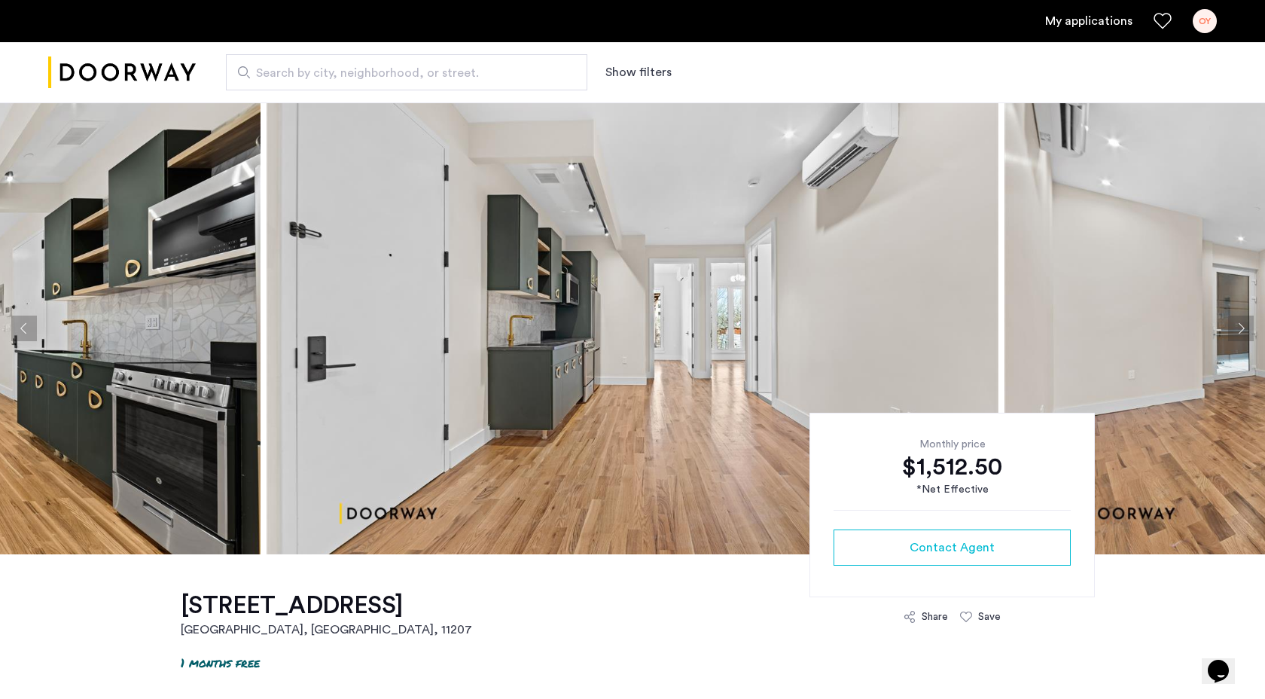
click at [1237, 323] on button "Next apartment" at bounding box center [1241, 328] width 26 height 26
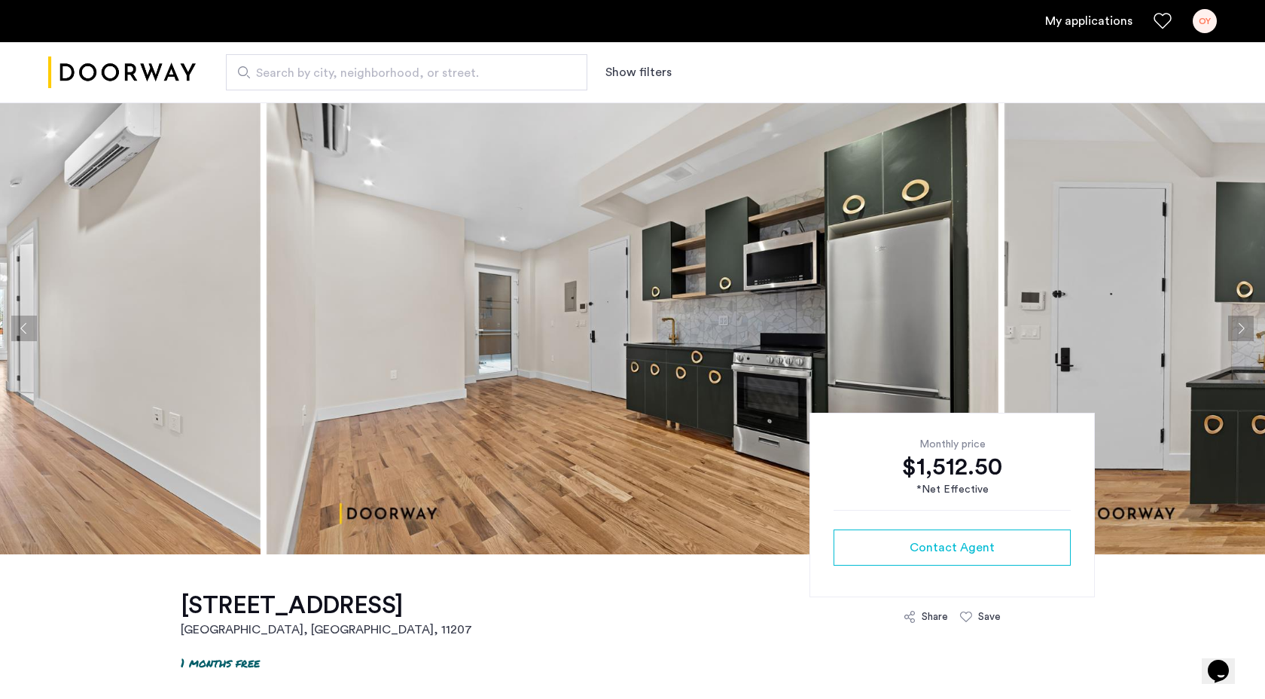
click at [1237, 324] on button "Next apartment" at bounding box center [1241, 328] width 26 height 26
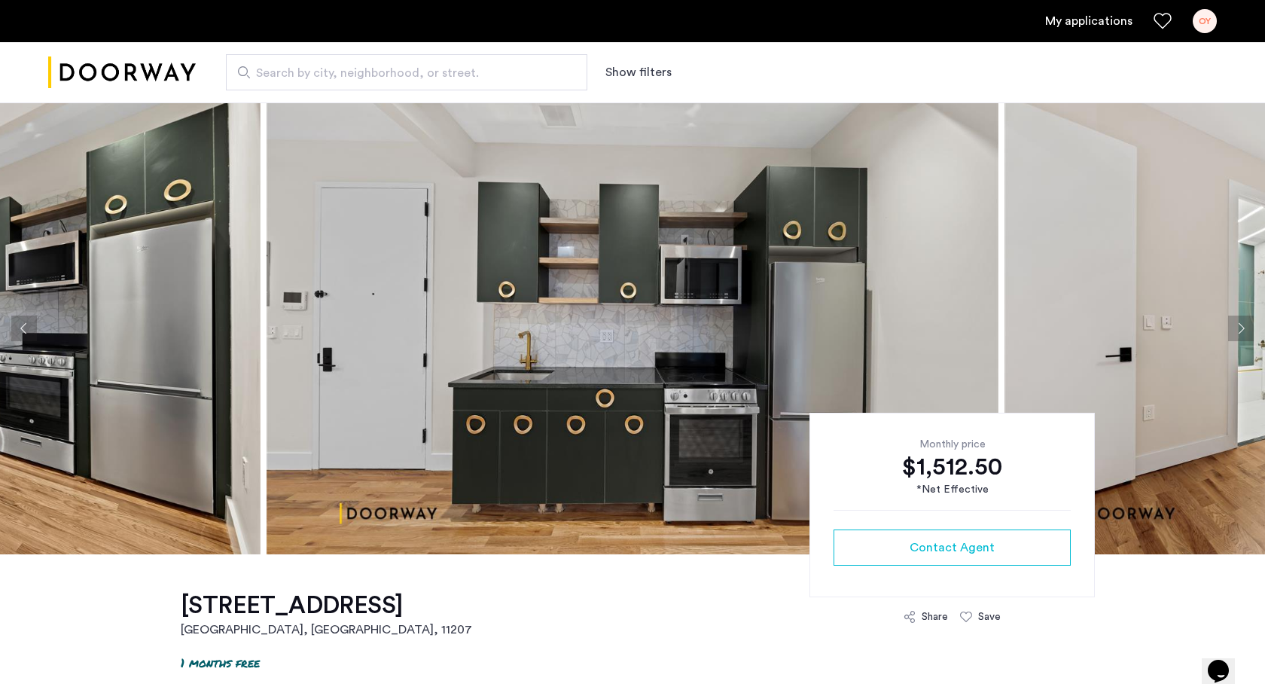
click at [1237, 324] on button "Next apartment" at bounding box center [1241, 328] width 26 height 26
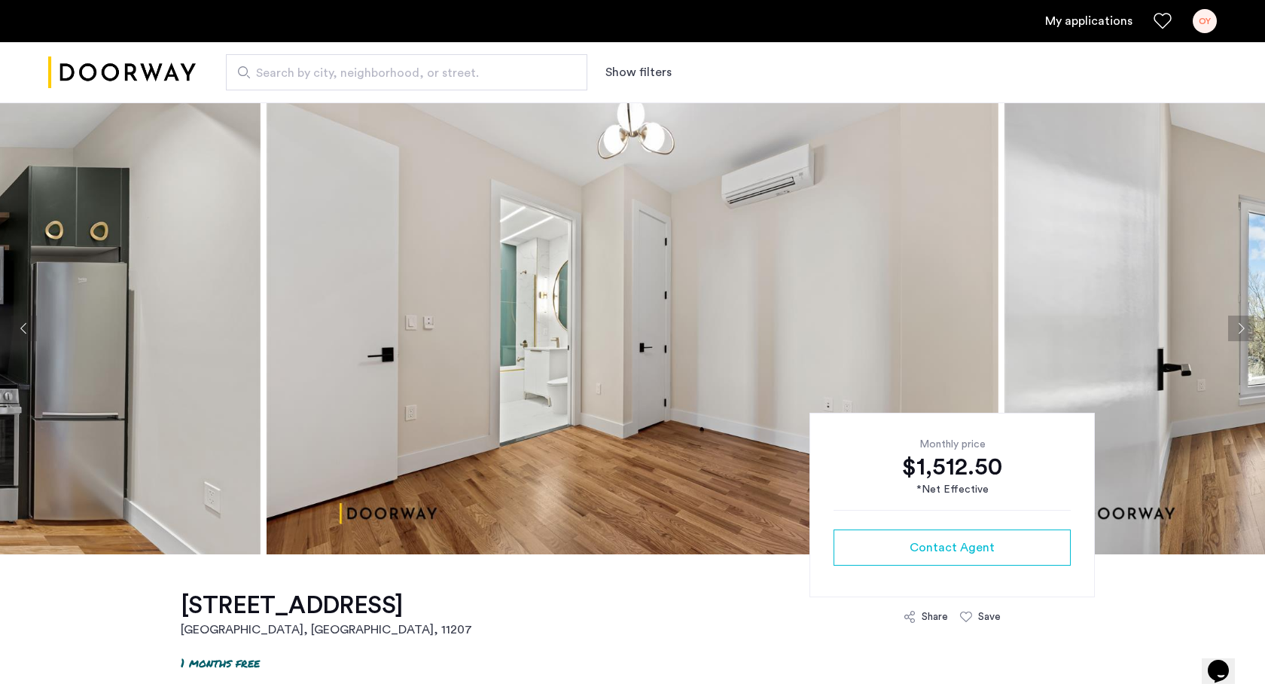
click at [1237, 323] on button "Next apartment" at bounding box center [1241, 328] width 26 height 26
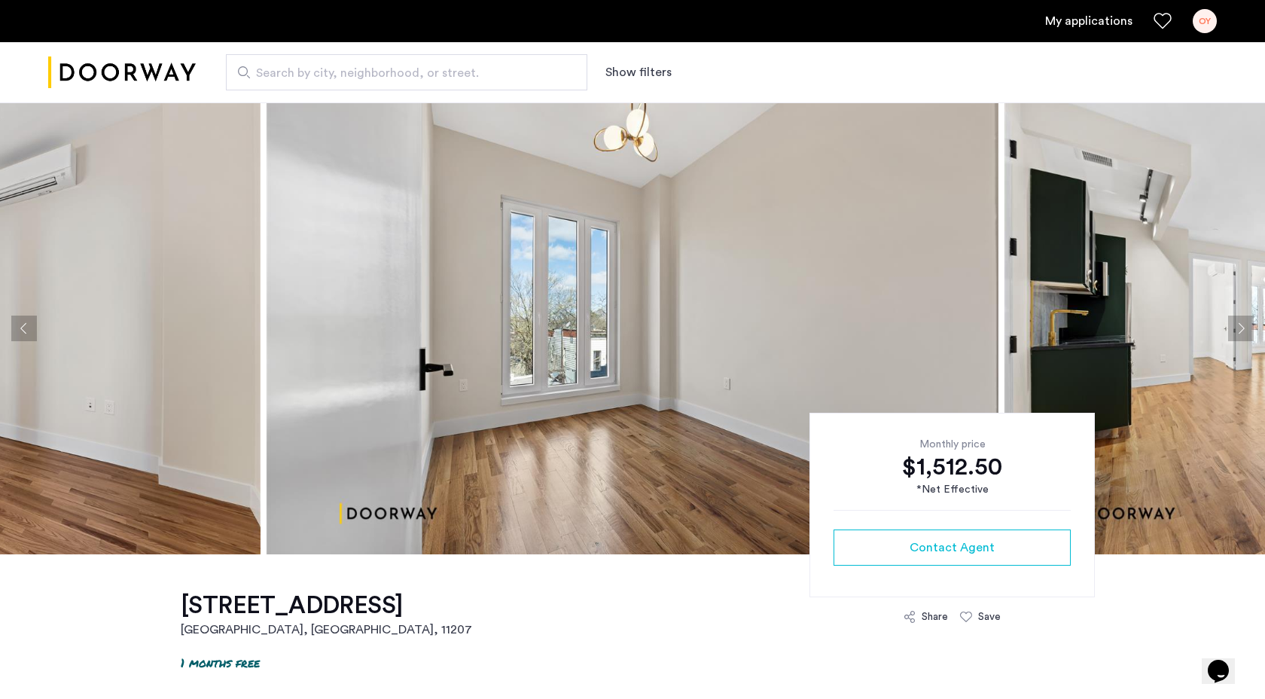
click at [1237, 323] on button "Next apartment" at bounding box center [1241, 328] width 26 height 26
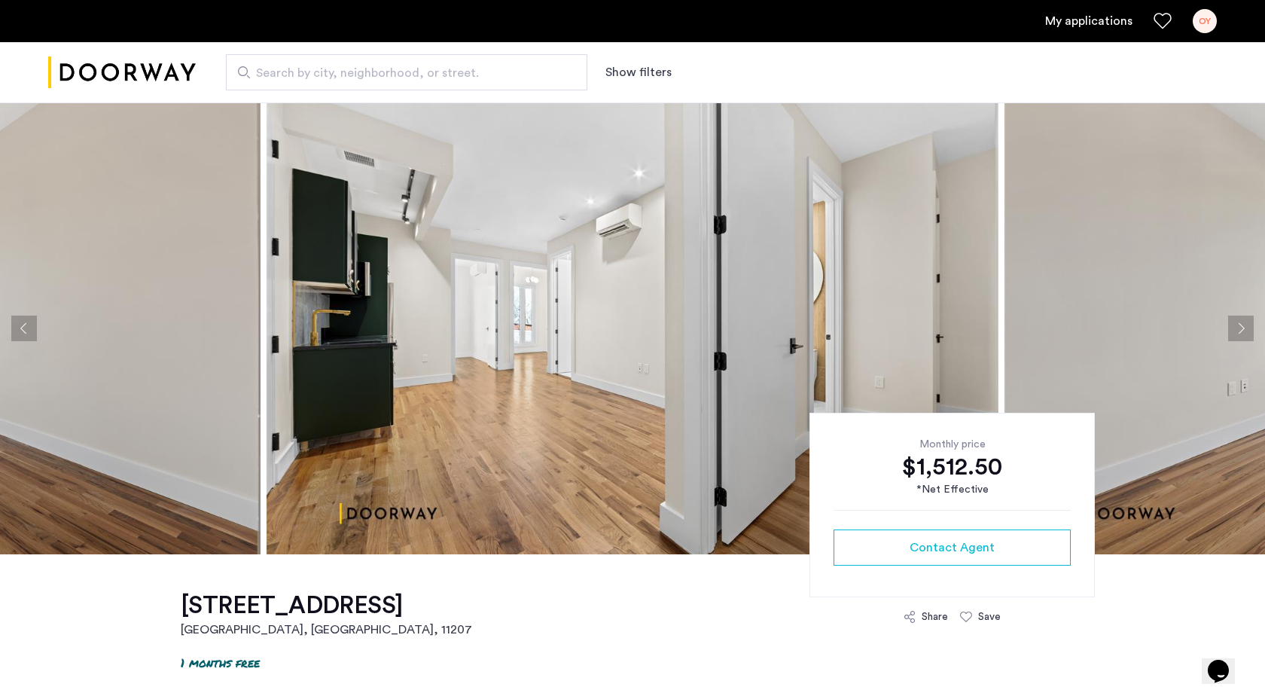
click at [1237, 322] on button "Next apartment" at bounding box center [1241, 328] width 26 height 26
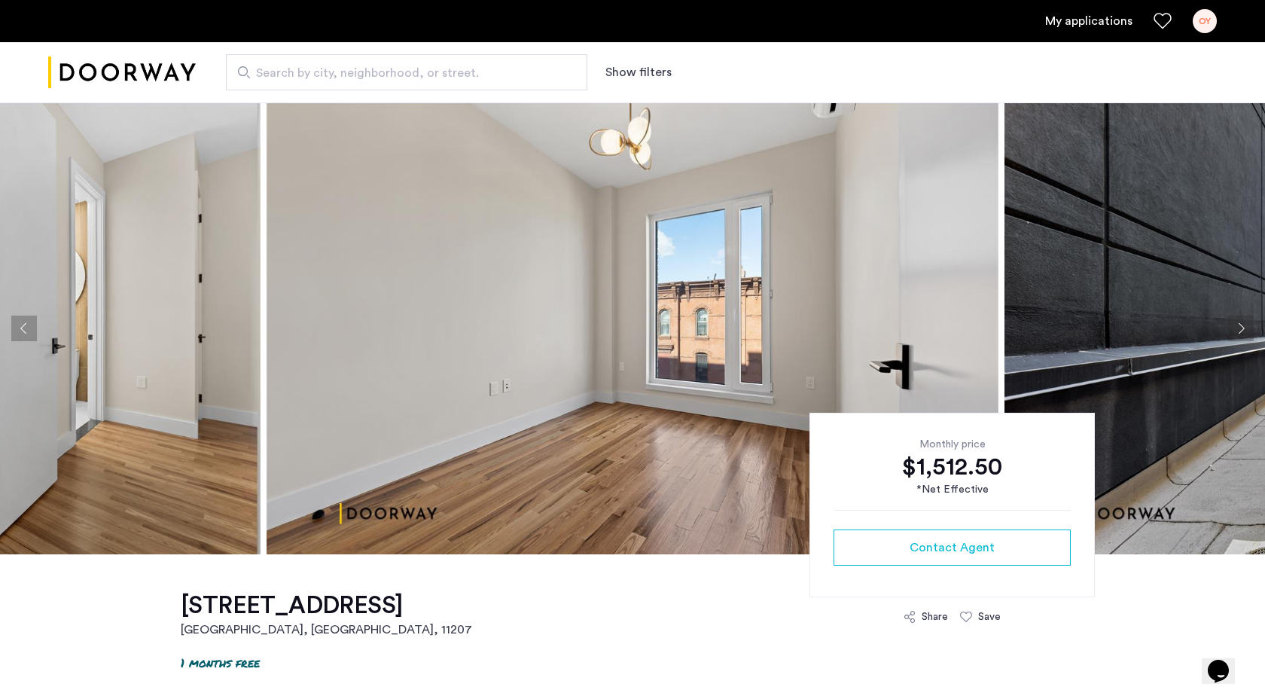
click at [1237, 322] on button "Next apartment" at bounding box center [1241, 328] width 26 height 26
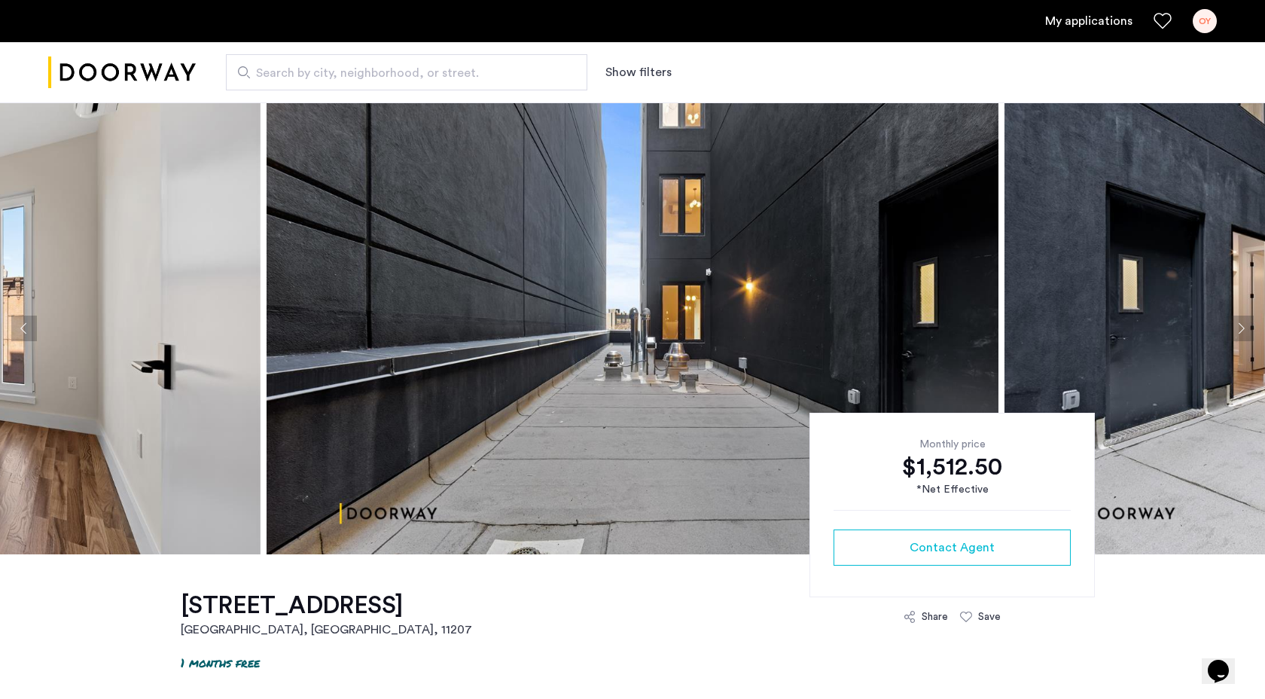
click at [1237, 322] on button "Next apartment" at bounding box center [1241, 328] width 26 height 26
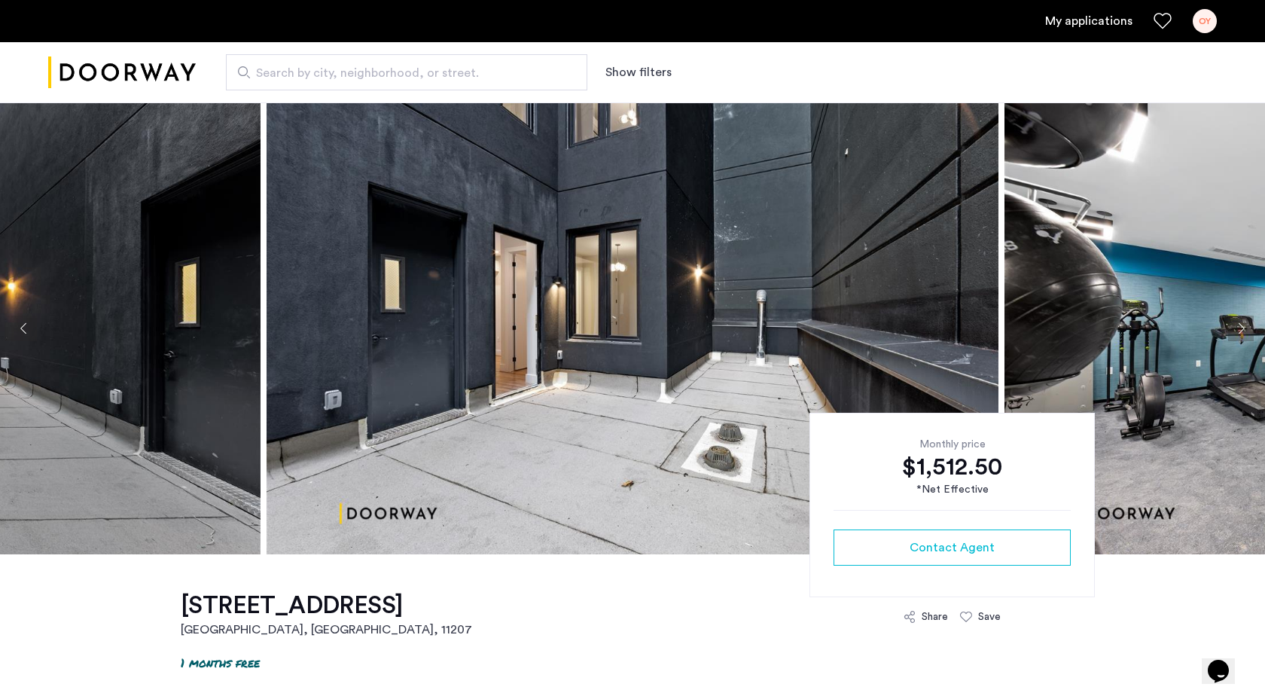
click at [1237, 322] on button "Next apartment" at bounding box center [1241, 328] width 26 height 26
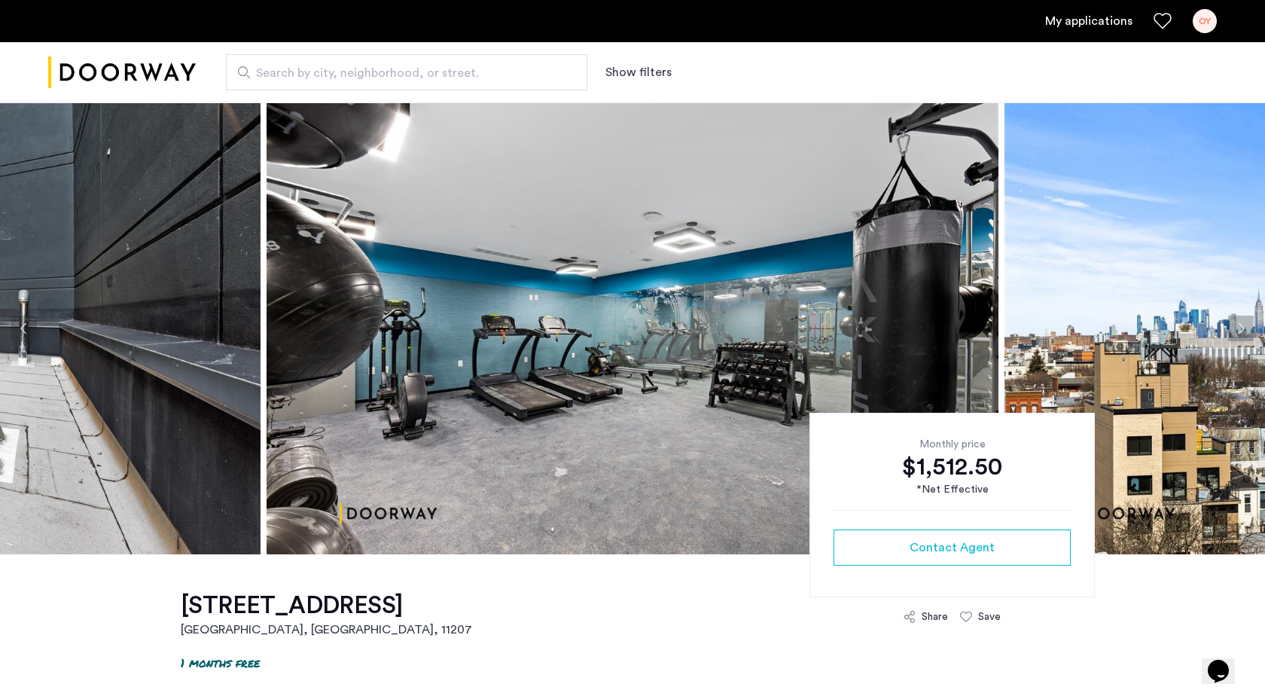
click at [1237, 322] on button "Next apartment" at bounding box center [1241, 328] width 26 height 26
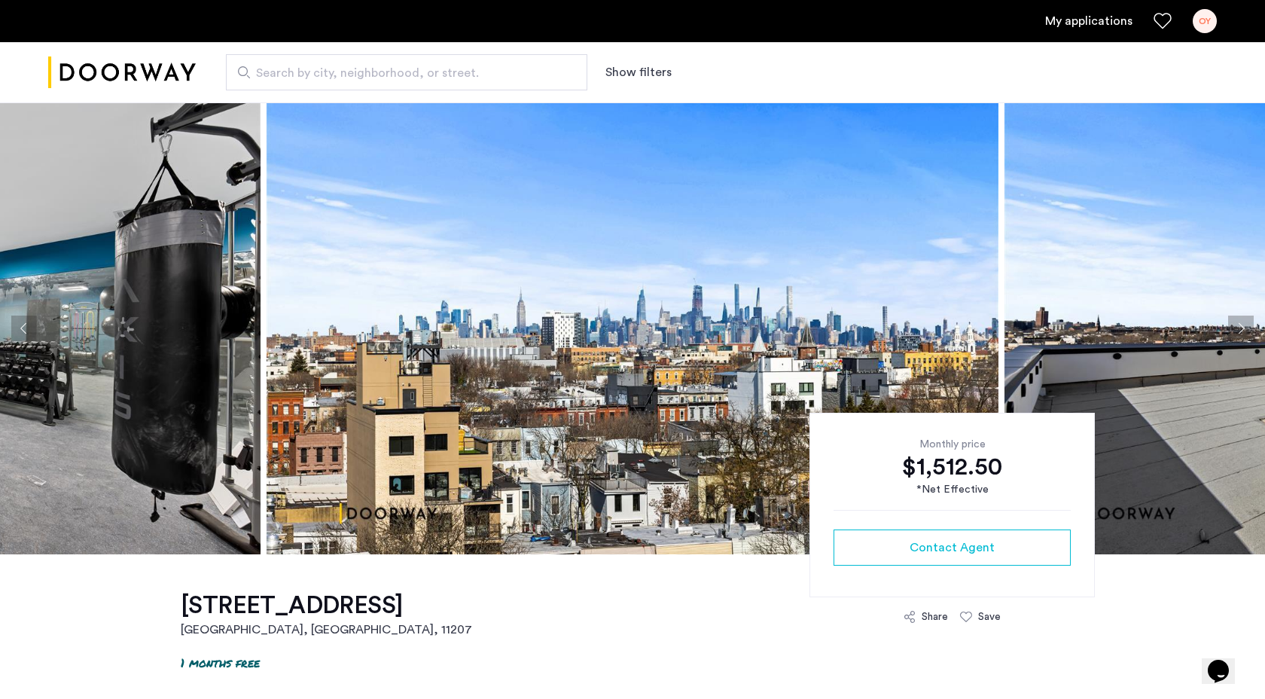
click at [1237, 322] on button "Next apartment" at bounding box center [1241, 328] width 26 height 26
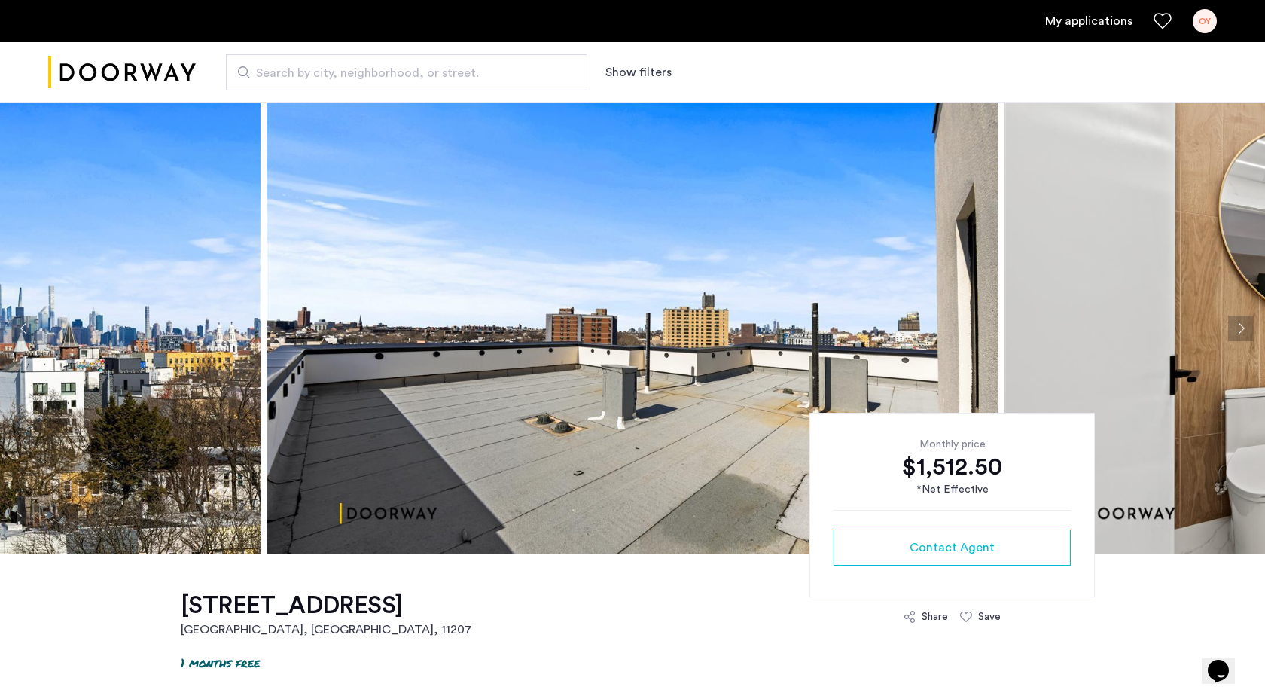
click at [1237, 322] on button "Next apartment" at bounding box center [1241, 328] width 26 height 26
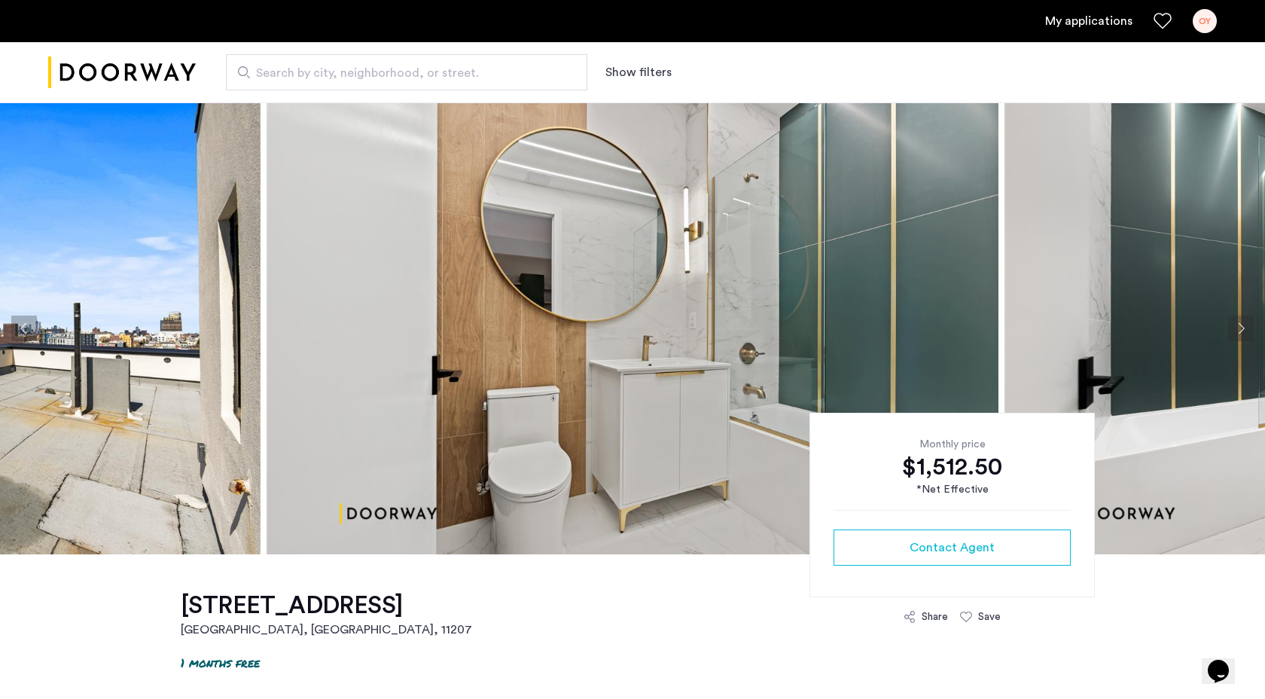
click at [1237, 322] on button "Next apartment" at bounding box center [1241, 328] width 26 height 26
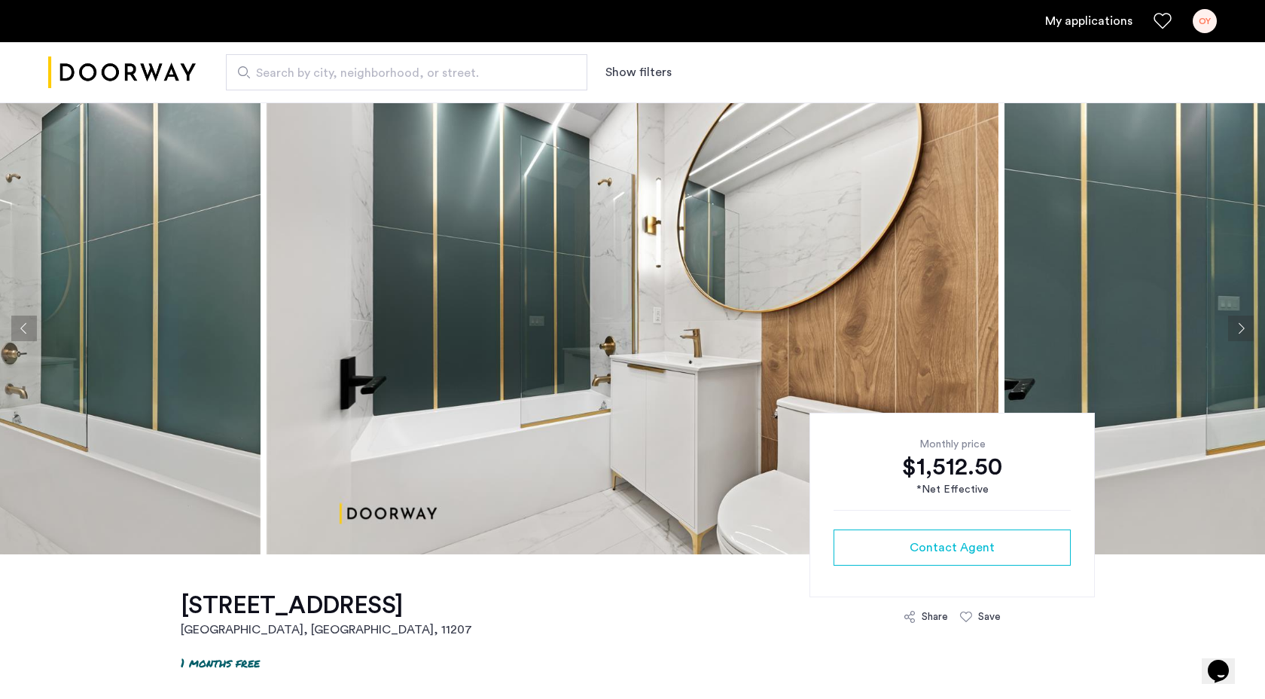
click at [1237, 322] on button "Next apartment" at bounding box center [1241, 328] width 26 height 26
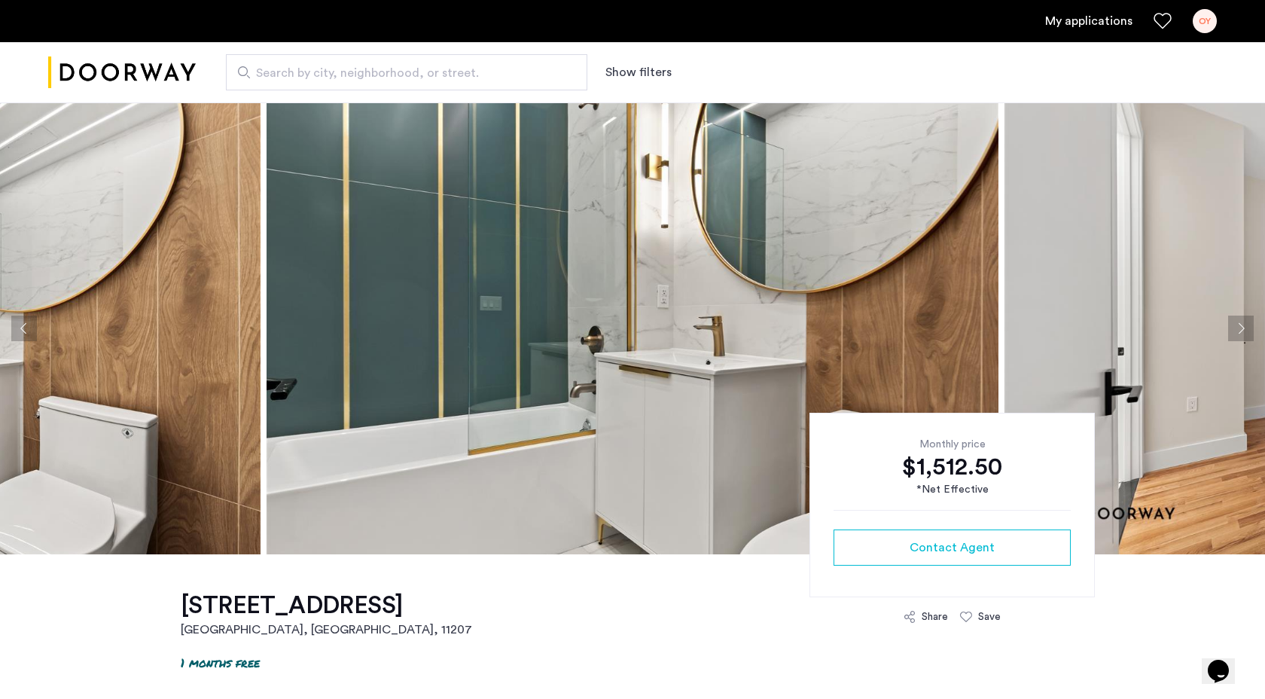
click at [1237, 322] on button "Next apartment" at bounding box center [1241, 328] width 26 height 26
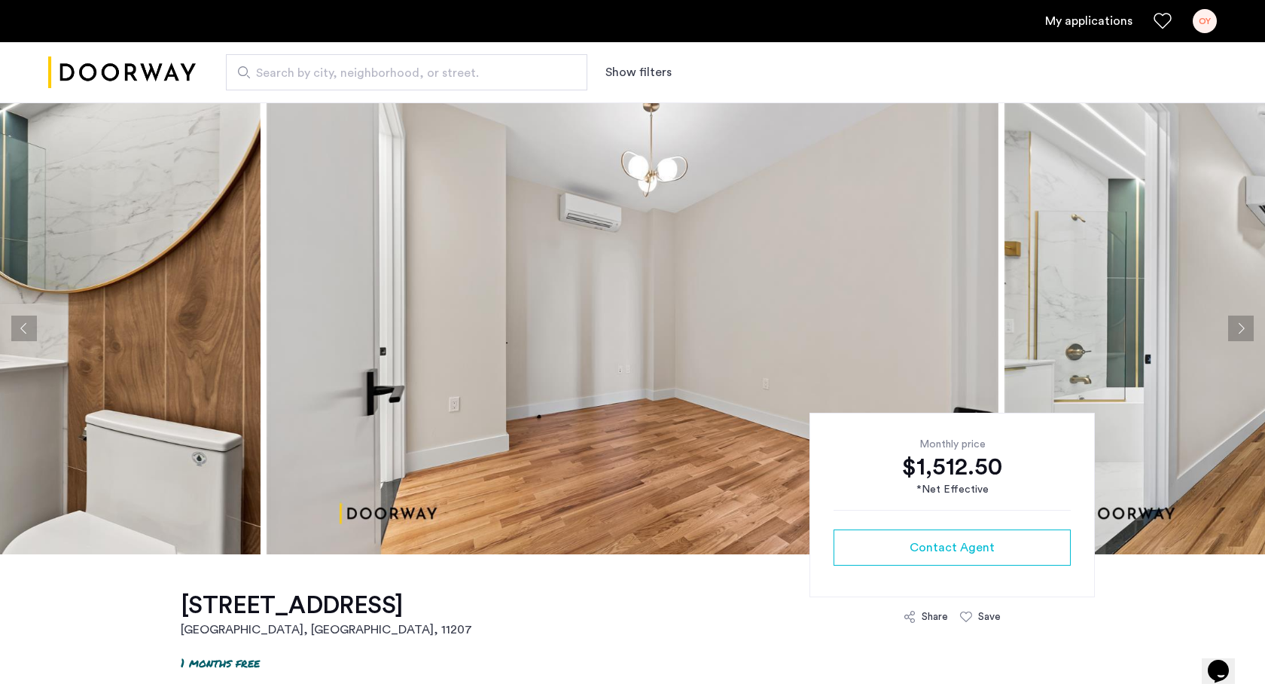
click at [1237, 322] on button "Next apartment" at bounding box center [1241, 328] width 26 height 26
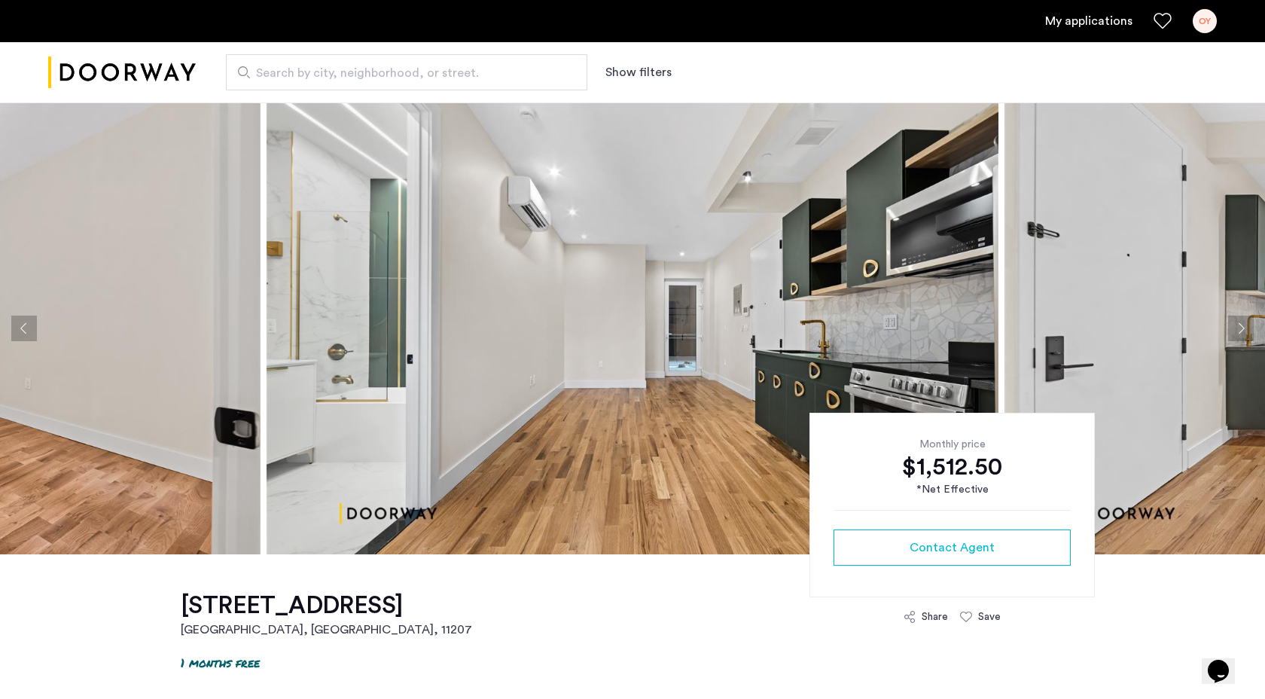
click at [1237, 322] on button "Next apartment" at bounding box center [1241, 328] width 26 height 26
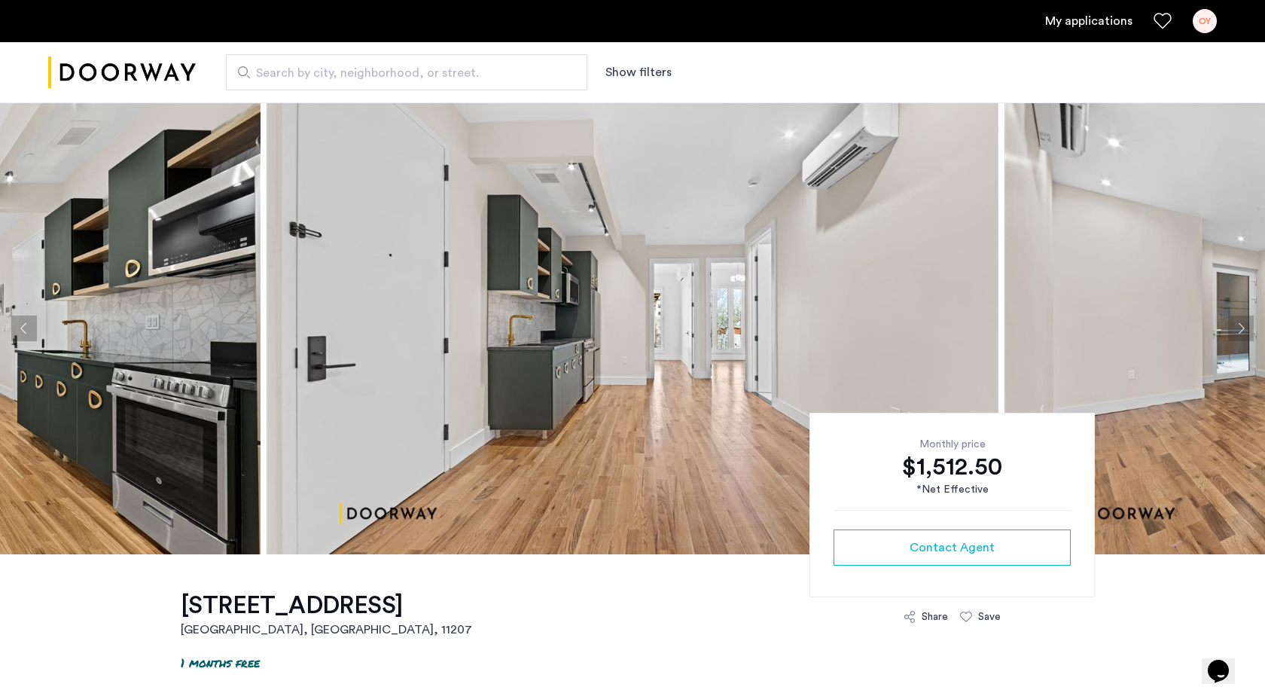
click at [1237, 322] on button "Next apartment" at bounding box center [1241, 328] width 26 height 26
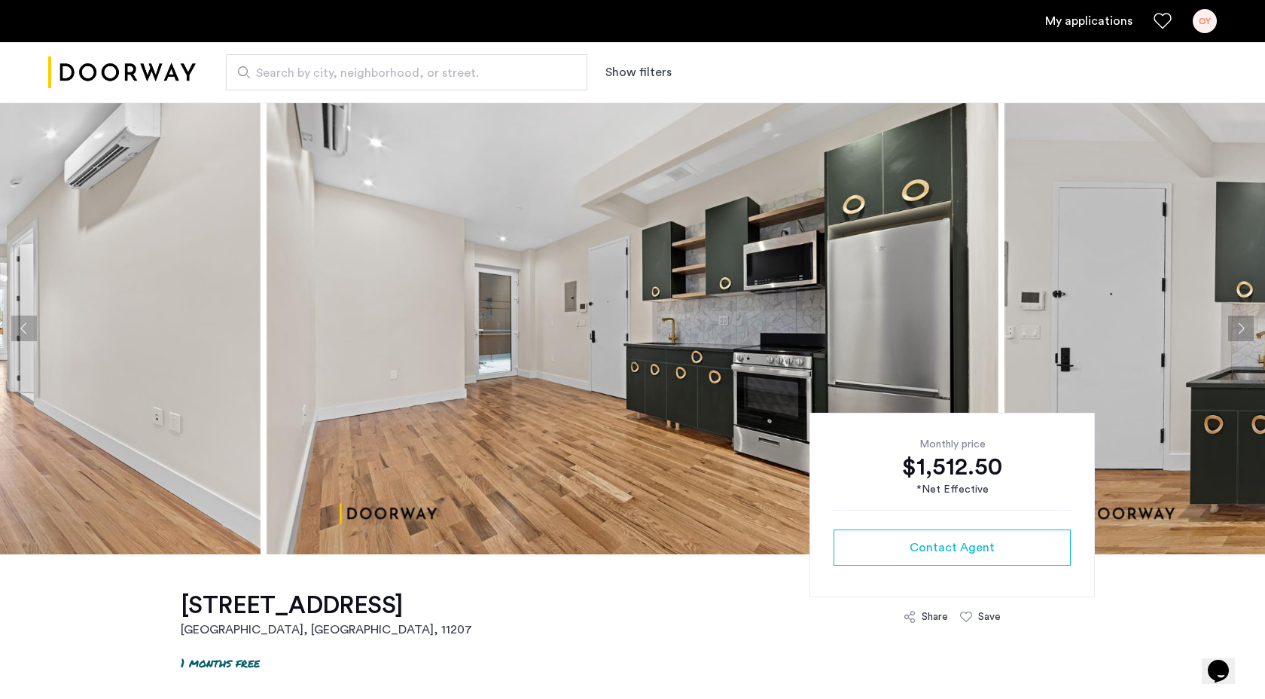
click at [1237, 322] on button "Next apartment" at bounding box center [1241, 328] width 26 height 26
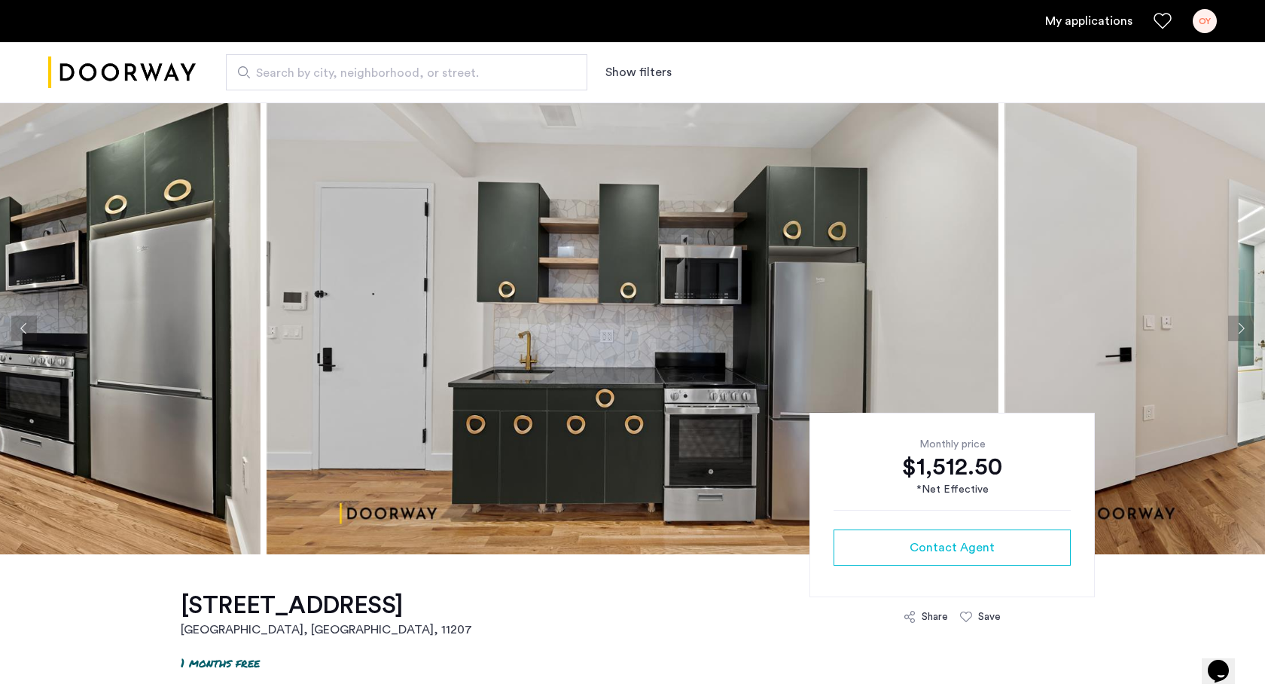
click at [1237, 322] on button "Next apartment" at bounding box center [1241, 328] width 26 height 26
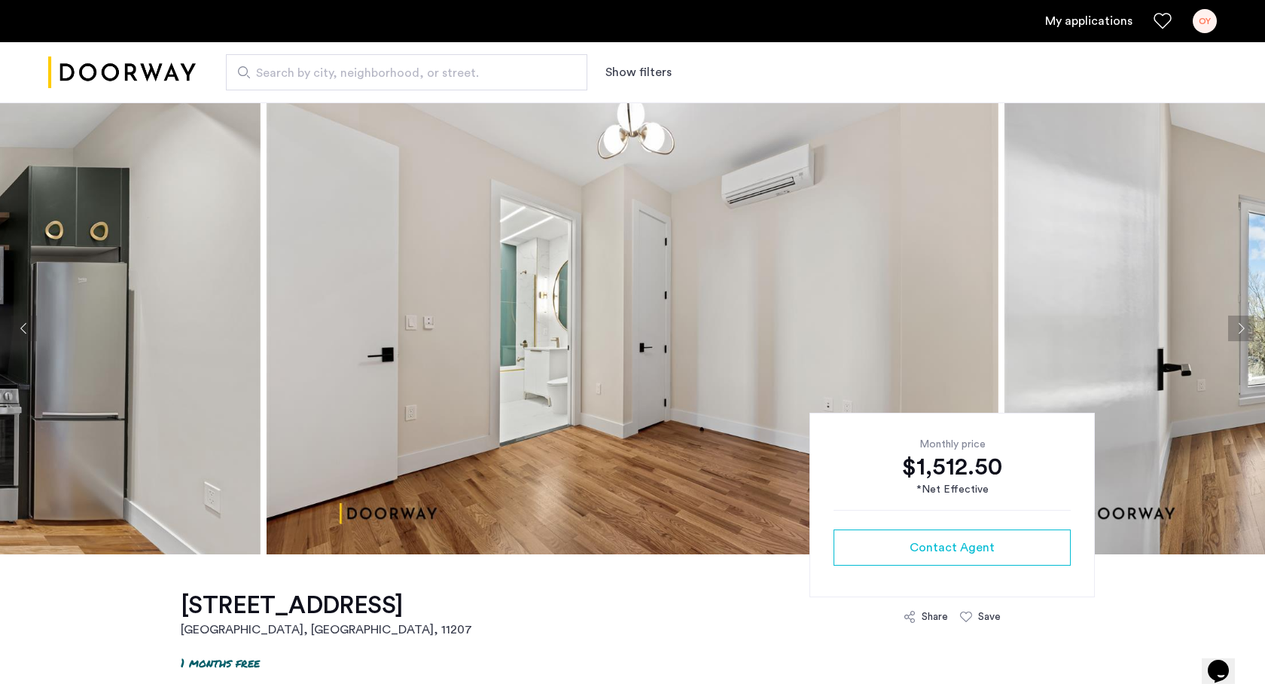
click at [1237, 322] on button "Next apartment" at bounding box center [1241, 328] width 26 height 26
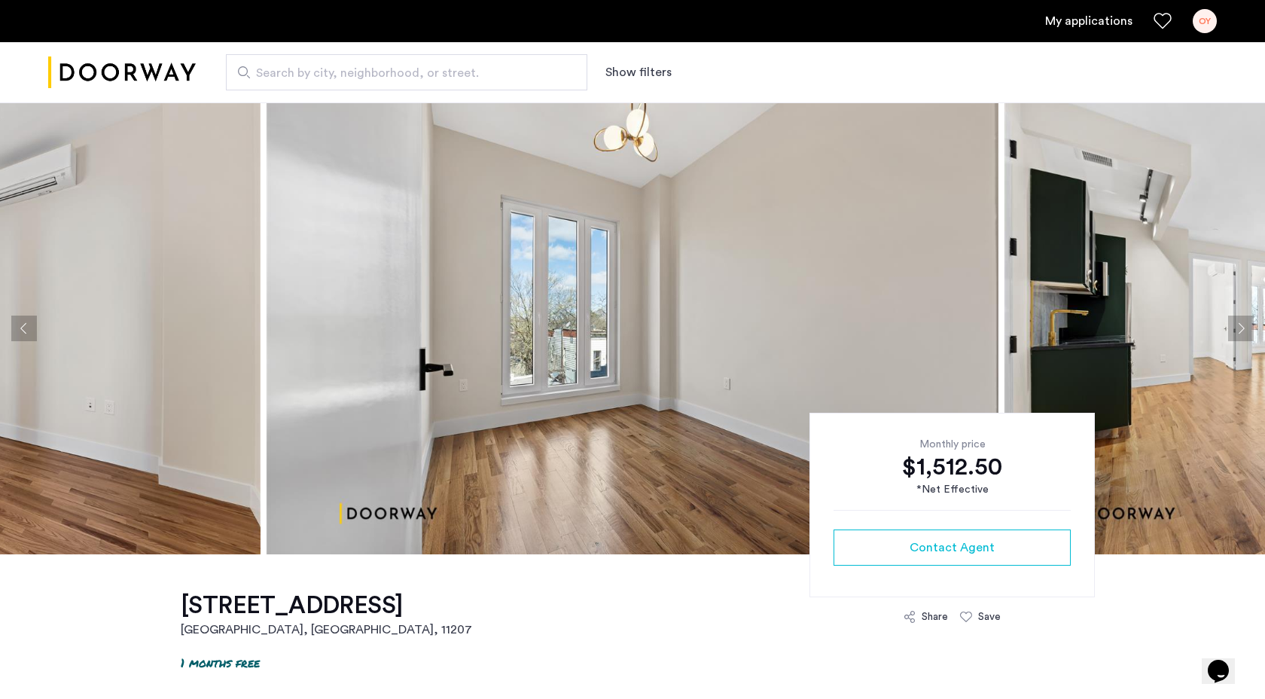
click at [1237, 322] on button "Next apartment" at bounding box center [1241, 328] width 26 height 26
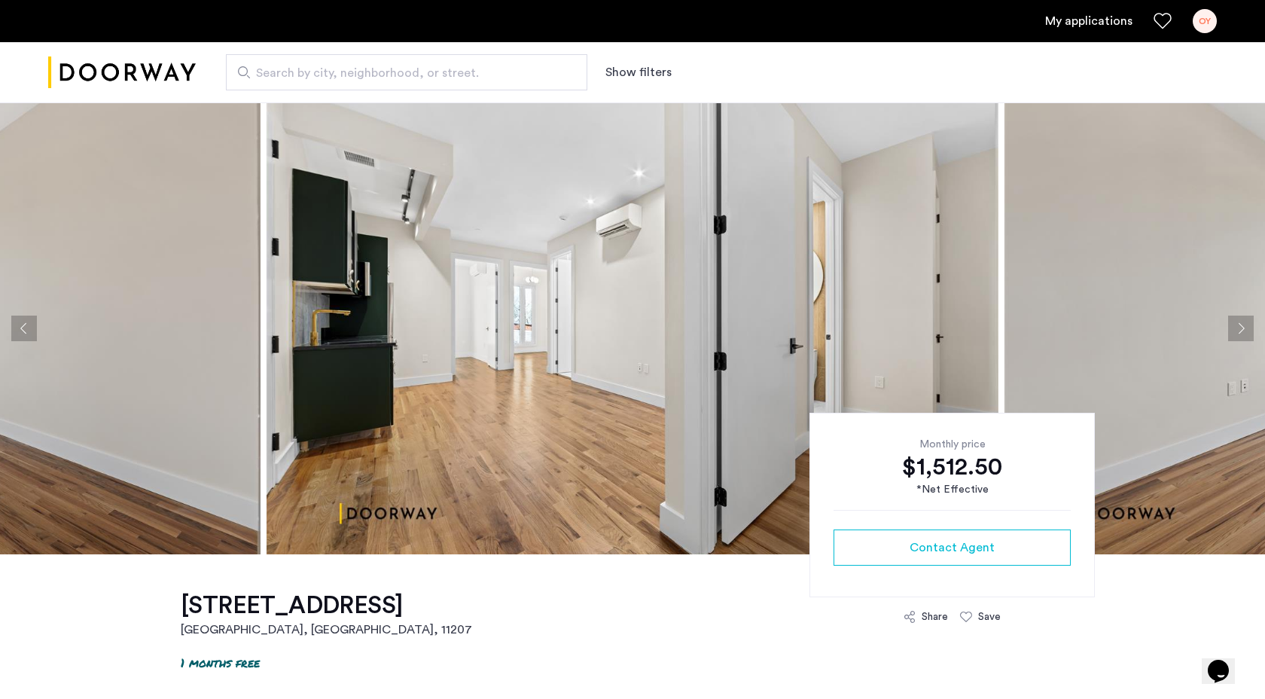
click at [1237, 322] on button "Next apartment" at bounding box center [1241, 328] width 26 height 26
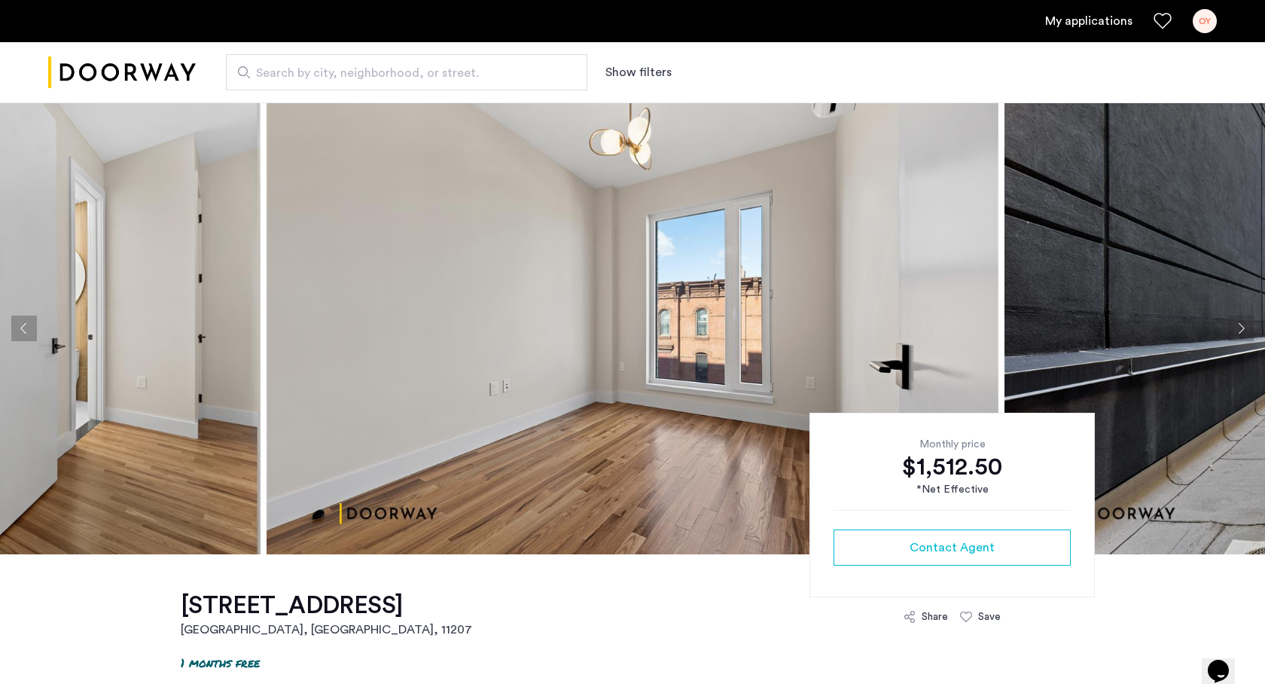
click at [1237, 322] on button "Next apartment" at bounding box center [1241, 328] width 26 height 26
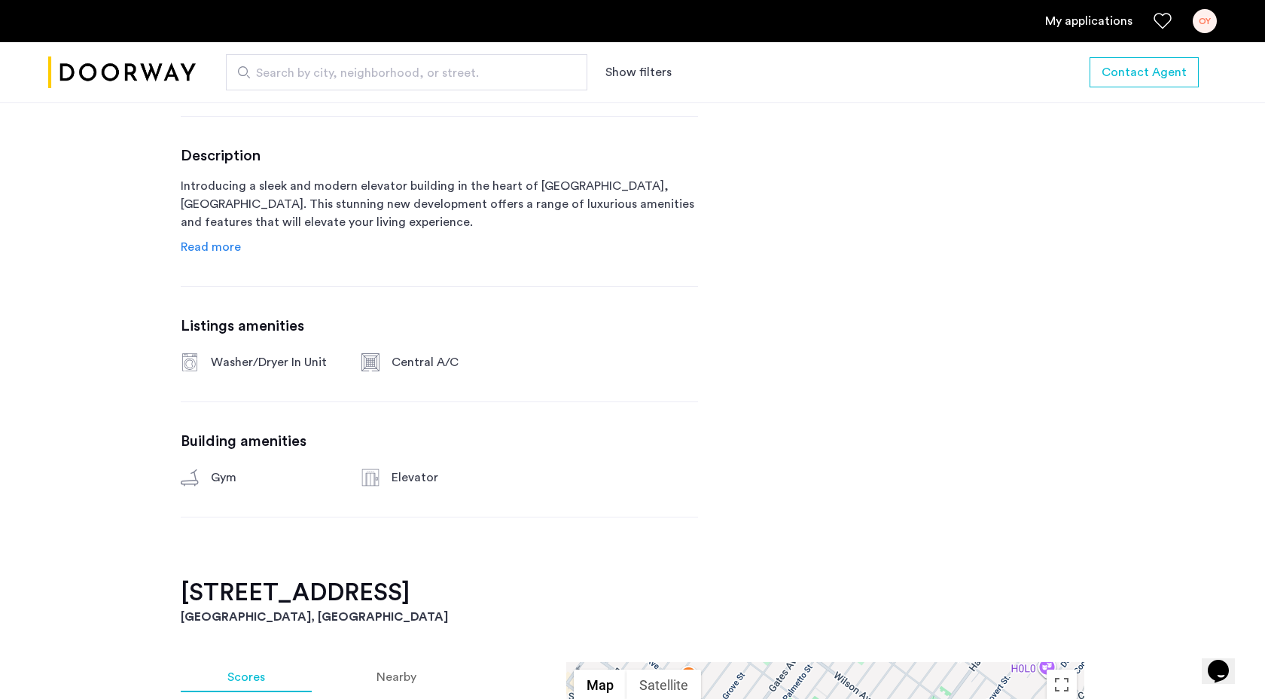
scroll to position [774, 0]
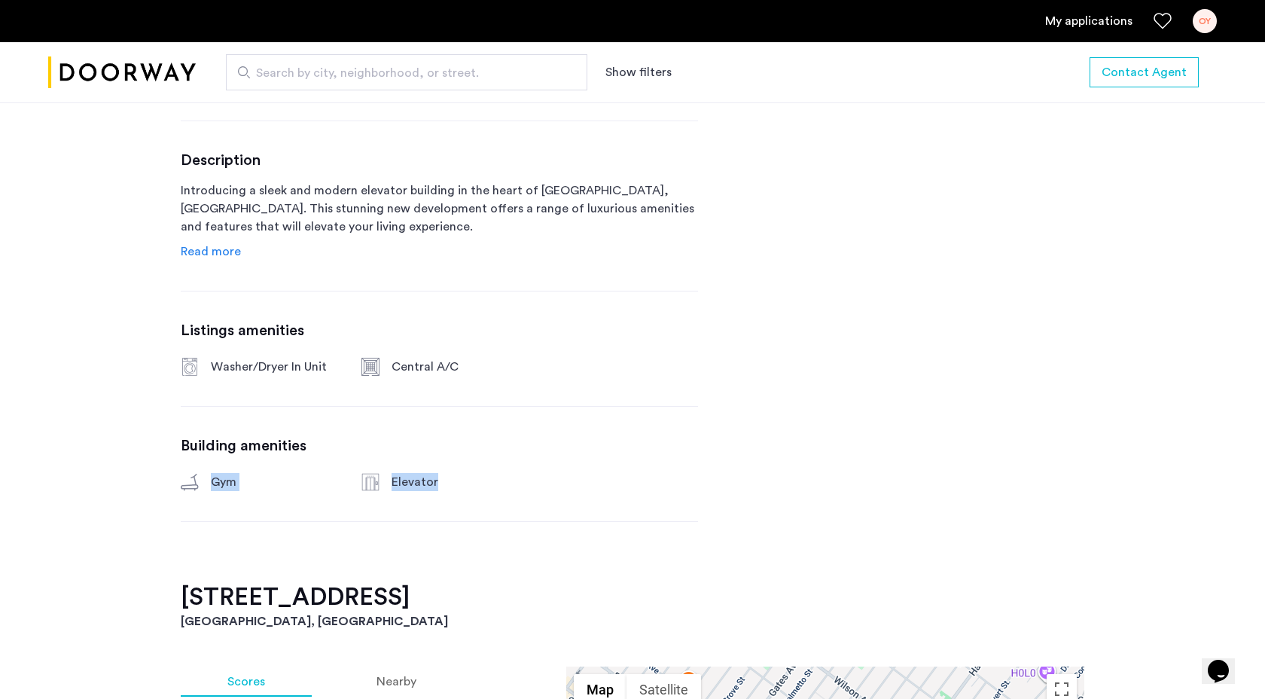
drag, startPoint x: 181, startPoint y: 477, endPoint x: 447, endPoint y: 477, distance: 265.7
click at [447, 477] on div "Gym Elevator" at bounding box center [439, 482] width 517 height 18
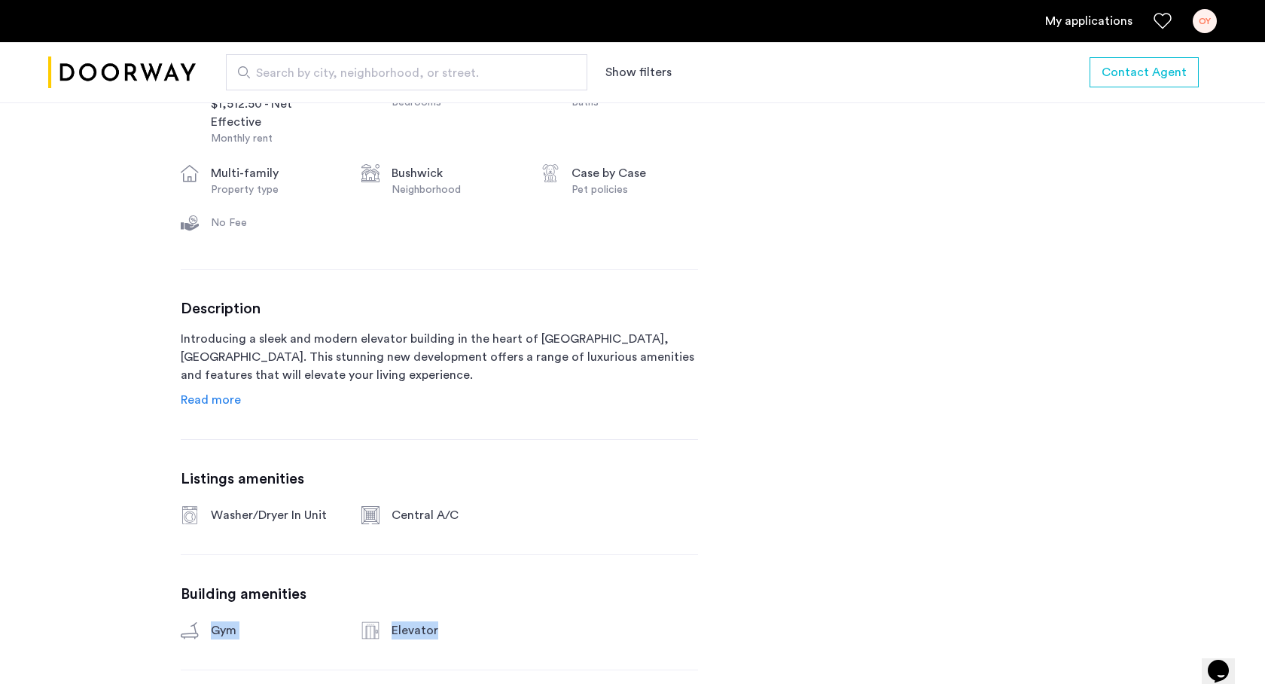
scroll to position [581, 0]
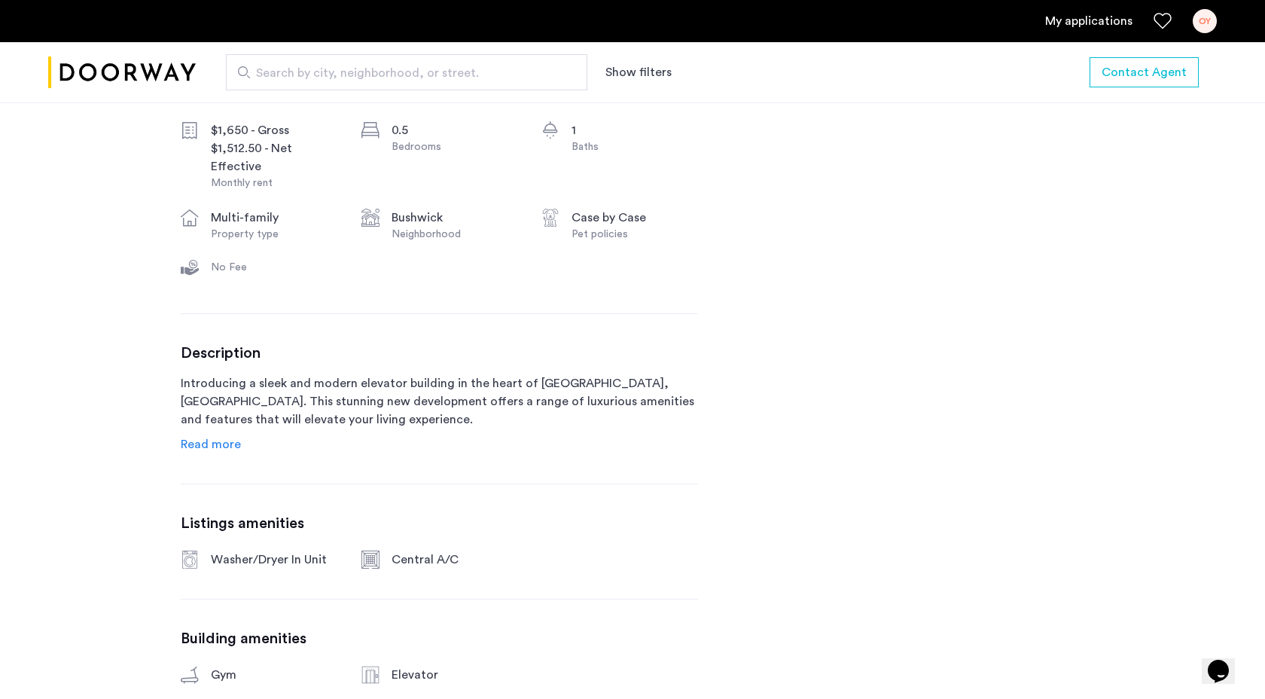
click at [218, 431] on div "Description Introducing a sleek and modern elevator building in the heart of Bu…" at bounding box center [439, 398] width 517 height 109
click at [217, 443] on span "Read more" at bounding box center [211, 444] width 60 height 12
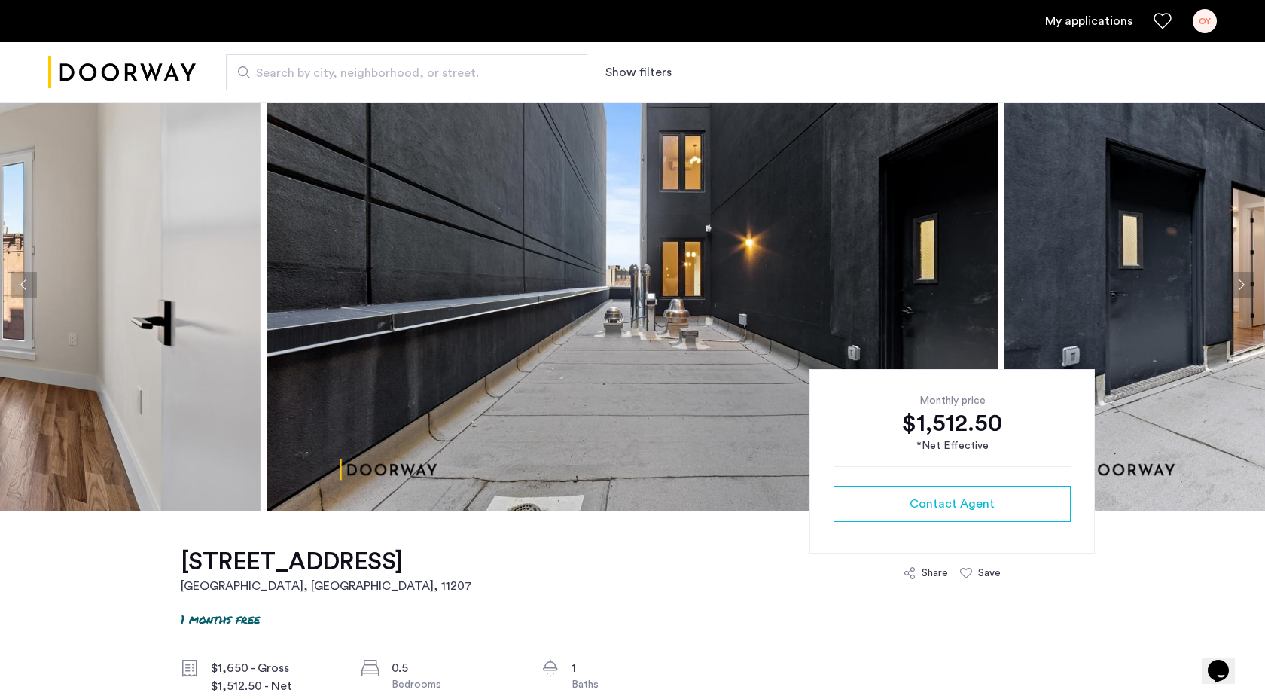
scroll to position [38, 0]
